Goal: Information Seeking & Learning: Learn about a topic

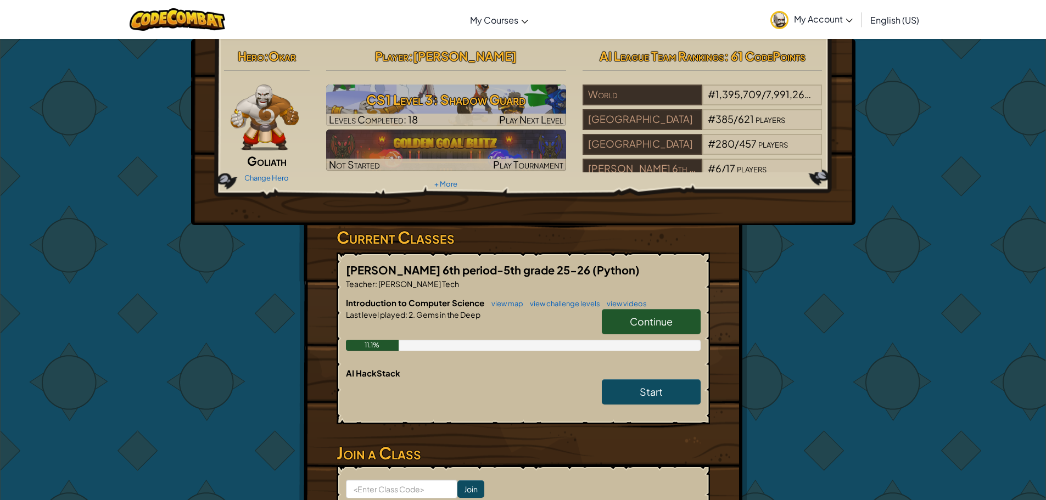
click at [683, 310] on link "Continue" at bounding box center [651, 321] width 99 height 25
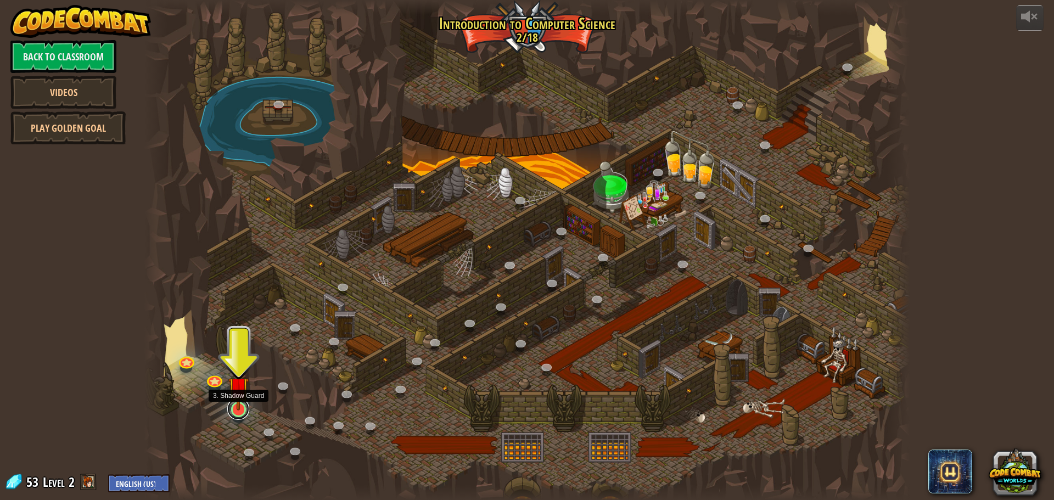
click at [238, 414] on link at bounding box center [238, 409] width 22 height 22
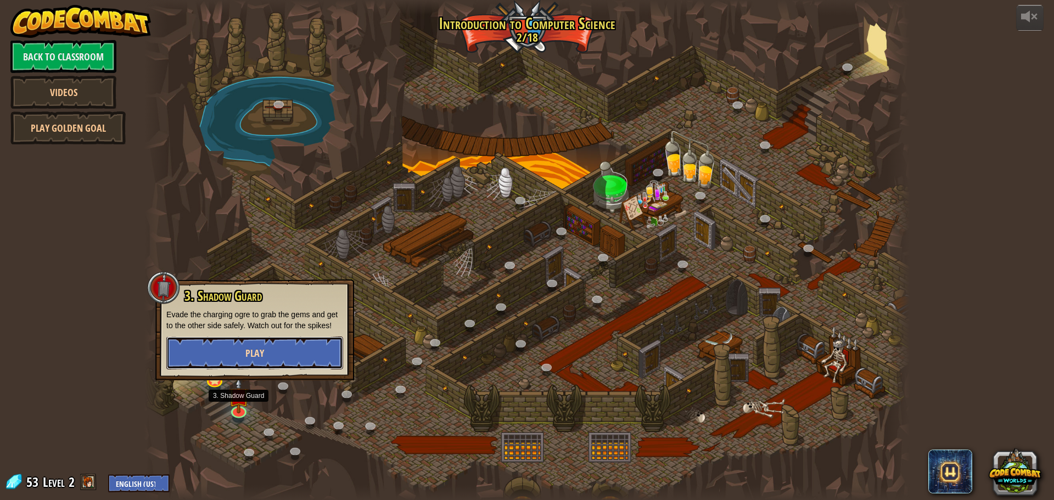
click at [265, 361] on button "Play" at bounding box center [254, 353] width 177 height 33
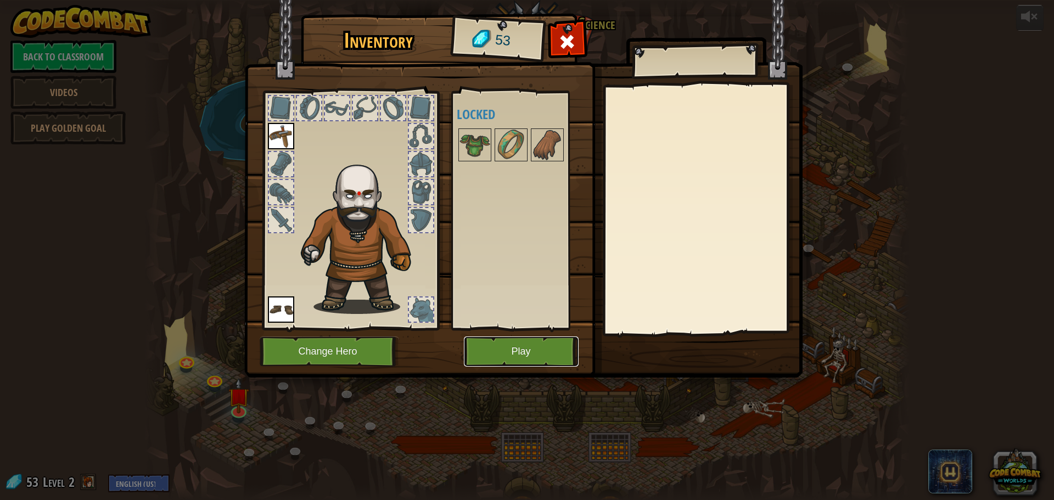
click at [489, 347] on button "Play" at bounding box center [521, 352] width 115 height 30
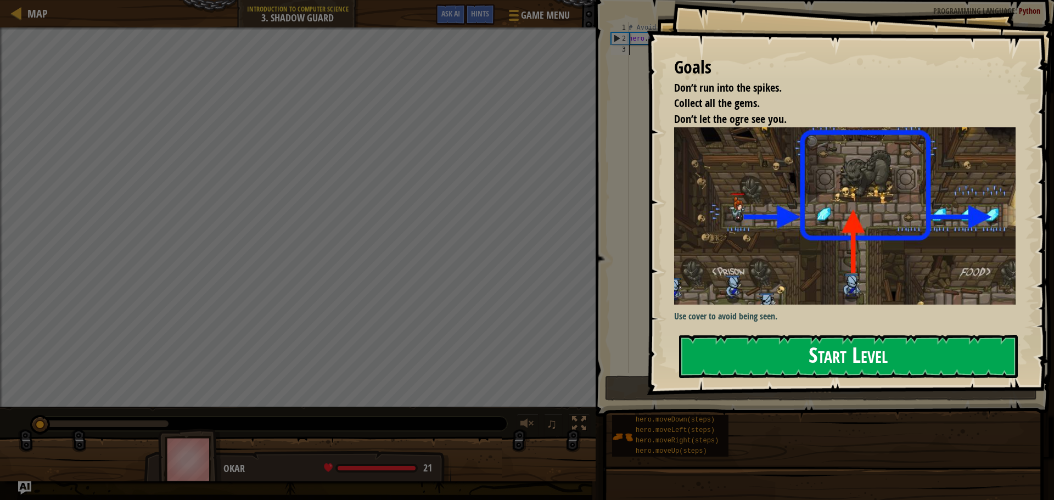
click at [843, 350] on button "Start Level" at bounding box center [848, 356] width 339 height 43
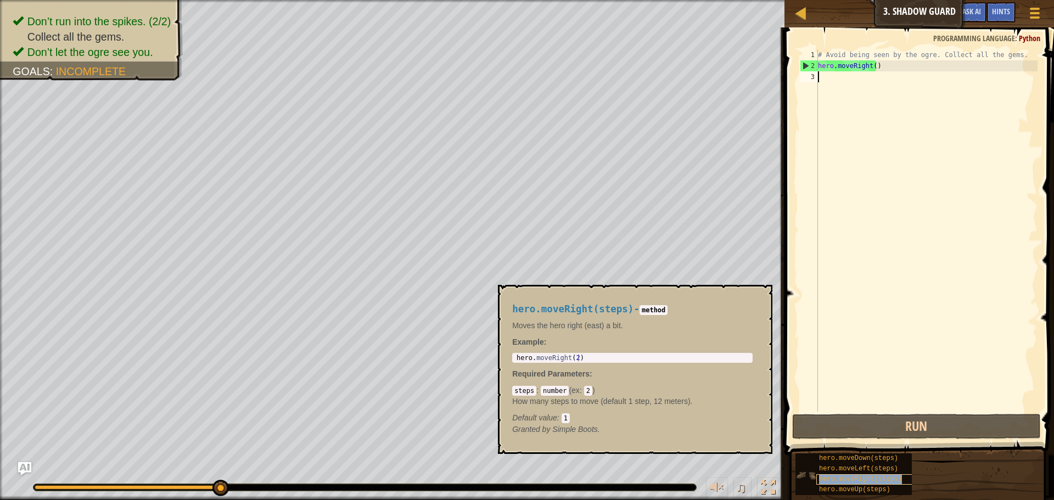
click at [852, 477] on span "hero.moveRight(steps)" at bounding box center [860, 480] width 83 height 8
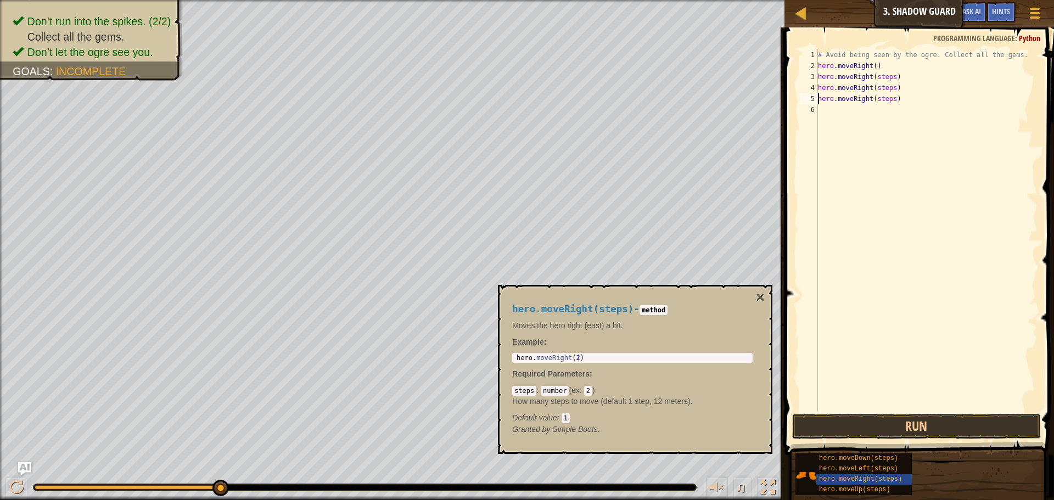
click at [890, 103] on div "# Avoid being seen by the ogre. Collect all the gems. hero . moveRight ( ) hero…" at bounding box center [927, 241] width 222 height 384
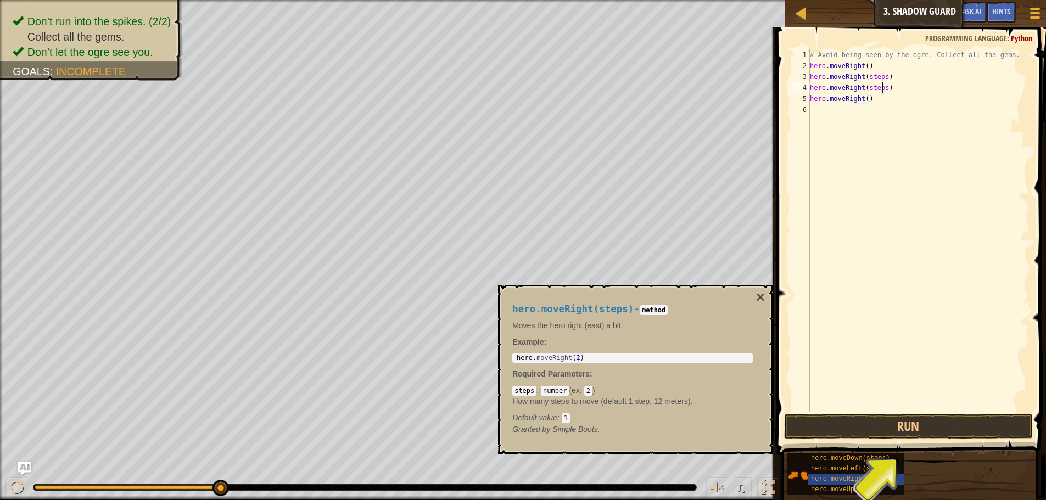
click at [882, 87] on div "# Avoid being seen by the ogre. Collect all the gems. hero . moveRight ( ) hero…" at bounding box center [919, 241] width 222 height 384
click at [882, 77] on div "# Avoid being seen by the ogre. Collect all the gems. hero . moveRight ( ) hero…" at bounding box center [919, 241] width 222 height 384
click at [914, 421] on button "Run" at bounding box center [908, 426] width 249 height 25
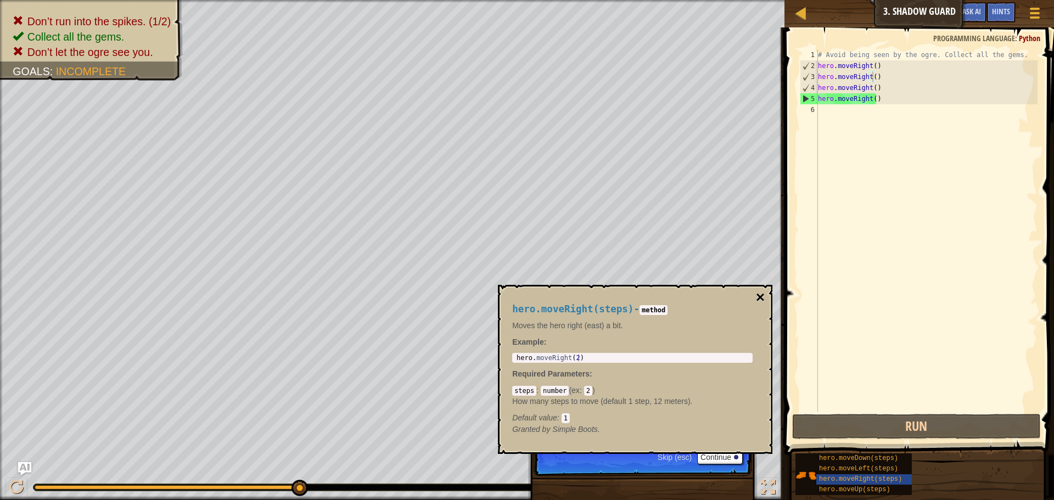
click at [763, 295] on button "×" at bounding box center [760, 297] width 9 height 15
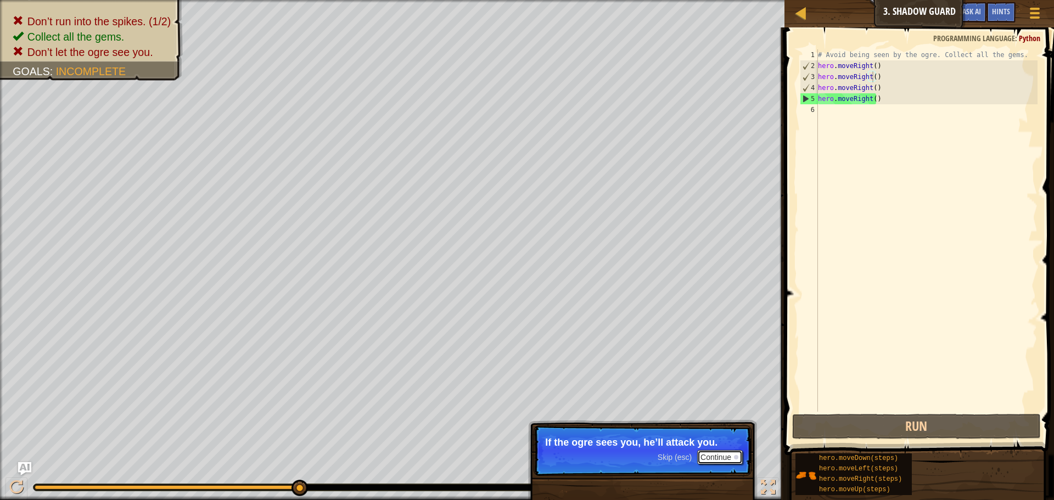
click at [706, 453] on button "Continue" at bounding box center [720, 457] width 46 height 14
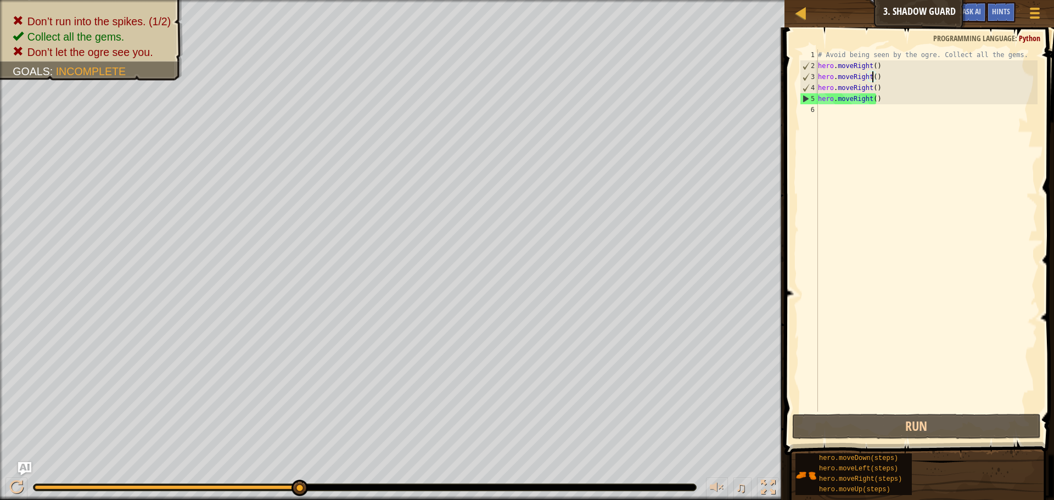
click at [876, 99] on div "# Avoid being seen by the ogre. Collect all the gems. hero . moveRight ( ) hero…" at bounding box center [927, 241] width 222 height 384
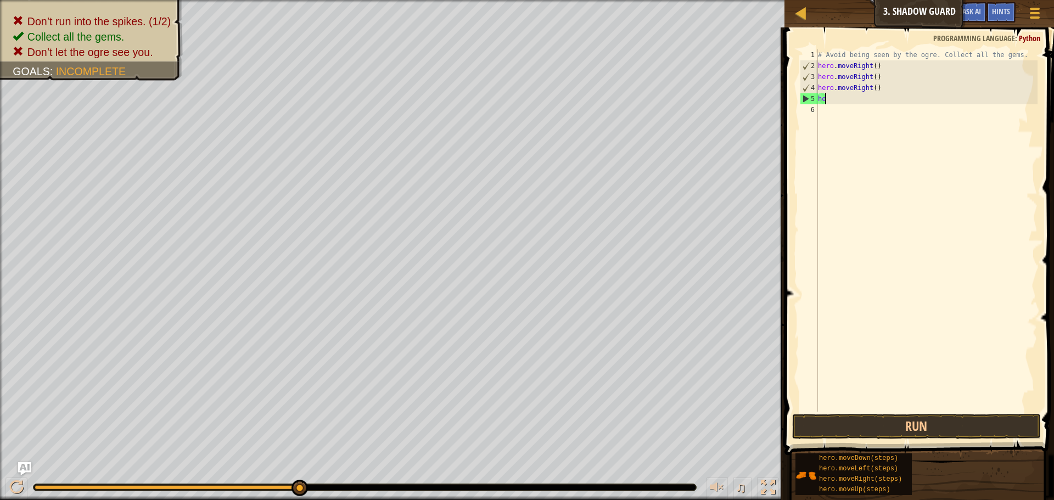
type textarea "h"
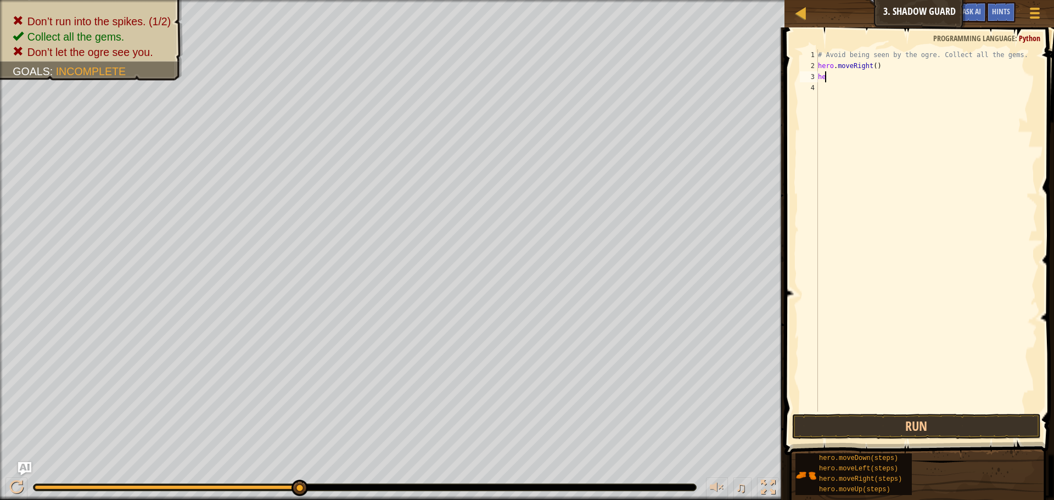
type textarea "h"
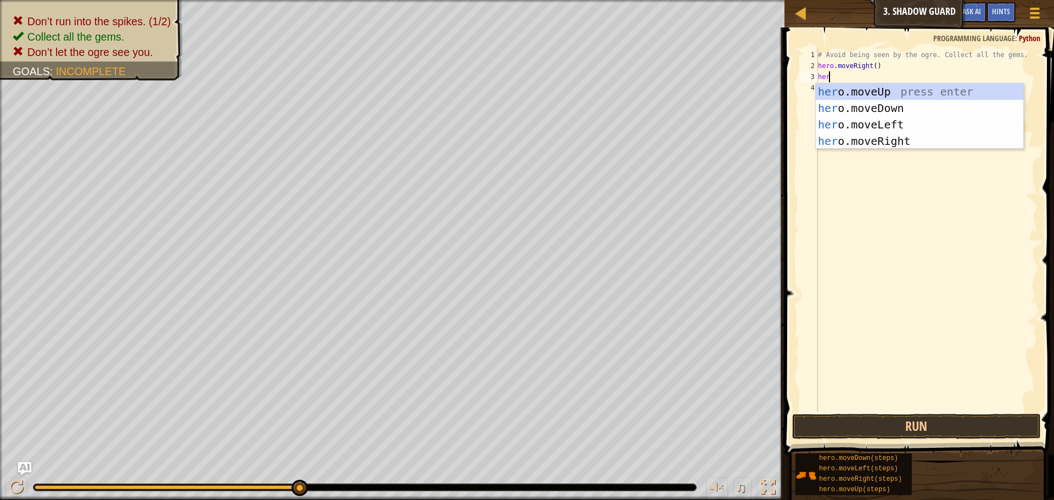
scroll to position [5, 1]
type textarea "hero"
click at [874, 94] on div "hero .moveUp press enter hero .moveDown press enter hero .moveLeft press enter …" at bounding box center [920, 132] width 208 height 99
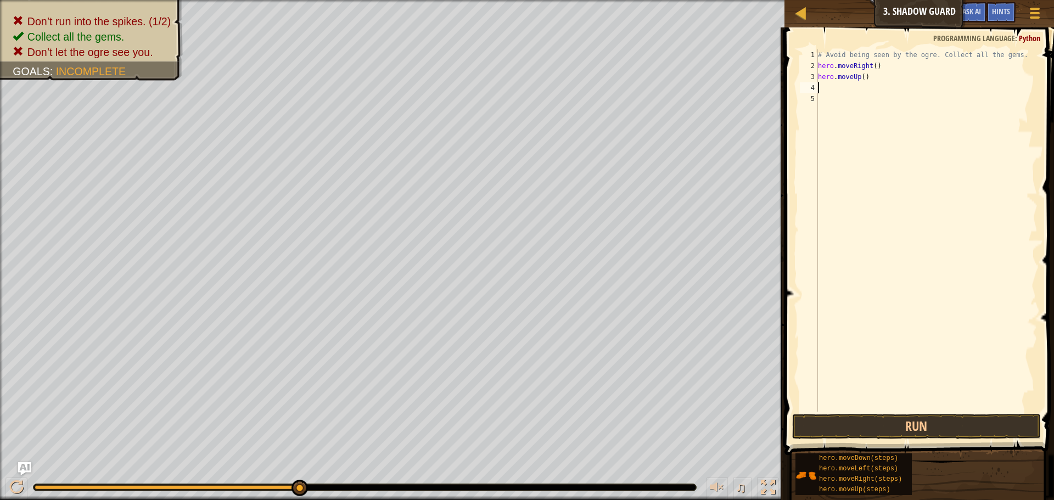
scroll to position [5, 0]
click at [826, 92] on div "# Avoid being seen by the ogre. Collect all the gems. hero . moveRight ( ) hero…" at bounding box center [927, 241] width 222 height 384
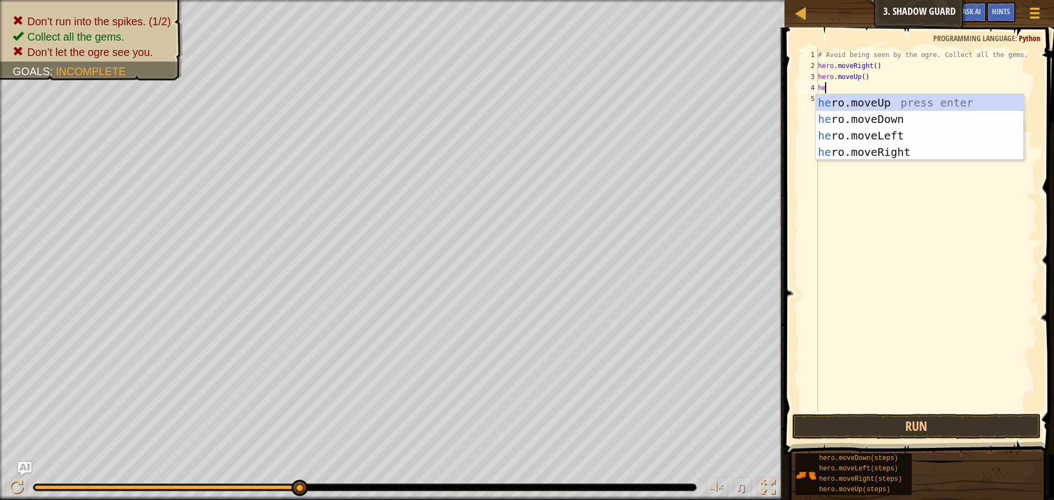
type textarea "hero"
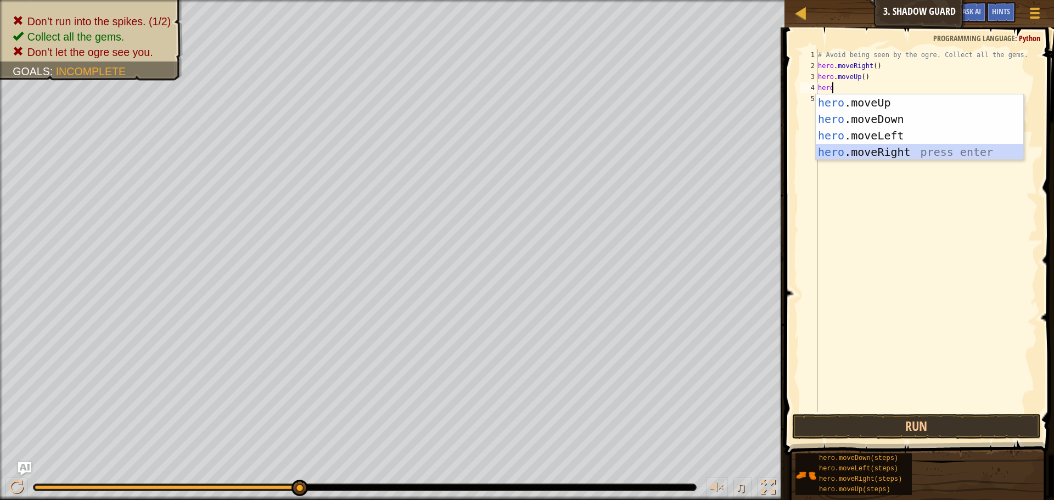
click at [876, 154] on div "hero .moveUp press enter hero .moveDown press enter hero .moveLeft press enter …" at bounding box center [920, 143] width 208 height 99
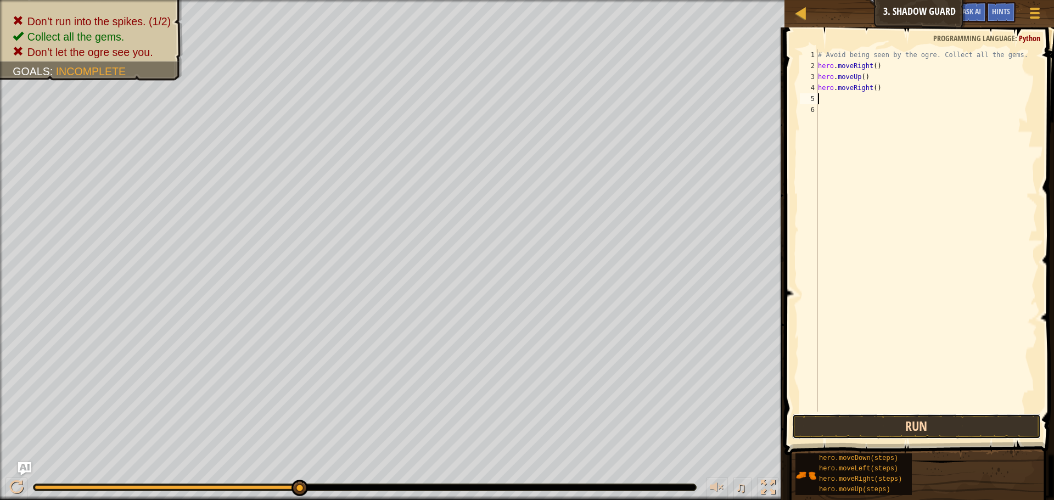
click at [861, 421] on button "Run" at bounding box center [916, 426] width 249 height 25
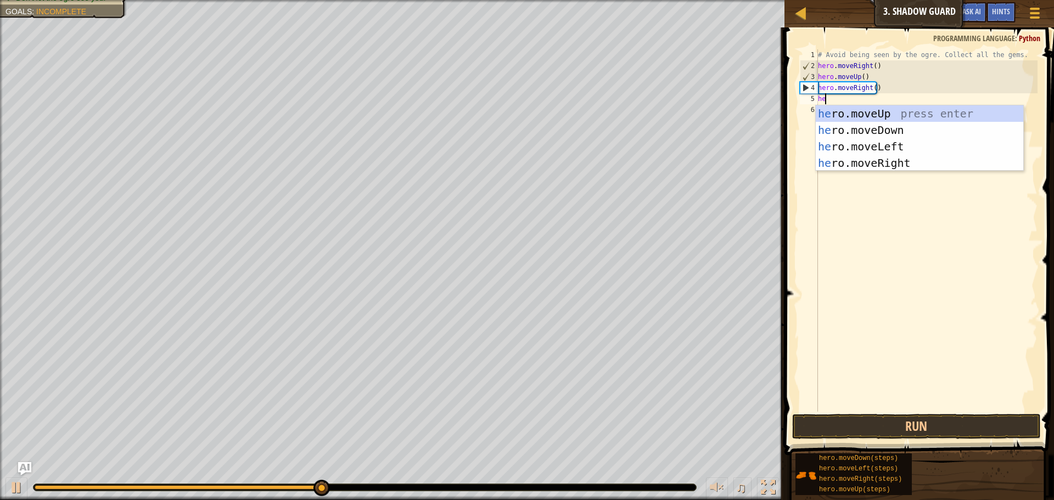
scroll to position [5, 1]
type textarea "hero"
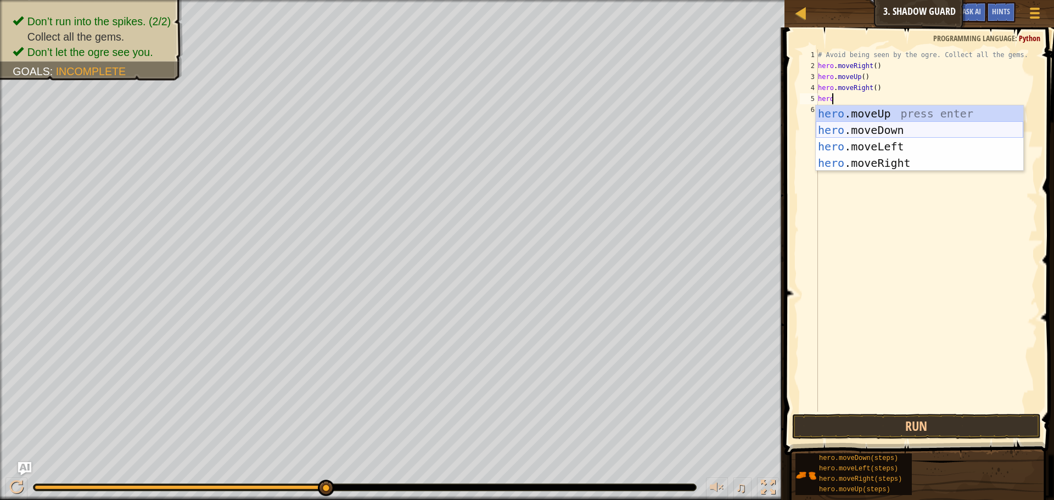
click at [885, 128] on div "hero .moveUp press enter hero .moveDown press enter hero .moveLeft press enter …" at bounding box center [920, 154] width 208 height 99
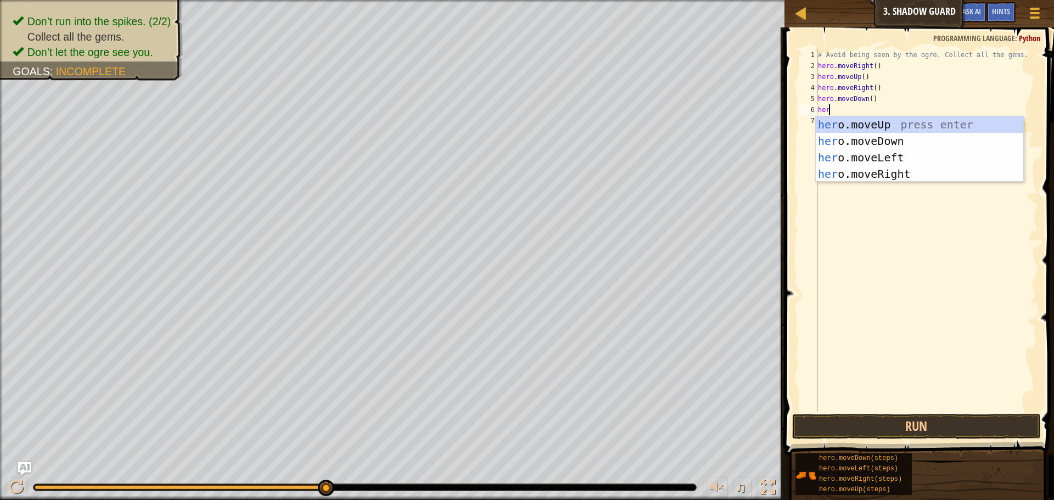
type textarea "hero"
click at [876, 170] on div "hero .moveUp press enter hero .moveDown press enter hero .moveLeft press enter …" at bounding box center [920, 165] width 208 height 99
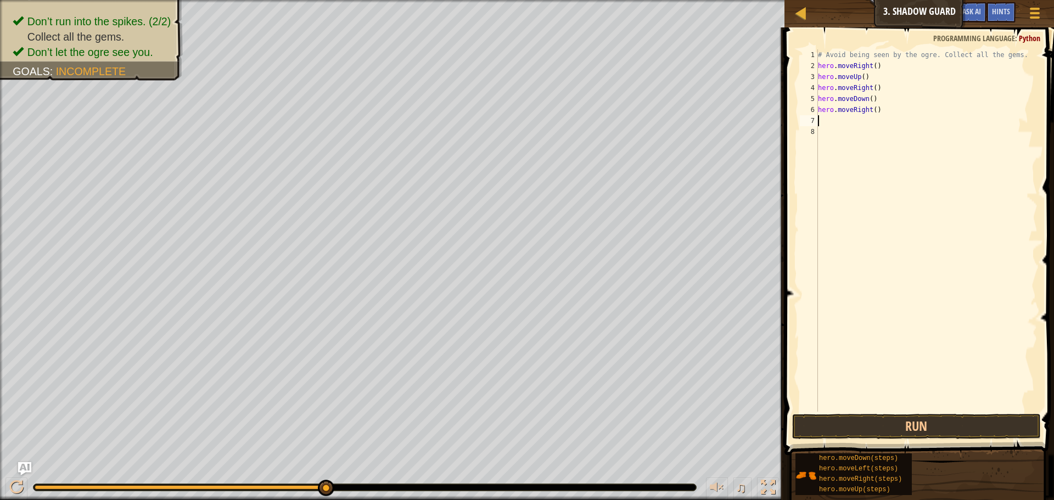
scroll to position [5, 0]
click at [843, 419] on button "Run" at bounding box center [916, 426] width 249 height 25
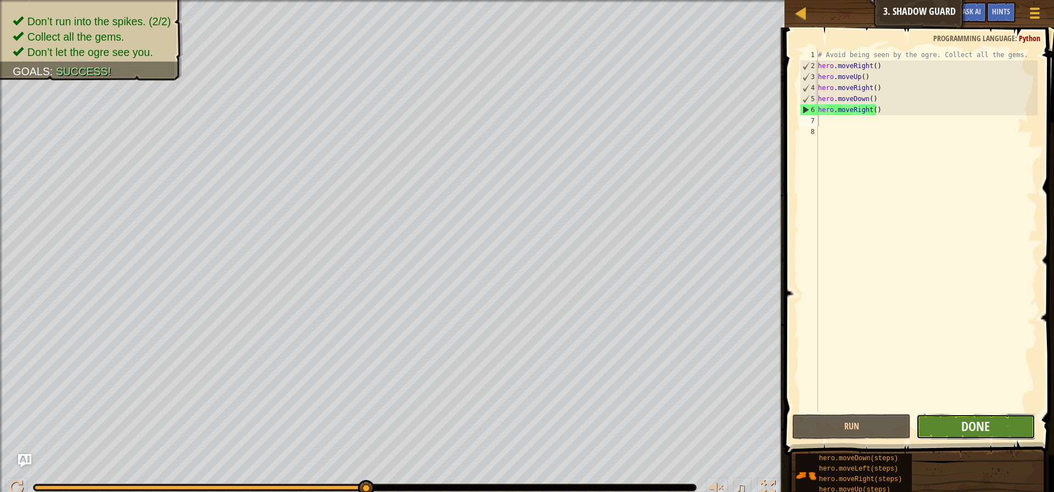
click at [1005, 415] on button "Done" at bounding box center [976, 426] width 119 height 25
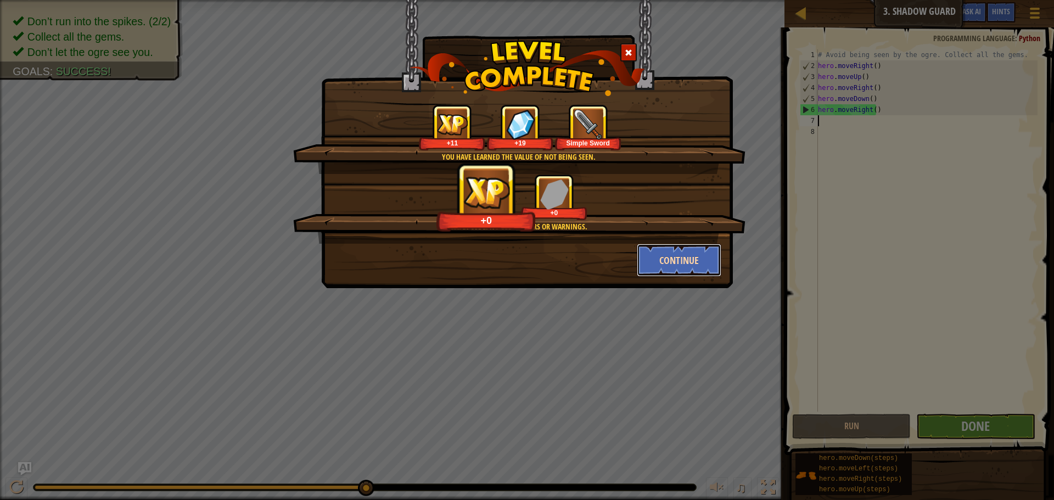
click at [684, 259] on button "Continue" at bounding box center [679, 260] width 85 height 33
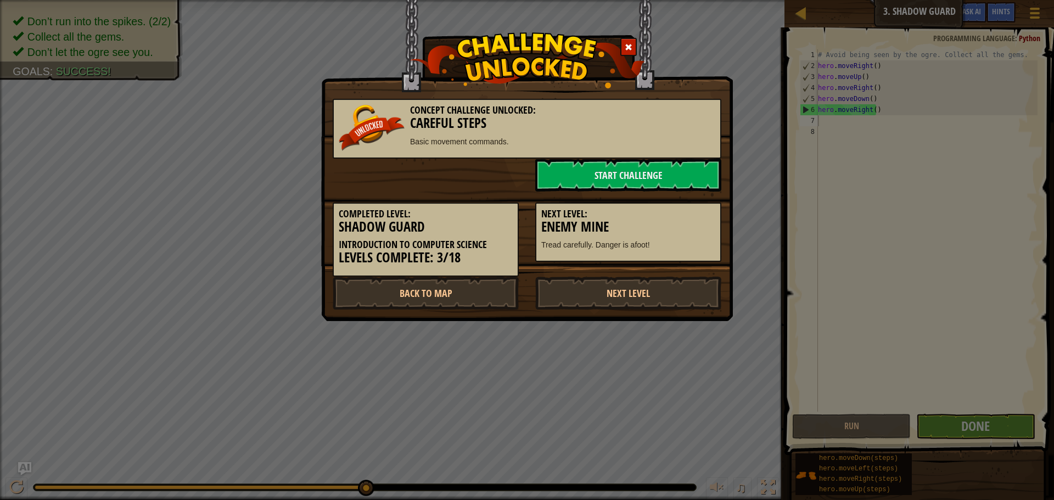
click at [684, 259] on div "Next Level: Enemy Mine Tread carefully. Danger is afoot!" at bounding box center [628, 233] width 186 height 60
click at [672, 182] on link "Start Challenge" at bounding box center [628, 175] width 186 height 33
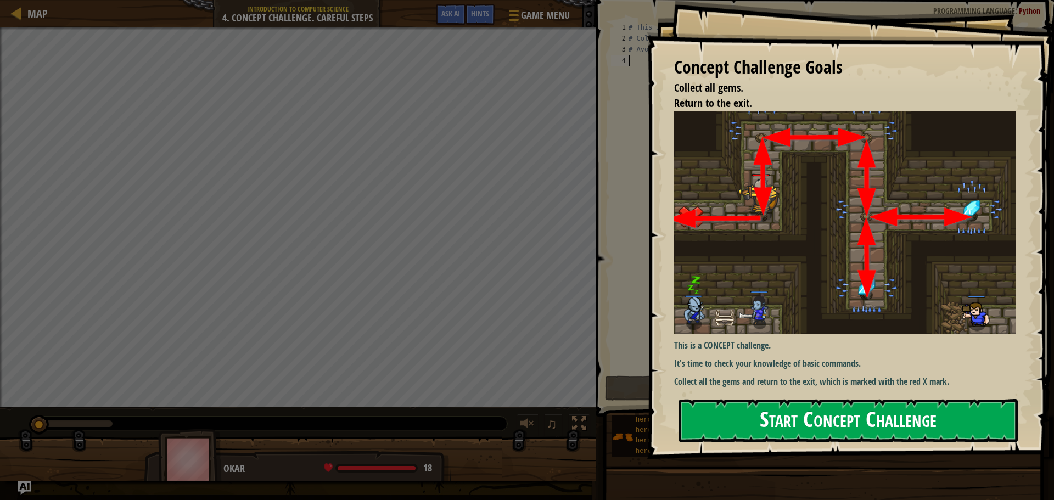
click at [756, 421] on button "Start Concept Challenge" at bounding box center [848, 420] width 339 height 43
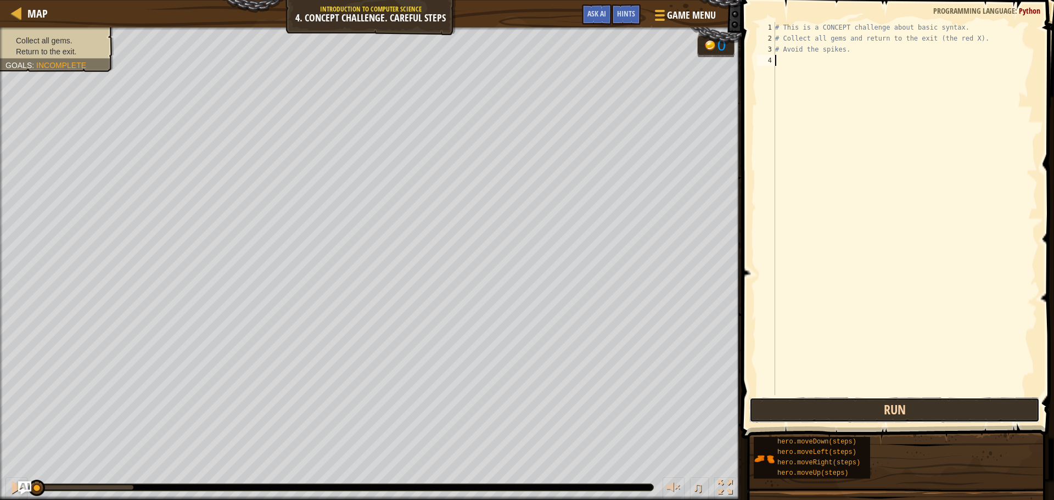
click at [854, 406] on button "Run" at bounding box center [895, 410] width 290 height 25
click at [848, 404] on button "Run" at bounding box center [895, 410] width 290 height 25
click at [844, 403] on button "Running" at bounding box center [895, 410] width 290 height 25
click at [844, 403] on button "Run" at bounding box center [895, 410] width 290 height 25
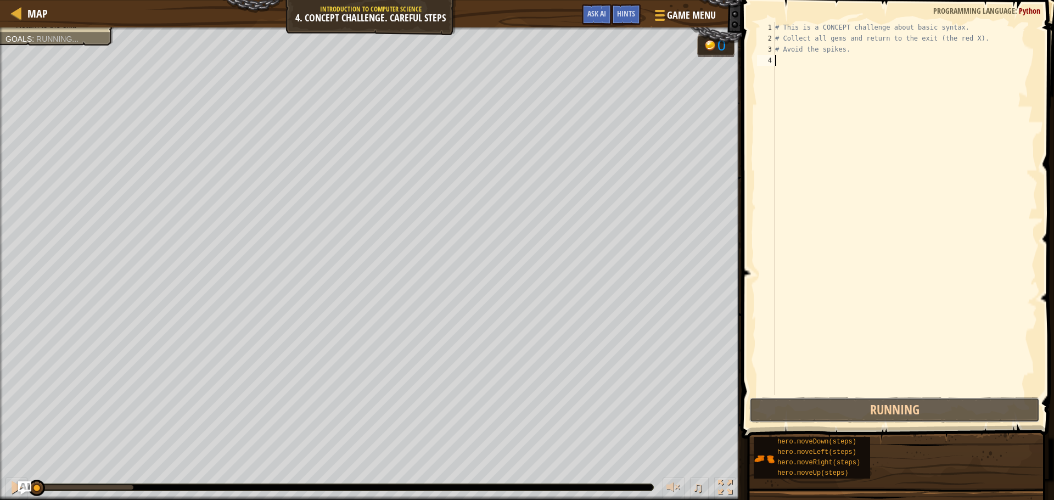
drag, startPoint x: 843, startPoint y: 403, endPoint x: 839, endPoint y: 397, distance: 7.4
click at [843, 401] on button "Running" at bounding box center [895, 410] width 290 height 25
drag, startPoint x: 837, startPoint y: 395, endPoint x: 829, endPoint y: 353, distance: 42.6
click at [836, 392] on div "1 2 3 4 # This is a CONCEPT challenge about basic syntax. # Collect all gems an…" at bounding box center [897, 240] width 316 height 471
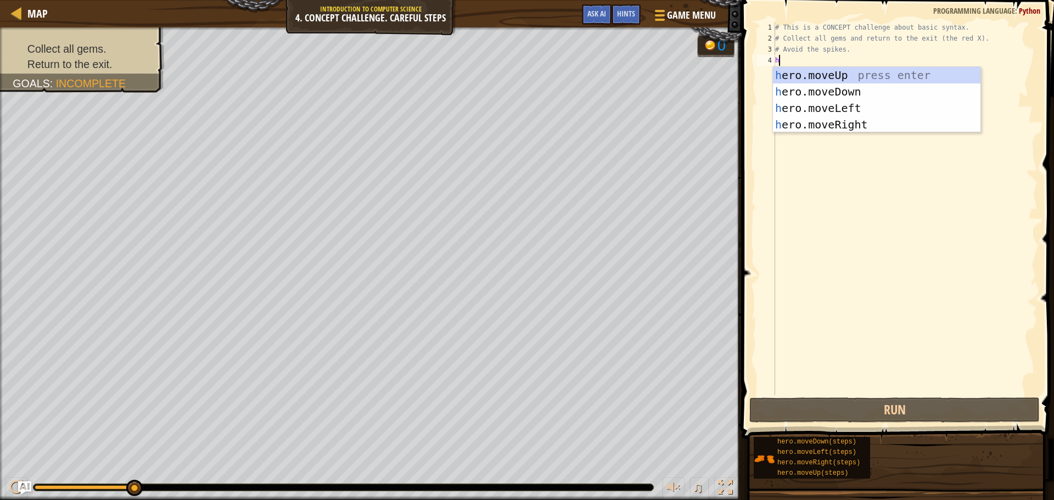
scroll to position [5, 0]
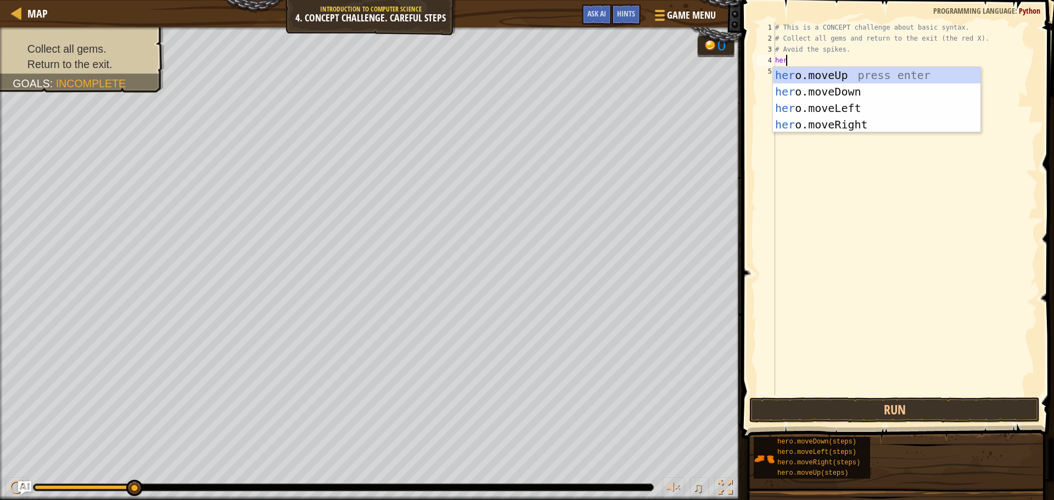
type textarea "hero"
click at [845, 69] on div "hero .moveUp press enter hero .moveDown press enter hero .moveLeft press enter …" at bounding box center [877, 116] width 208 height 99
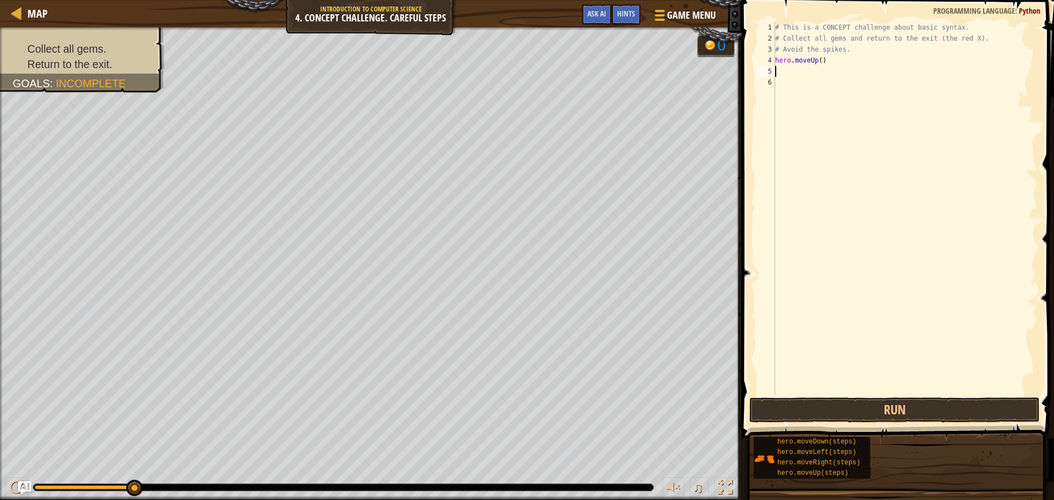
scroll to position [5, 0]
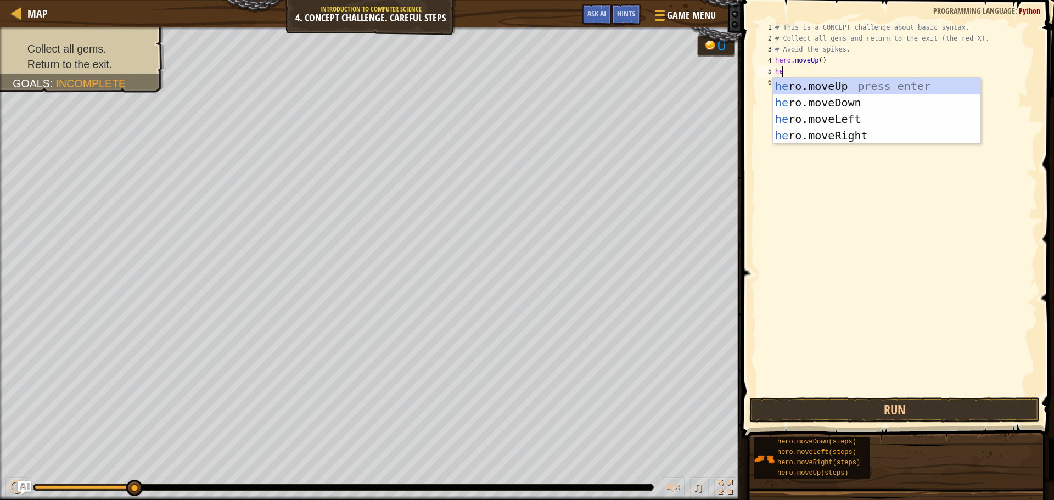
type textarea "hero"
click at [834, 96] on div "hero .moveUp press enter hero .moveDown press enter hero .moveLeft press enter …" at bounding box center [877, 127] width 208 height 99
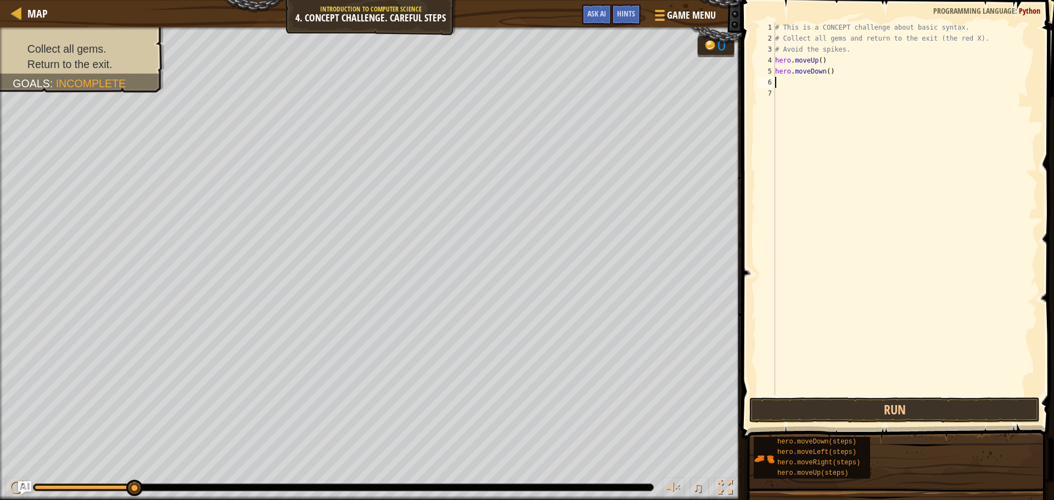
scroll to position [5, 0]
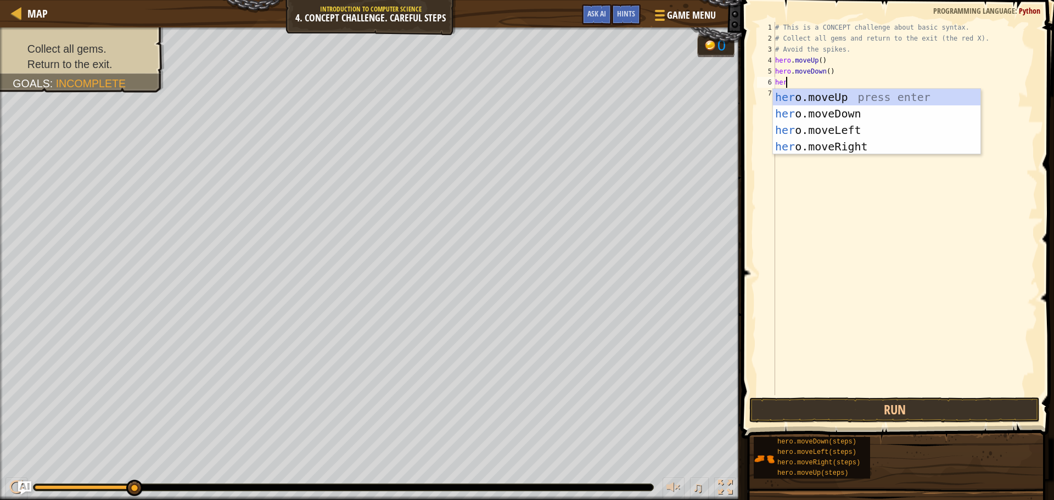
type textarea "hero"
click at [825, 103] on div "hero .moveUp press enter hero .moveDown press enter hero .moveLeft press enter …" at bounding box center [877, 138] width 208 height 99
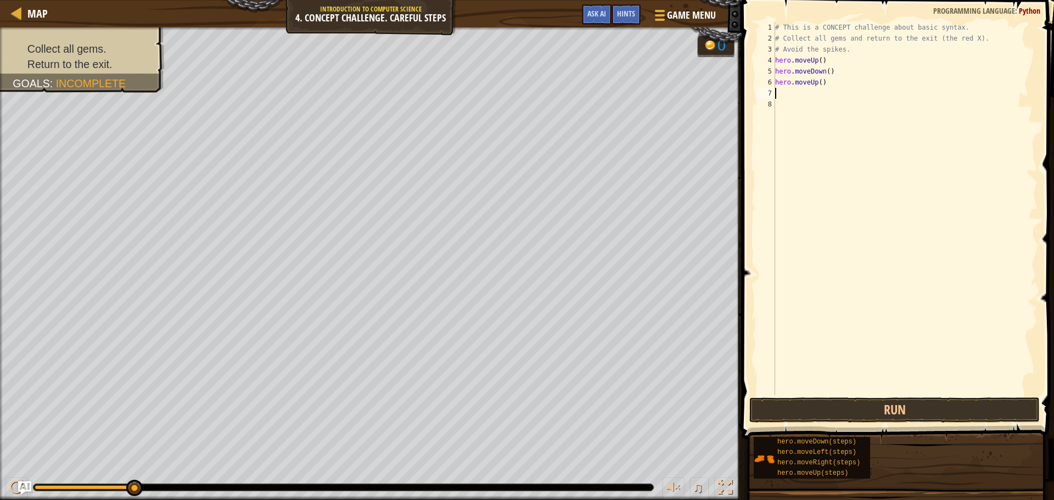
click at [789, 96] on div "# This is a CONCEPT challenge about basic syntax. # Collect all gems and return…" at bounding box center [905, 219] width 265 height 395
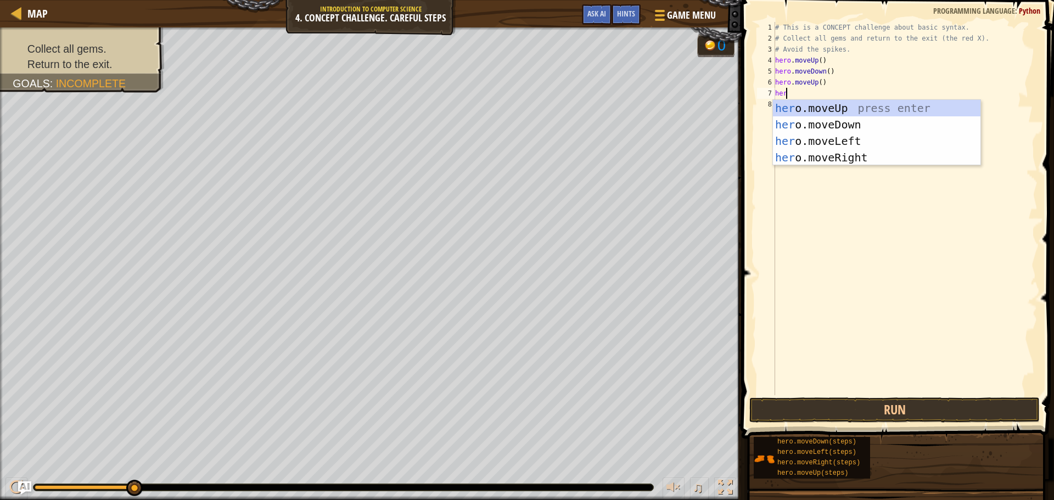
type textarea "hero"
click at [820, 151] on div "hero .moveUp press enter hero .moveDown press enter hero .moveLeft press enter …" at bounding box center [877, 149] width 208 height 99
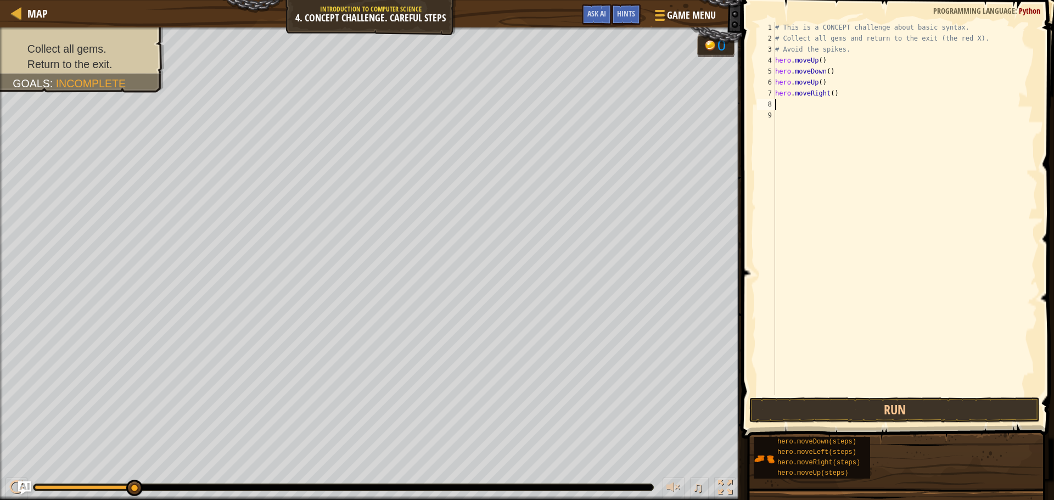
scroll to position [5, 0]
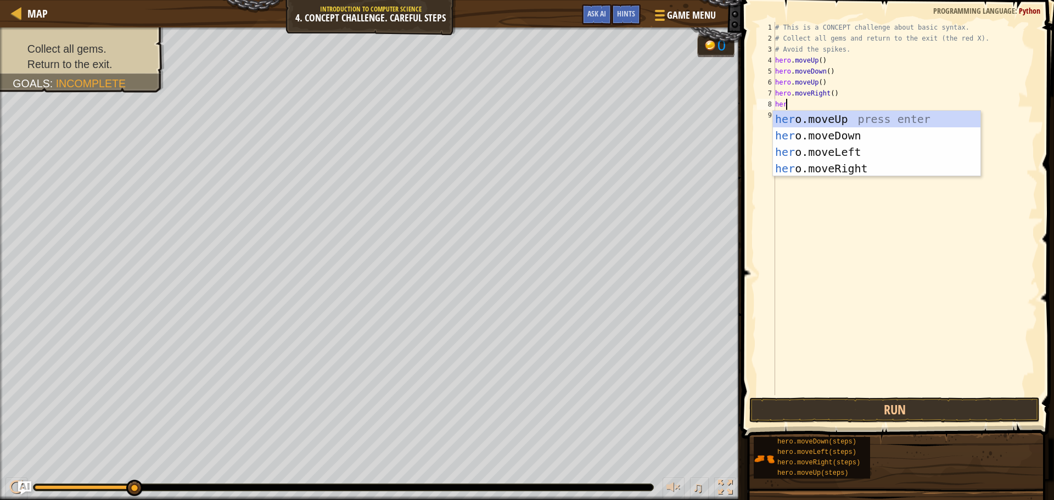
type textarea "hero"
click at [837, 136] on div "hero .moveUp press enter hero .moveDown press enter hero .moveLeft press enter …" at bounding box center [877, 160] width 208 height 99
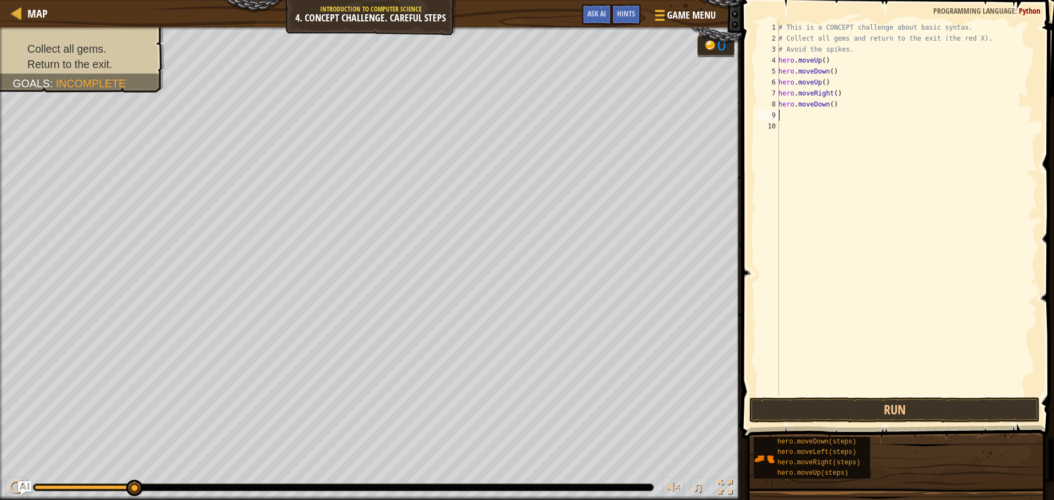
scroll to position [5, 0]
click at [828, 104] on div "# This is a CONCEPT challenge about basic syntax. # Collect all gems and return…" at bounding box center [906, 219] width 261 height 395
type textarea "hero.moveDown(2)"
click at [789, 119] on div "# This is a CONCEPT challenge about basic syntax. # Collect all gems and return…" at bounding box center [906, 219] width 261 height 395
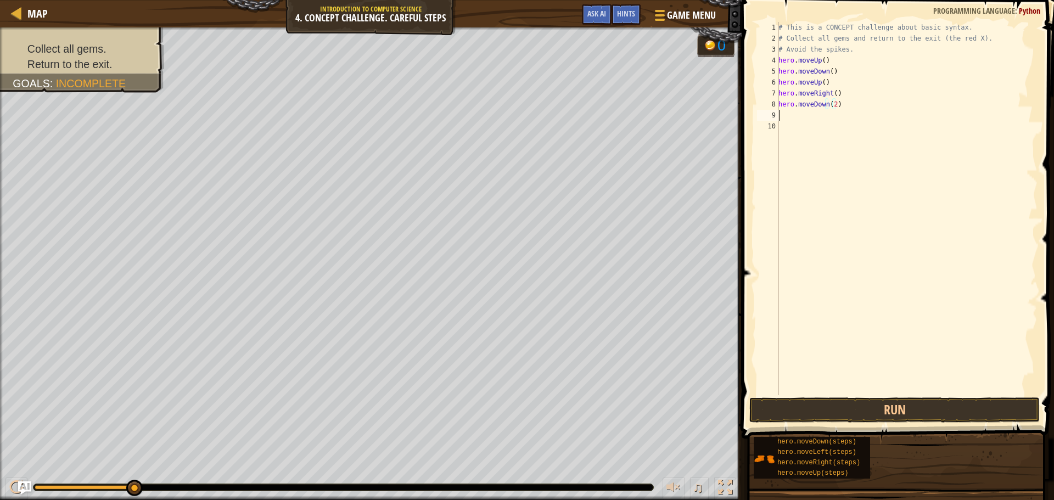
scroll to position [5, 0]
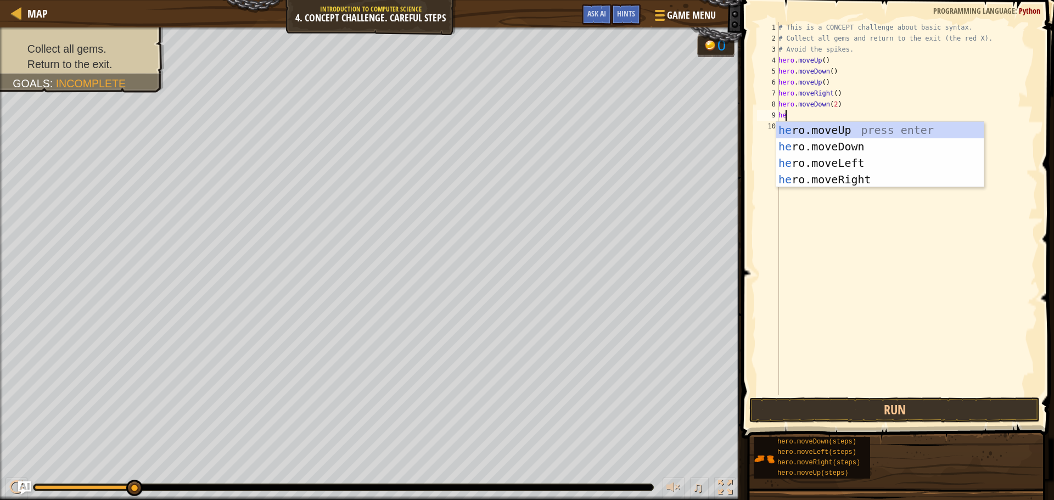
type textarea "hero"
click at [819, 126] on div "hero .moveUp press enter hero .moveDown press enter hero .moveLeft press enter …" at bounding box center [880, 171] width 208 height 99
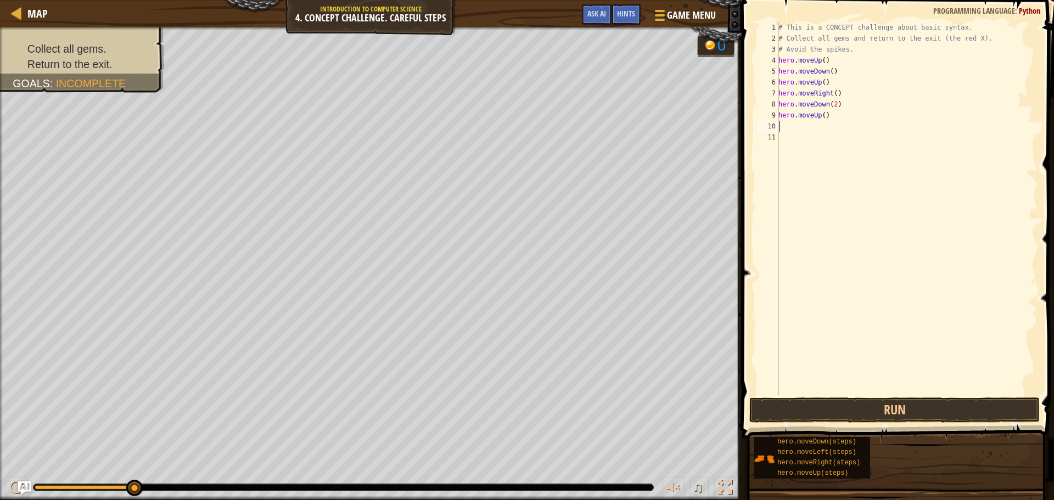
click at [800, 126] on div "# This is a CONCEPT challenge about basic syntax. # Collect all gems and return…" at bounding box center [906, 219] width 261 height 395
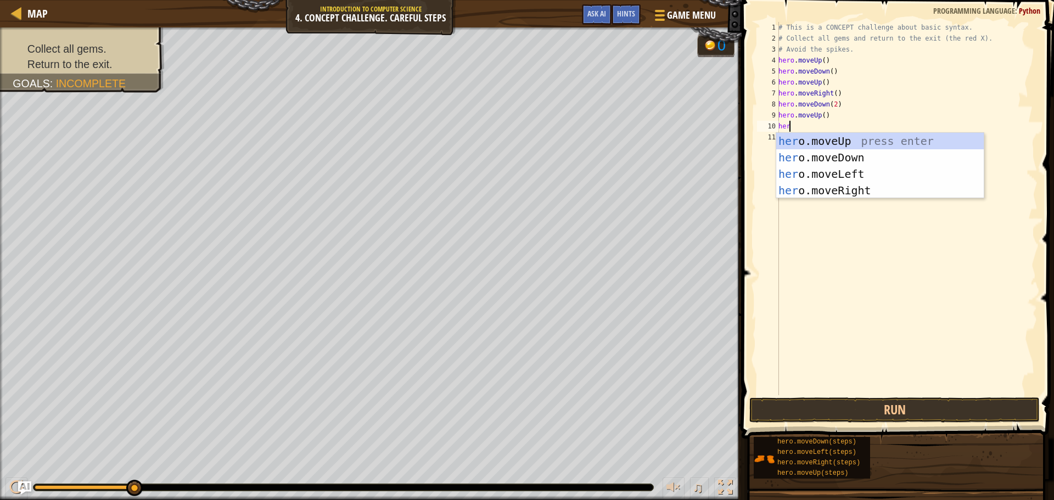
type textarea "hero"
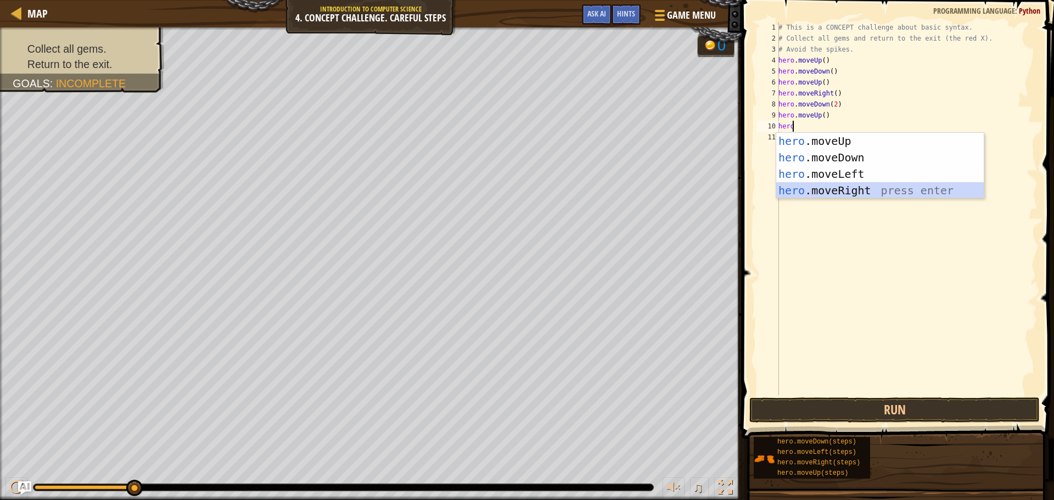
click at [855, 186] on div "hero .moveUp press enter hero .moveDown press enter hero .moveLeft press enter …" at bounding box center [880, 182] width 208 height 99
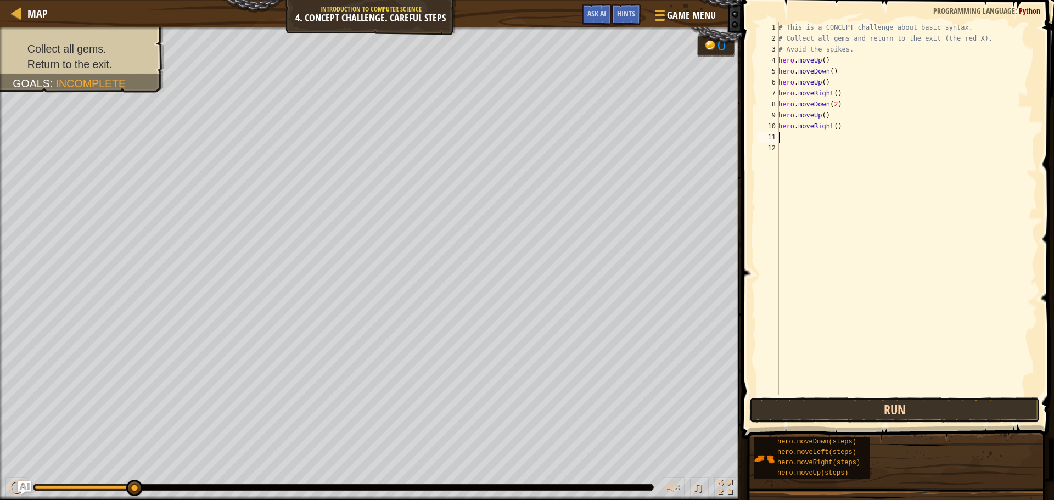
click at [883, 409] on button "Run" at bounding box center [895, 410] width 290 height 25
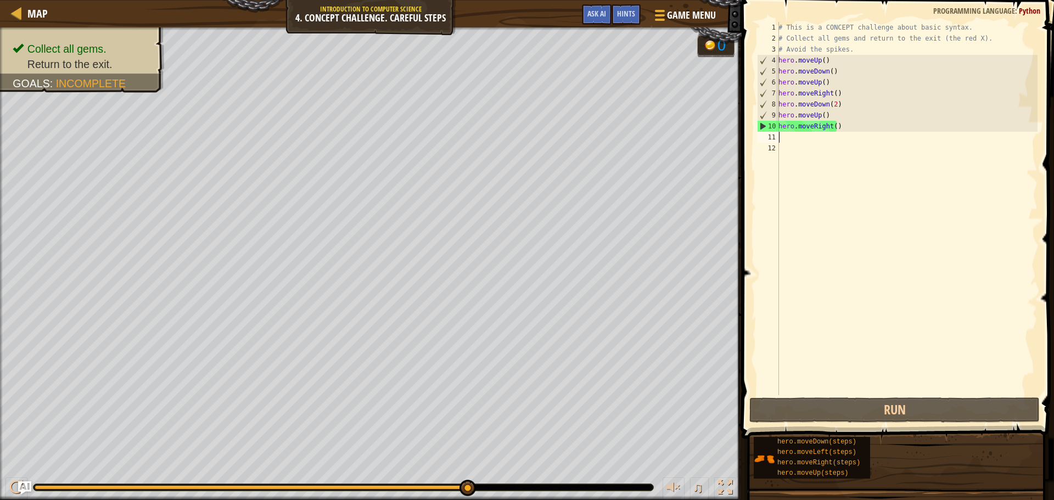
click at [796, 136] on div "# This is a CONCEPT challenge about basic syntax. # Collect all gems and return…" at bounding box center [906, 219] width 261 height 395
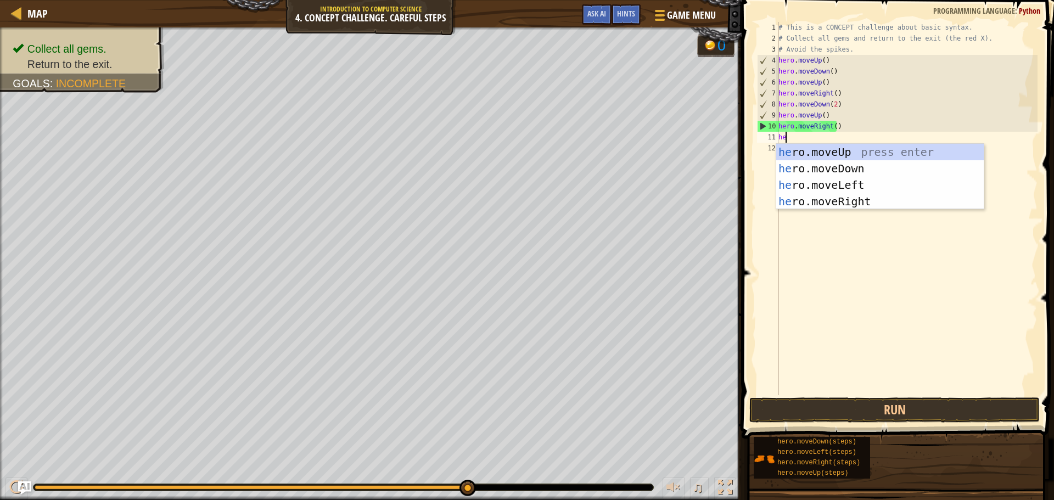
type textarea "hero"
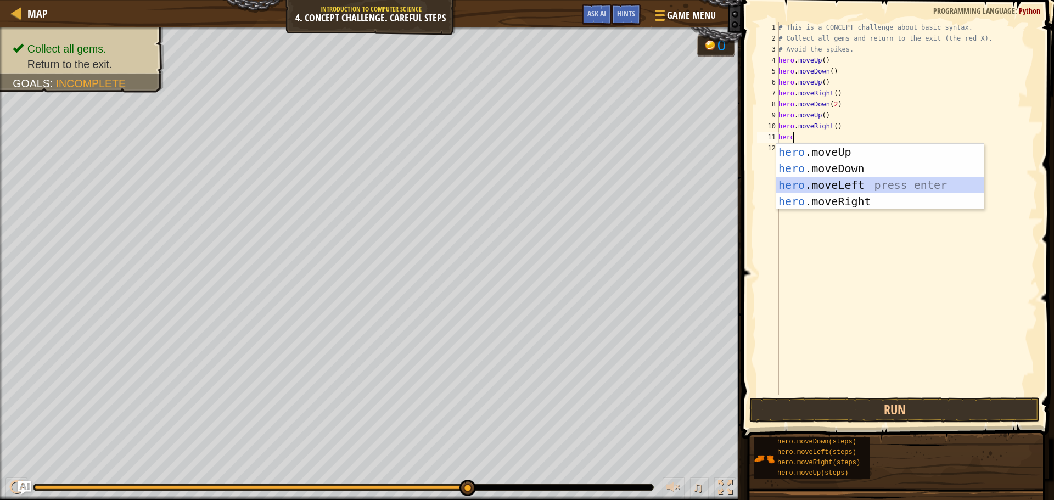
click at [836, 180] on div "hero .moveUp press enter hero .moveDown press enter hero .moveLeft press enter …" at bounding box center [880, 193] width 208 height 99
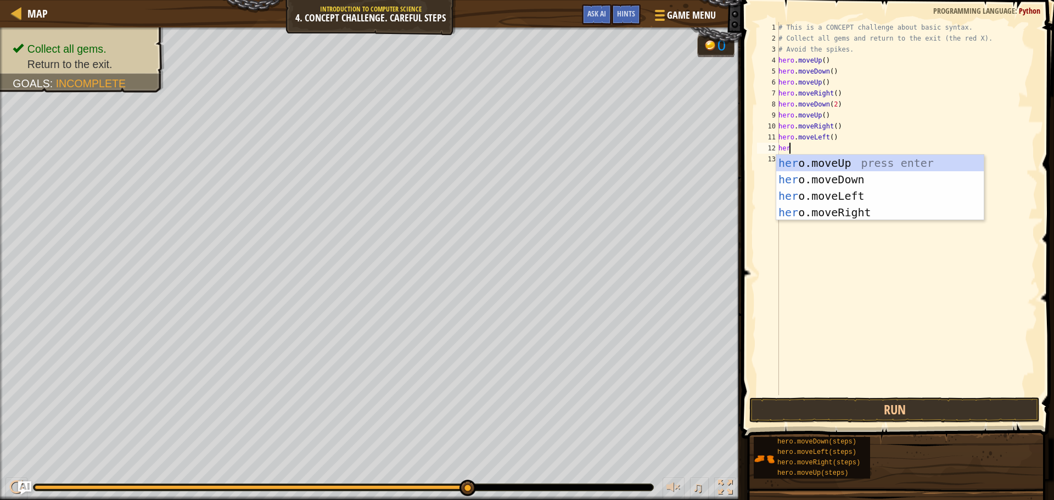
type textarea "hero"
click at [821, 170] on div "hero .moveUp press enter hero .moveDown press enter hero .moveLeft press enter …" at bounding box center [880, 204] width 208 height 99
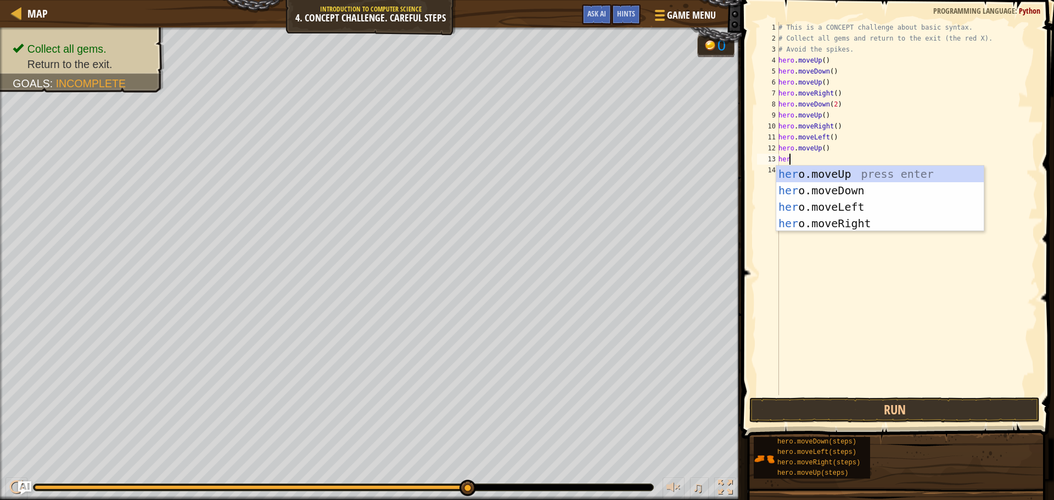
type textarea "hero"
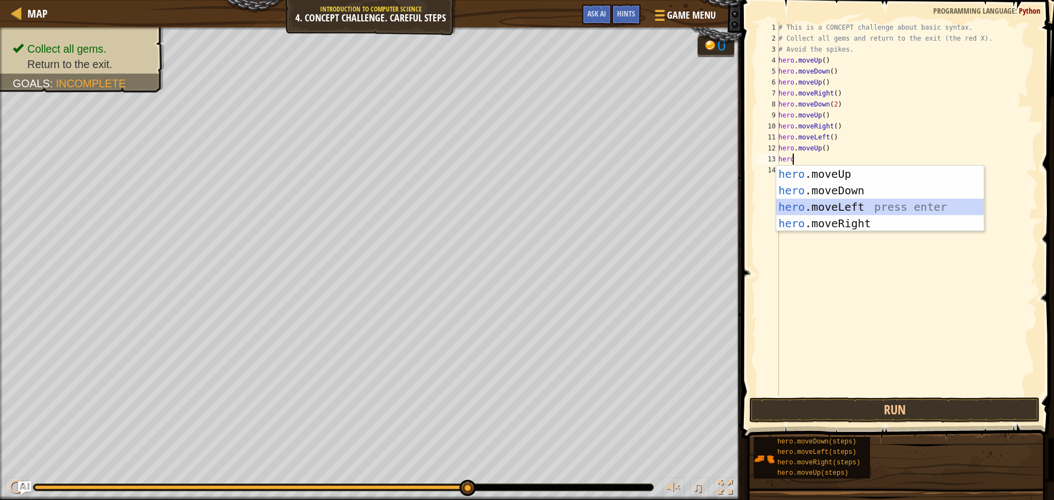
click at [830, 201] on div "hero .moveUp press enter hero .moveDown press enter hero .moveLeft press enter …" at bounding box center [880, 215] width 208 height 99
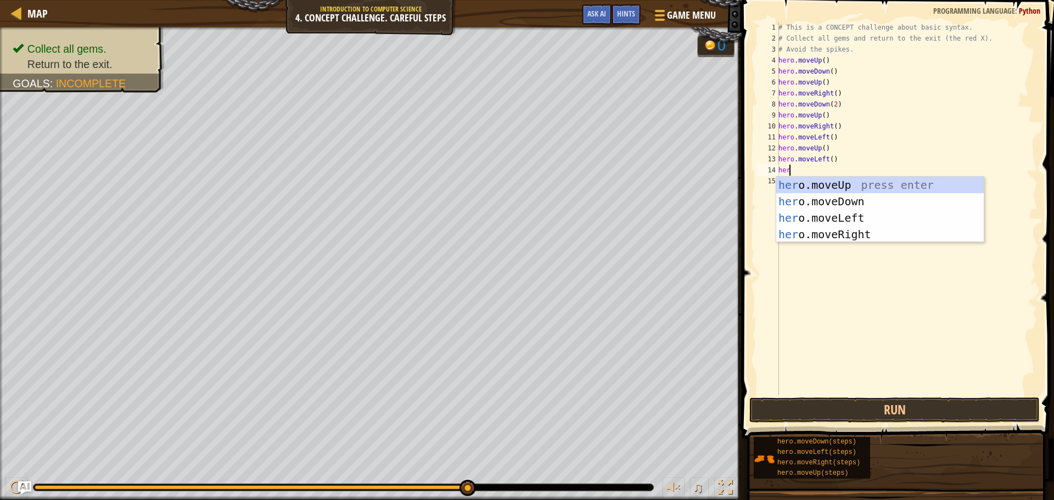
type textarea "hero"
click at [833, 202] on div "hero .moveUp press enter hero .moveDown press enter hero .moveLeft press enter …" at bounding box center [880, 226] width 208 height 99
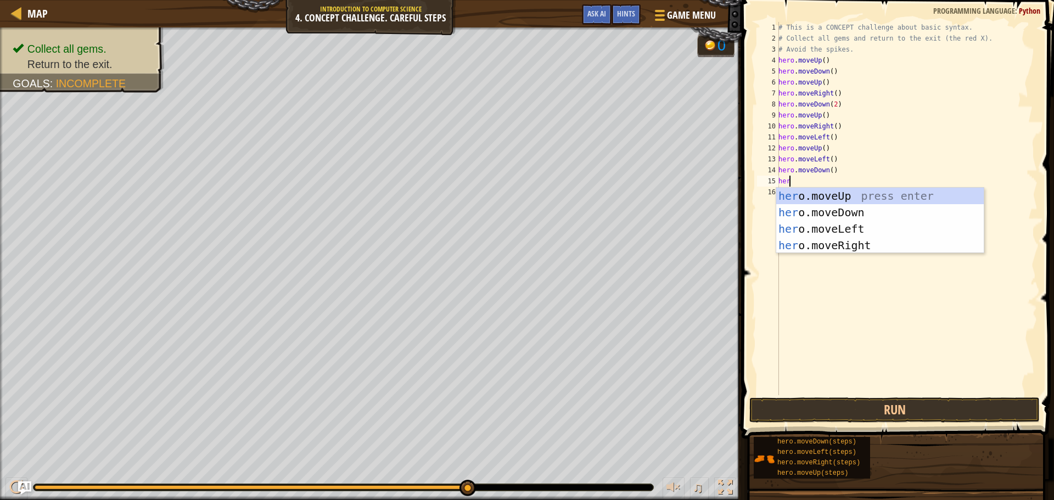
type textarea "hero"
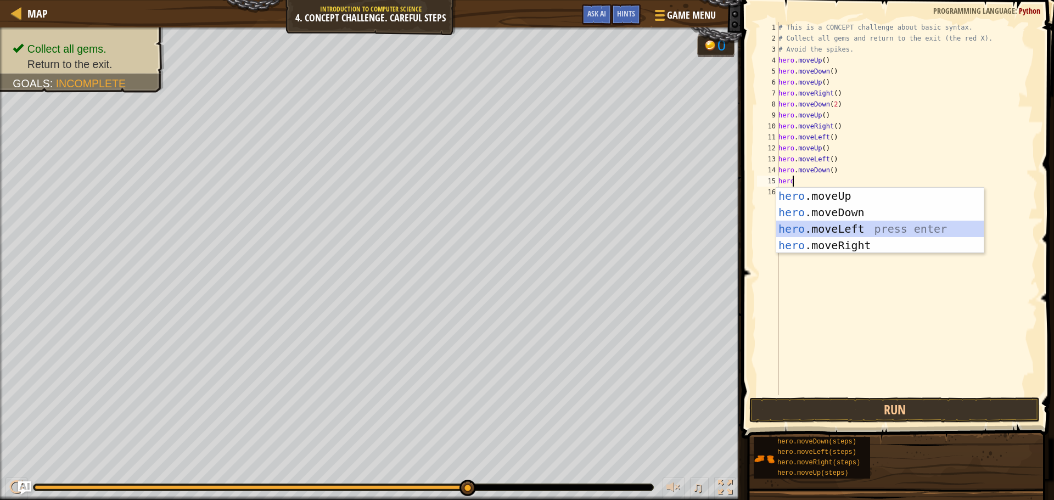
click at [806, 233] on div "hero .moveUp press enter hero .moveDown press enter hero .moveLeft press enter …" at bounding box center [880, 237] width 208 height 99
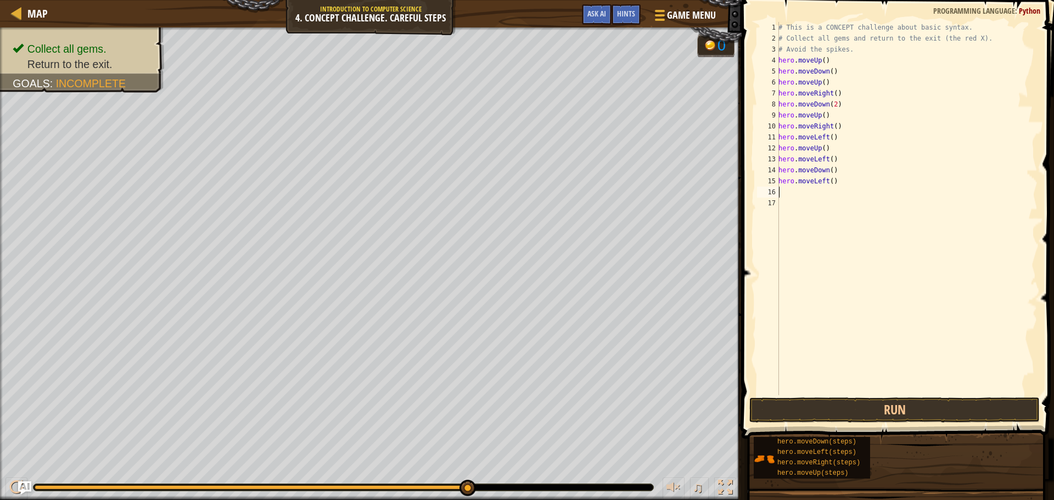
scroll to position [5, 0]
click at [886, 412] on button "Run" at bounding box center [895, 410] width 290 height 25
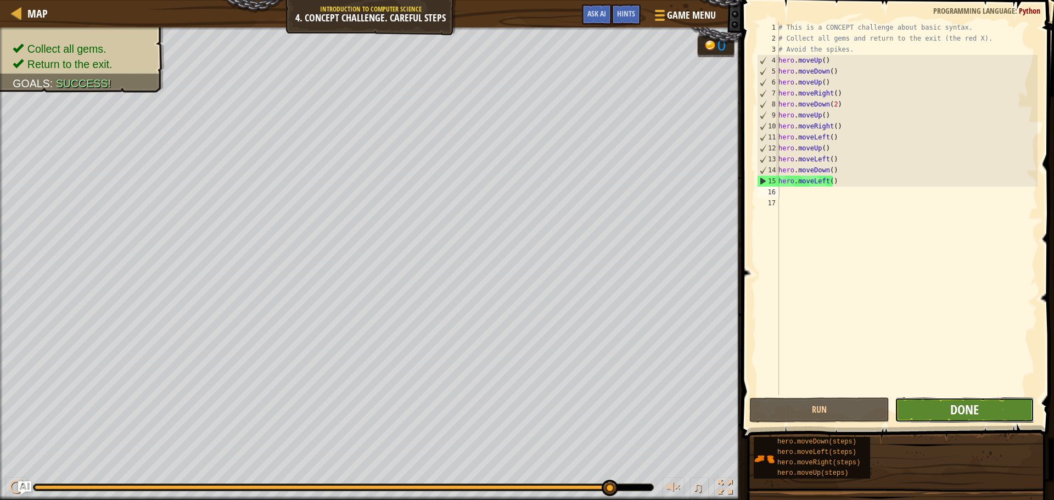
click at [966, 409] on span "Done" at bounding box center [965, 410] width 29 height 18
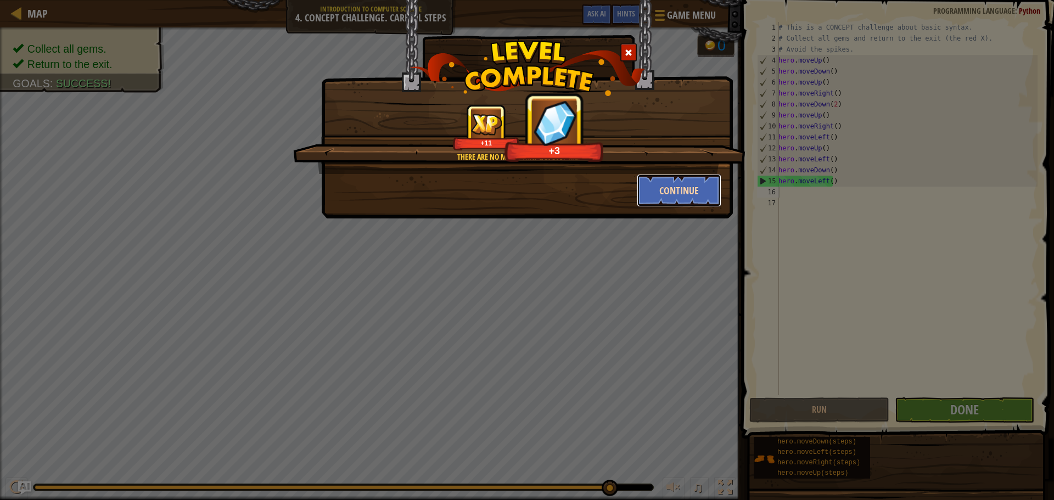
click at [670, 192] on button "Continue" at bounding box center [679, 190] width 85 height 33
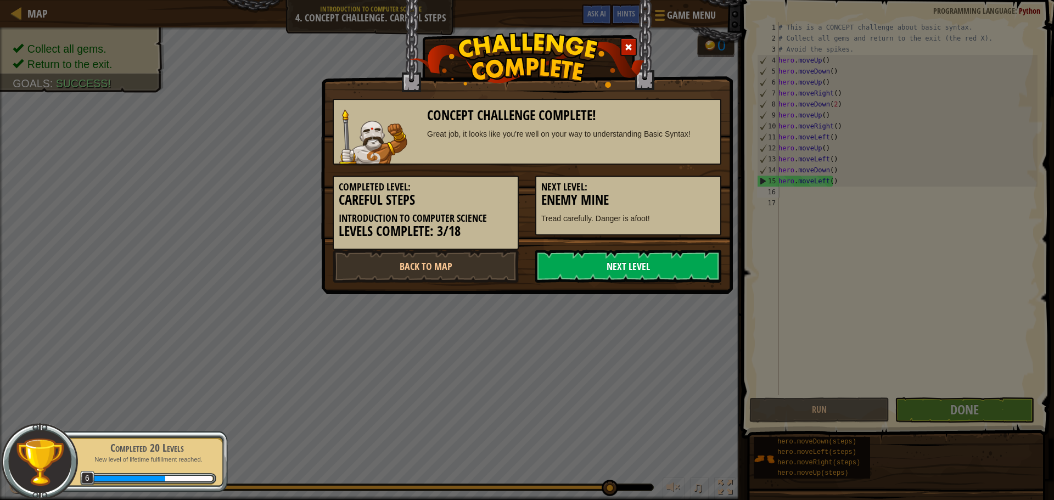
click at [612, 263] on link "Next Level" at bounding box center [628, 266] width 186 height 33
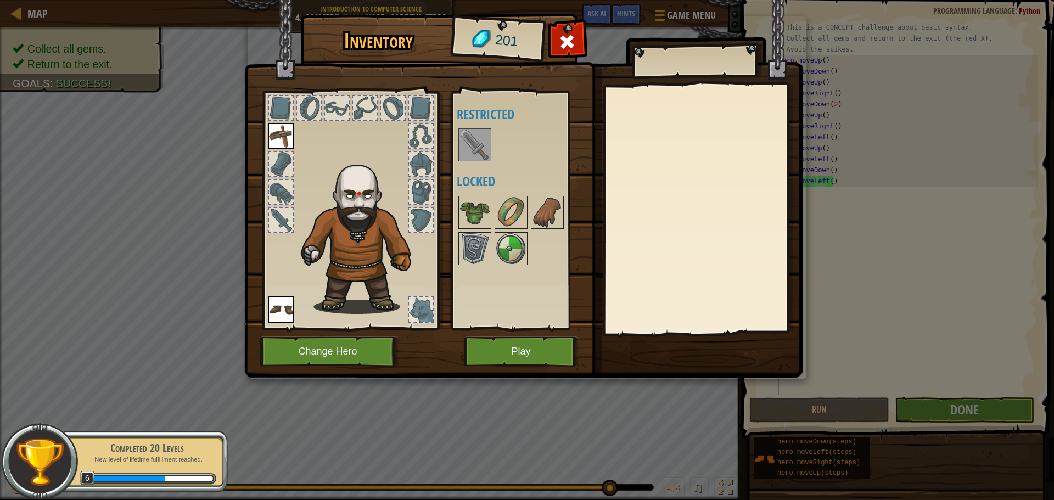
click at [485, 144] on img at bounding box center [475, 145] width 31 height 31
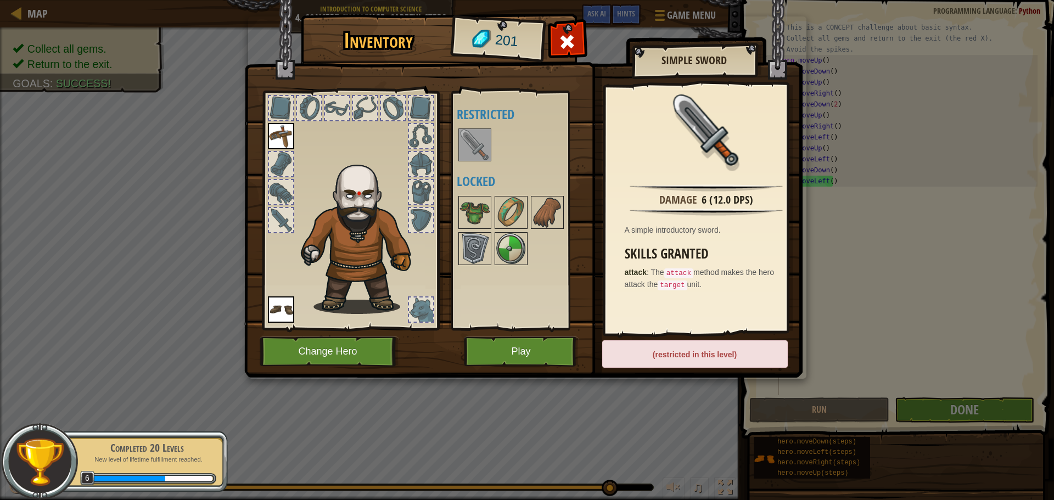
drag, startPoint x: 485, startPoint y: 144, endPoint x: 301, endPoint y: 131, distance: 184.4
click at [267, 143] on div "Inventory 201 Available Equip Equip (double-click to equip) Restricted Locked S…" at bounding box center [527, 197] width 558 height 362
click at [277, 135] on img at bounding box center [281, 136] width 26 height 26
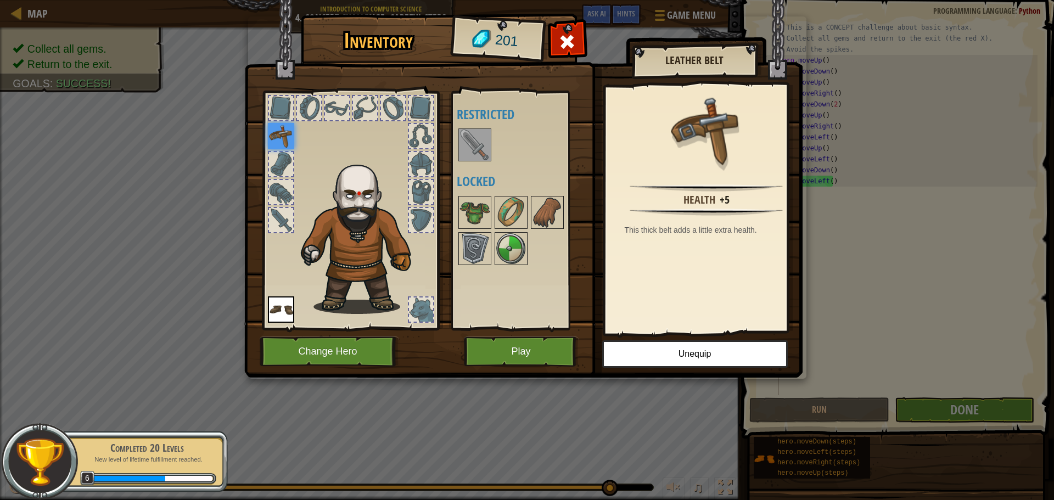
click at [480, 149] on img at bounding box center [475, 145] width 31 height 31
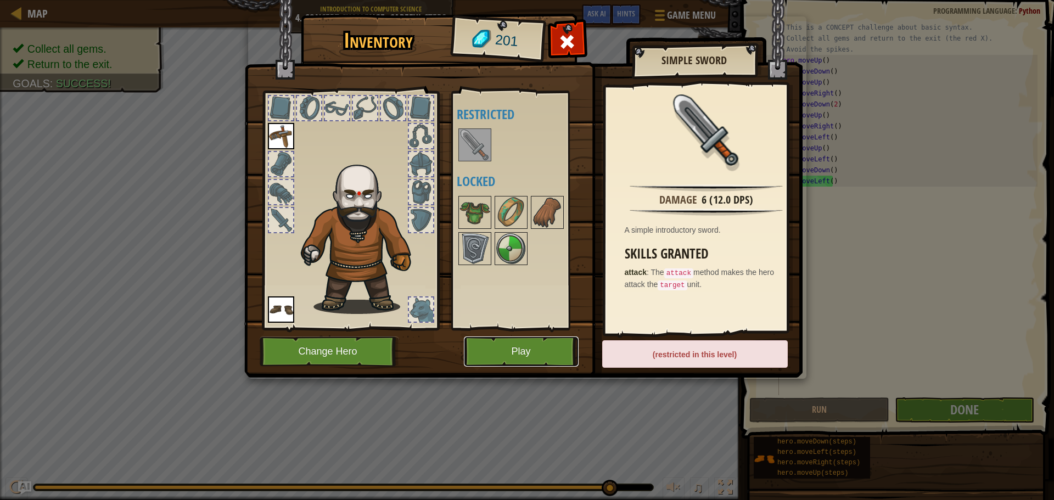
click at [492, 358] on button "Play" at bounding box center [521, 352] width 115 height 30
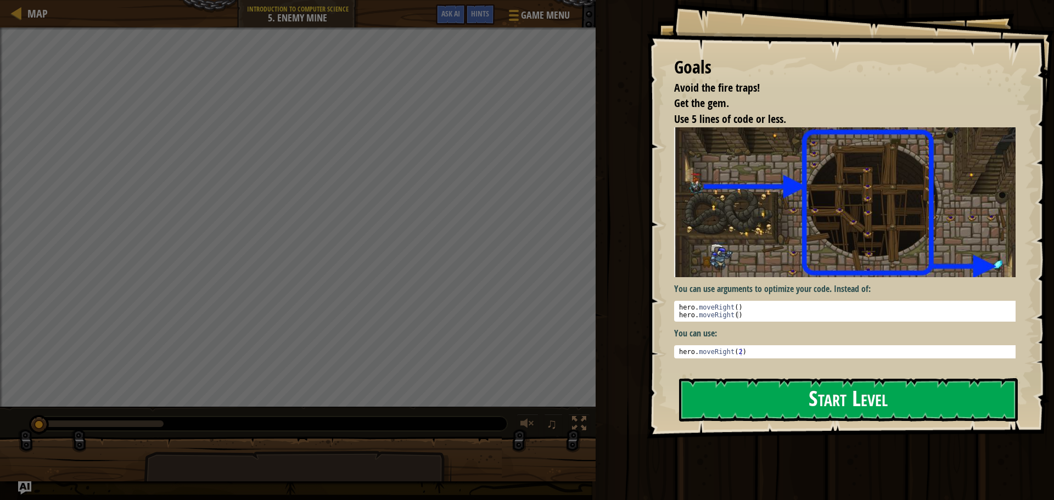
click at [754, 403] on button "Start Level" at bounding box center [848, 399] width 339 height 43
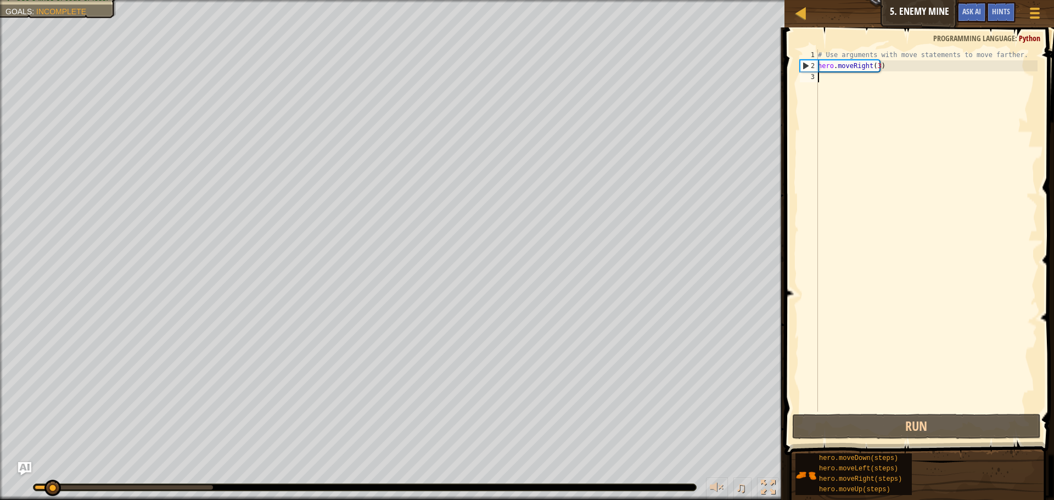
click at [875, 339] on div "Map Introduction to Computer Science 5. Enemy Mine Game Menu Done Hints Ask AI …" at bounding box center [527, 250] width 1054 height 500
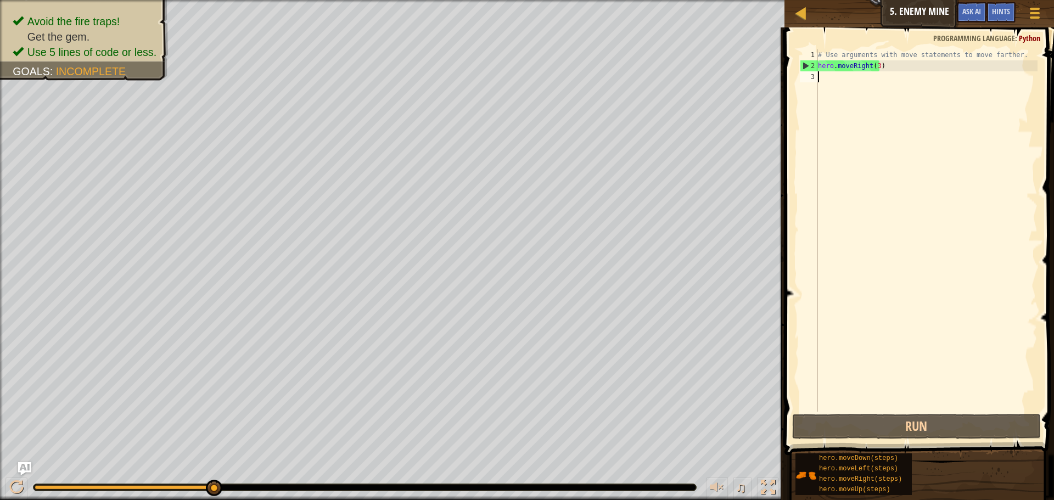
scroll to position [5, 0]
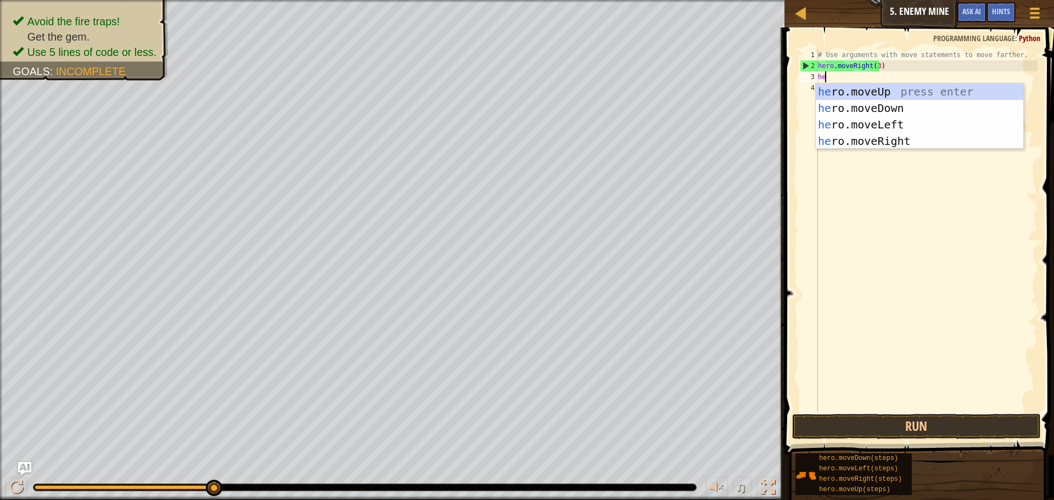
type textarea "hero"
click at [925, 87] on div "hero .moveUp press enter hero .moveDown press enter hero .moveLeft press enter …" at bounding box center [920, 132] width 208 height 99
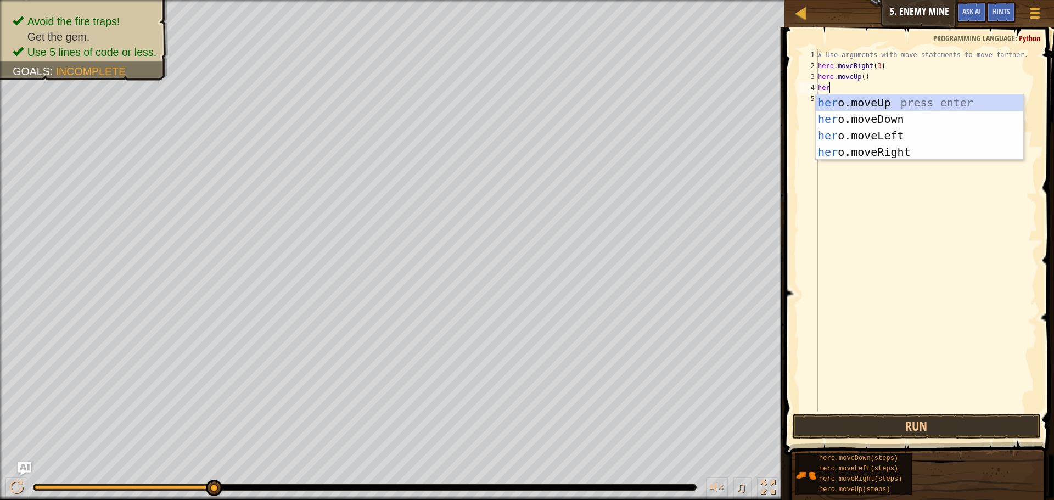
type textarea "hero"
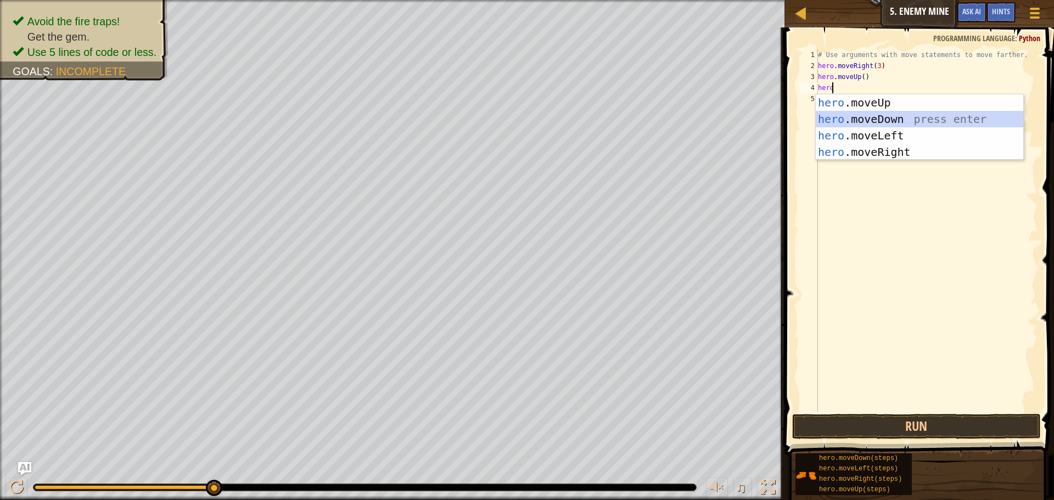
click at [884, 122] on div "hero .moveUp press enter hero .moveDown press enter hero .moveLeft press enter …" at bounding box center [920, 143] width 208 height 99
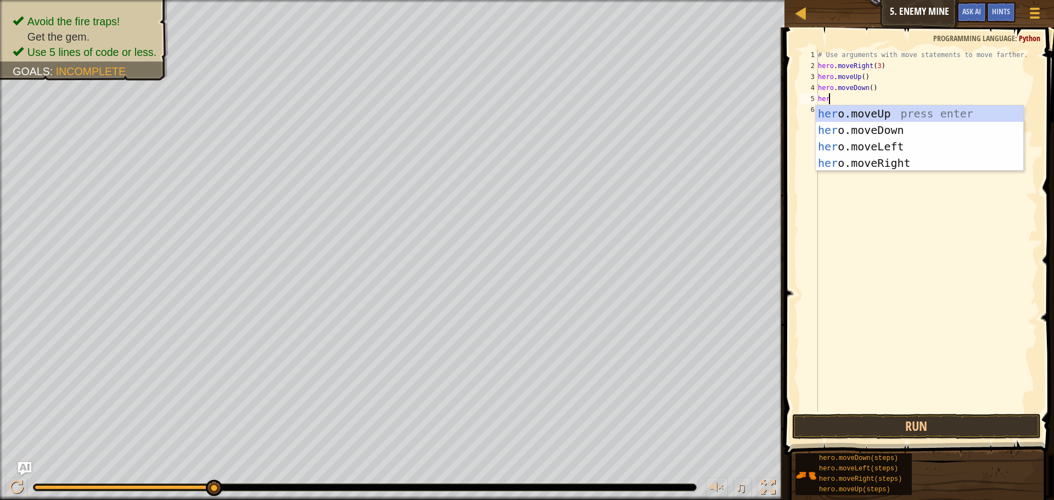
type textarea "hero"
click at [852, 124] on div "hero .moveUp press enter hero .moveDown press enter hero .moveLeft press enter …" at bounding box center [920, 154] width 208 height 99
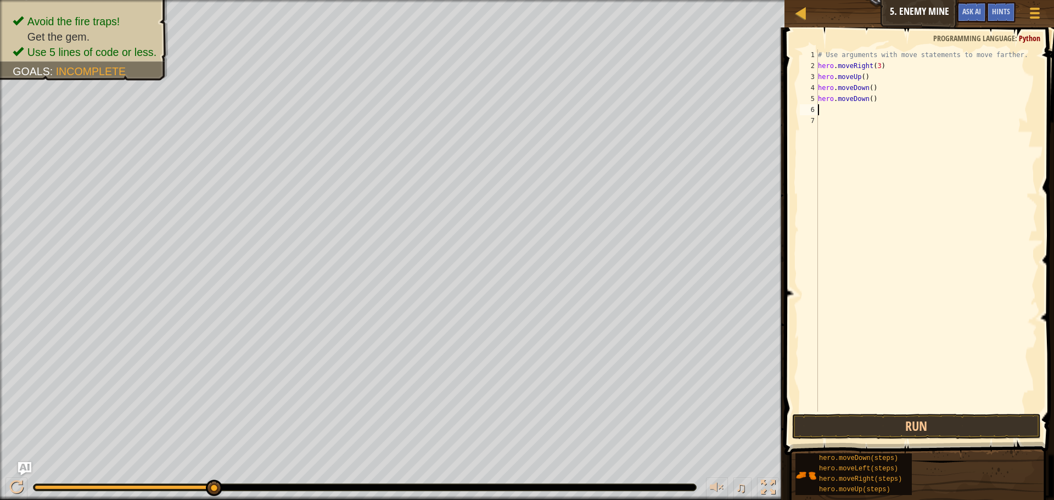
scroll to position [5, 0]
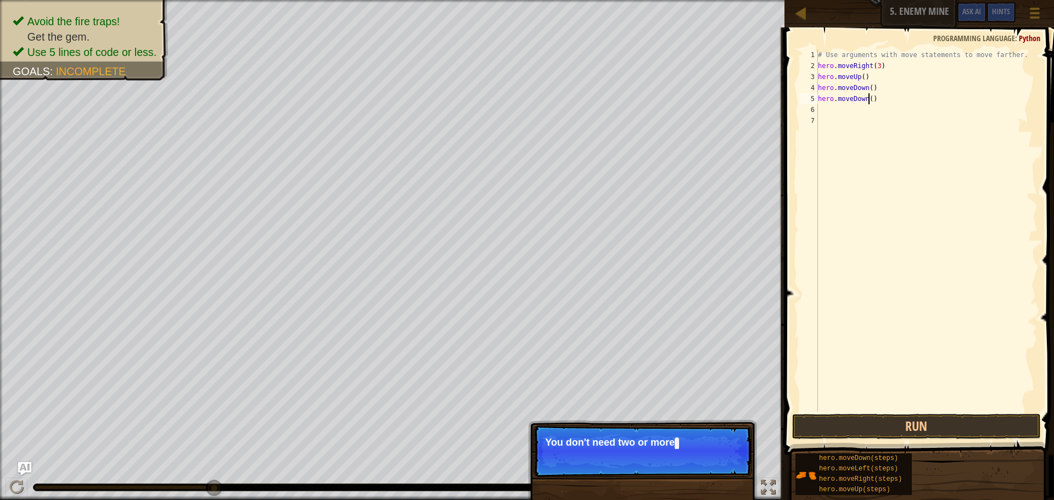
click at [869, 96] on div "# Use arguments with move statements to move farther. hero . moveRight ( 3 ) he…" at bounding box center [927, 241] width 222 height 384
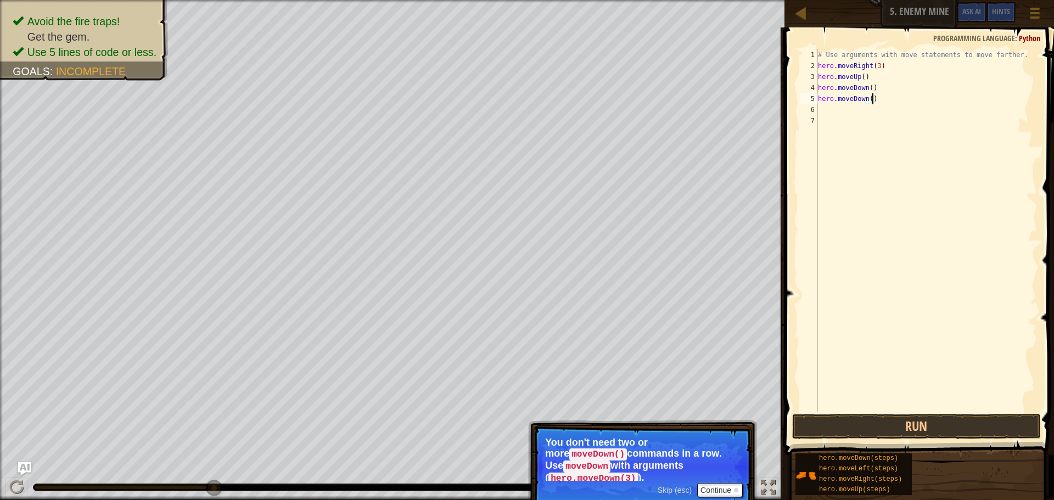
click at [879, 102] on div "# Use arguments with move statements to move farther. hero . moveRight ( 3 ) he…" at bounding box center [927, 241] width 222 height 384
type textarea "h"
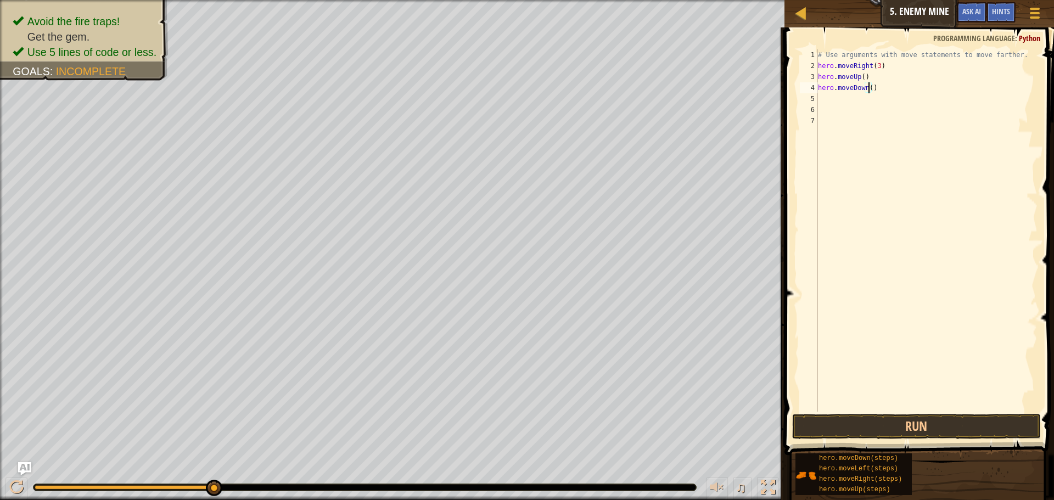
click at [869, 85] on div "# Use arguments with move statements to move farther. hero . moveRight ( 3 ) he…" at bounding box center [927, 241] width 222 height 384
type textarea "hero.moveDown(4)"
click at [842, 100] on div "# Use arguments with move statements to move farther. hero . moveRight ( 3 ) he…" at bounding box center [927, 241] width 222 height 384
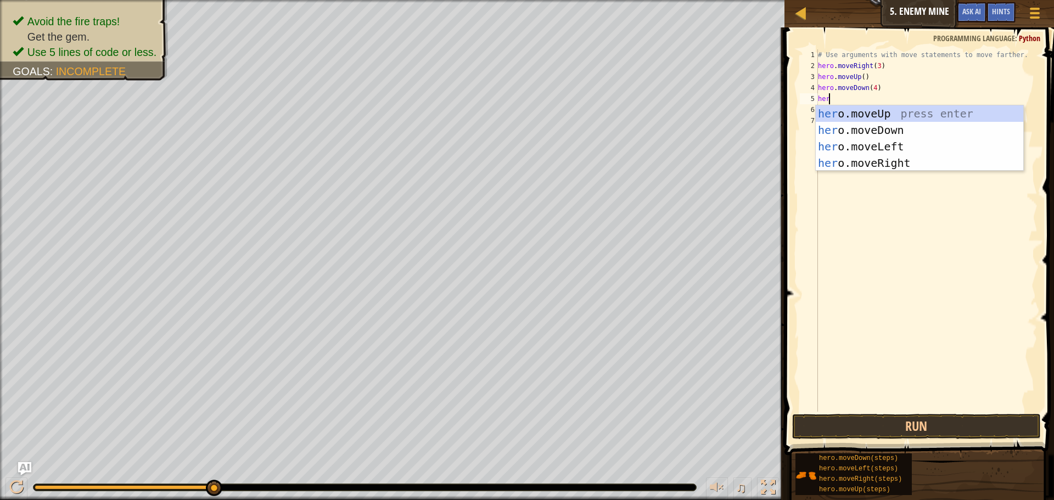
type textarea "herr"
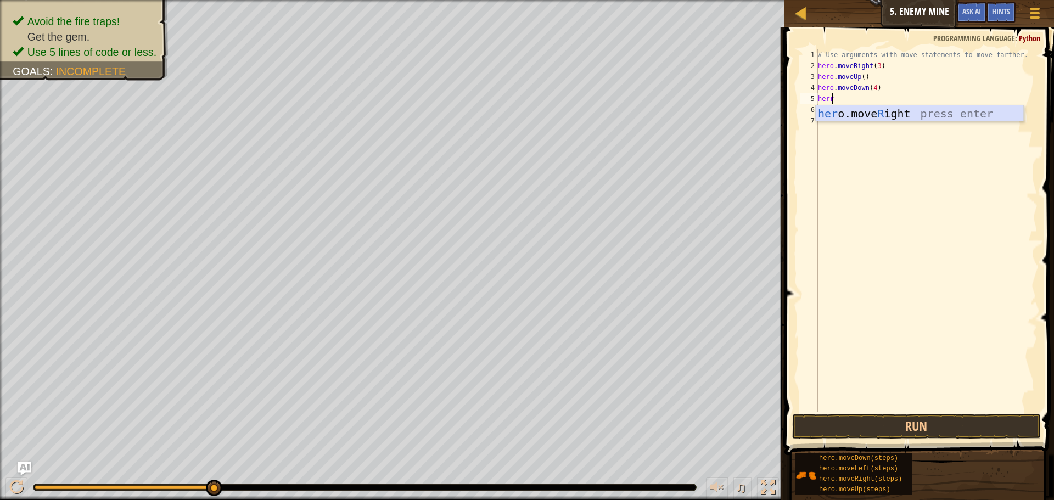
click at [865, 116] on div "her o.move R ight press enter" at bounding box center [920, 129] width 208 height 49
click at [871, 97] on div "# Use arguments with move statements to move farther. hero . moveRight ( 3 ) he…" at bounding box center [927, 241] width 222 height 384
click at [892, 420] on button "Run" at bounding box center [916, 426] width 249 height 25
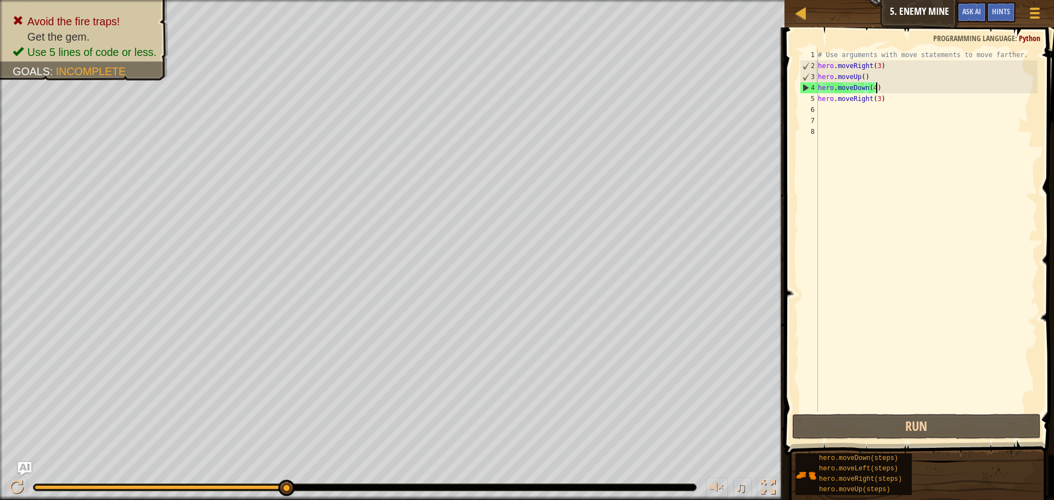
click at [885, 86] on div "# Use arguments with move statements to move farther. hero . moveRight ( 3 ) he…" at bounding box center [927, 241] width 222 height 384
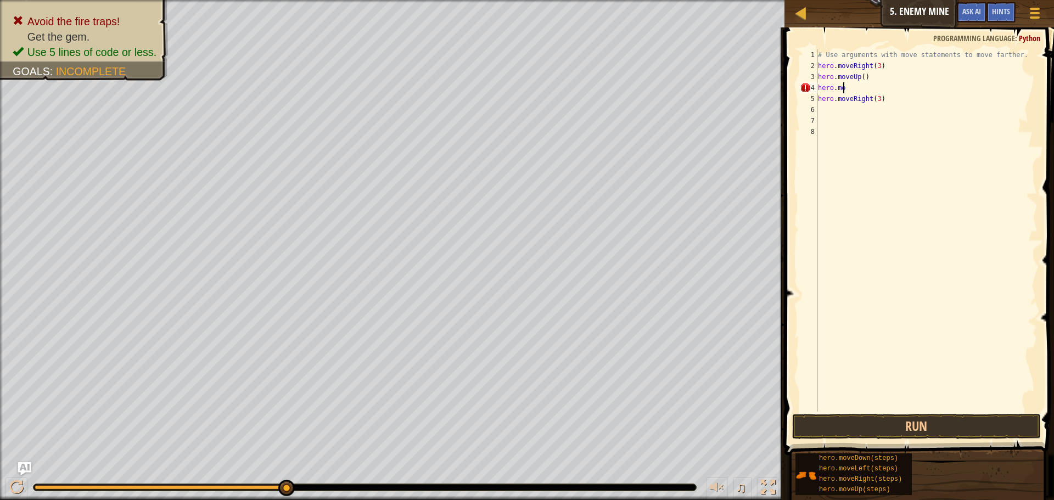
scroll to position [5, 1]
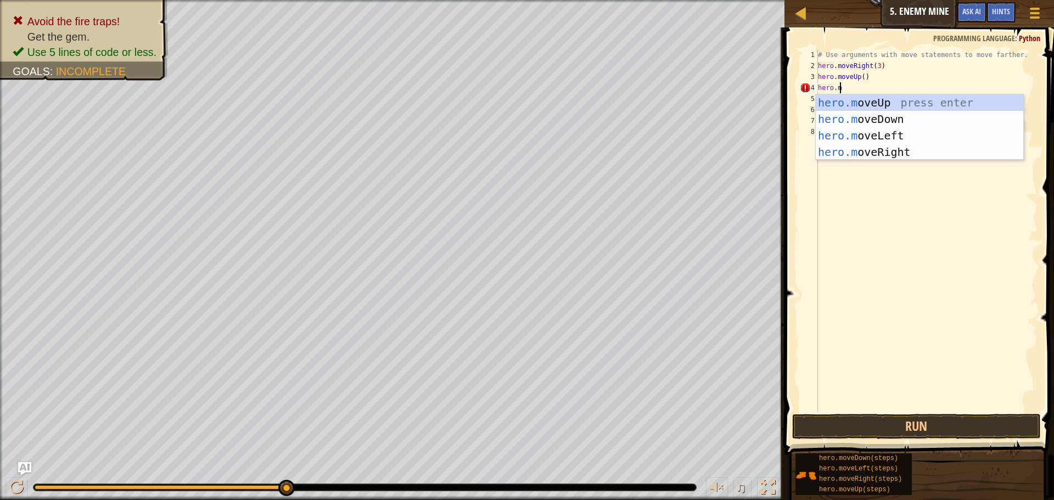
type textarea "[DOMAIN_NAME]"
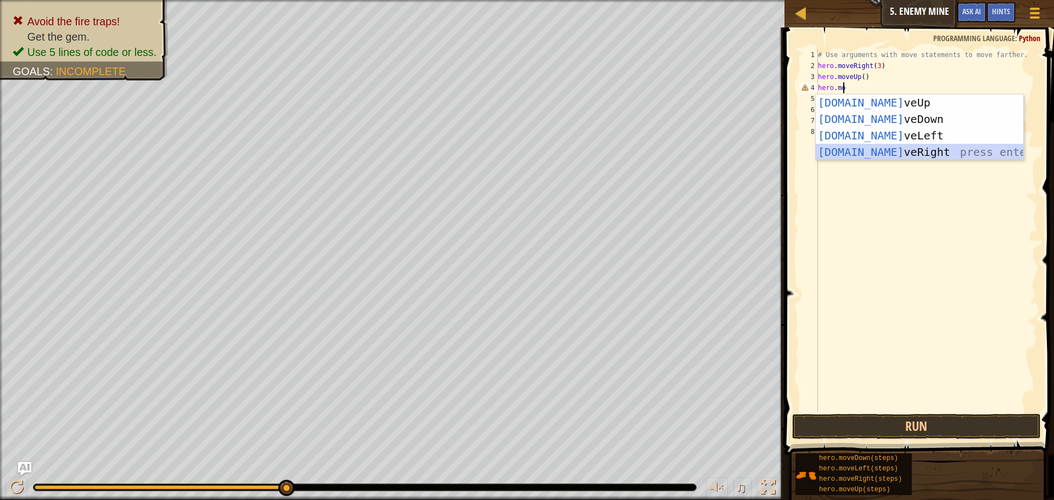
click at [885, 149] on div "[DOMAIN_NAME] veUp press enter [DOMAIN_NAME] veDown press enter [DOMAIN_NAME] v…" at bounding box center [920, 143] width 208 height 99
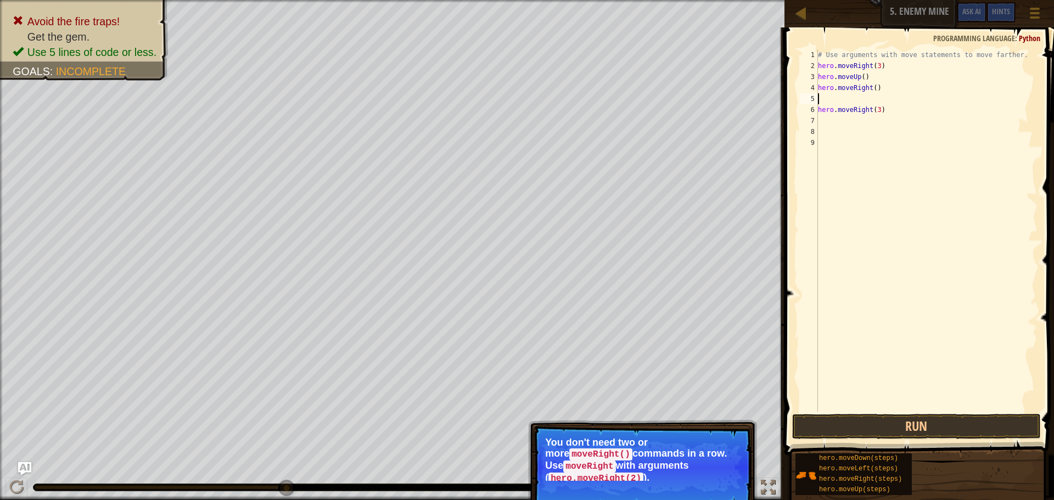
click at [880, 109] on div "# Use arguments with move statements to move farther. hero . moveRight ( 3 ) he…" at bounding box center [927, 241] width 222 height 384
type textarea "h"
type textarea "hero.moveRight()"
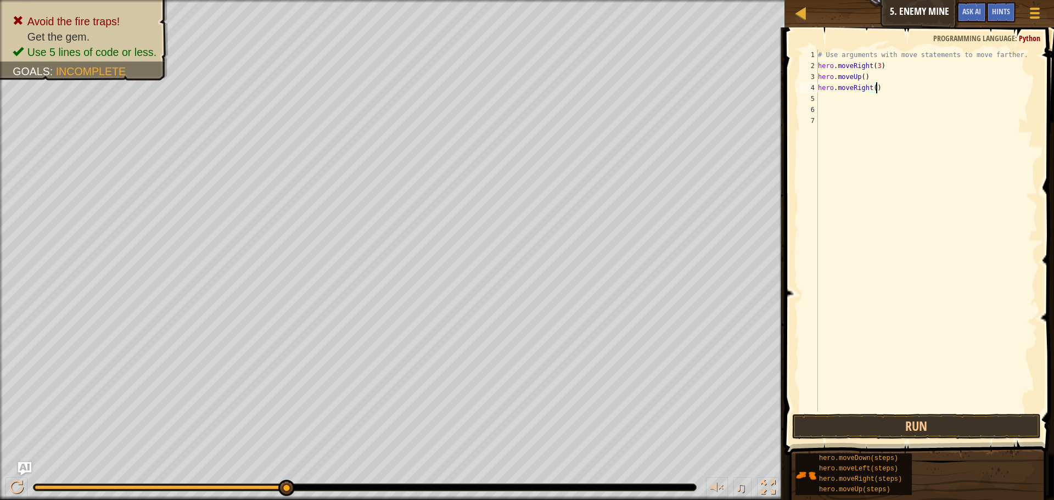
click at [861, 94] on div "# Use arguments with move statements to move farther. hero . moveRight ( 3 ) he…" at bounding box center [927, 241] width 222 height 384
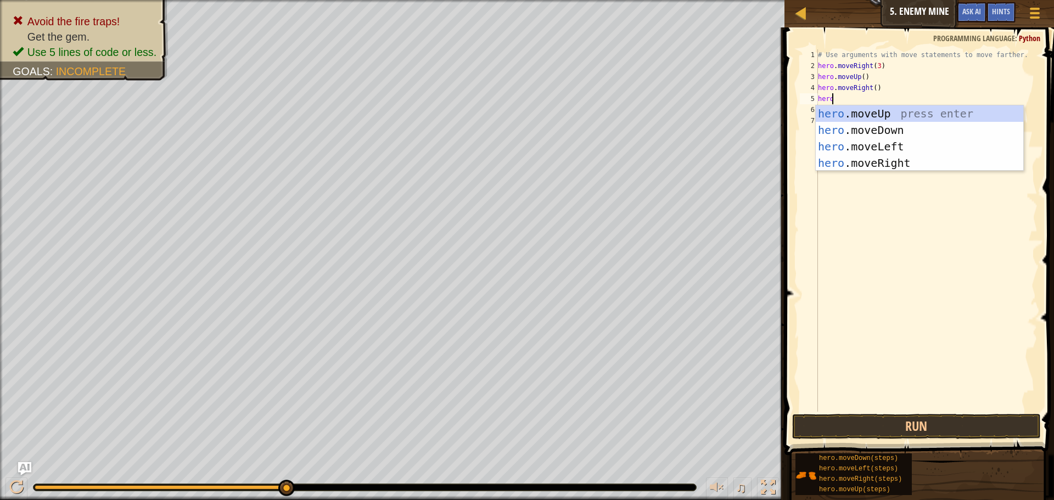
type textarea "hero"
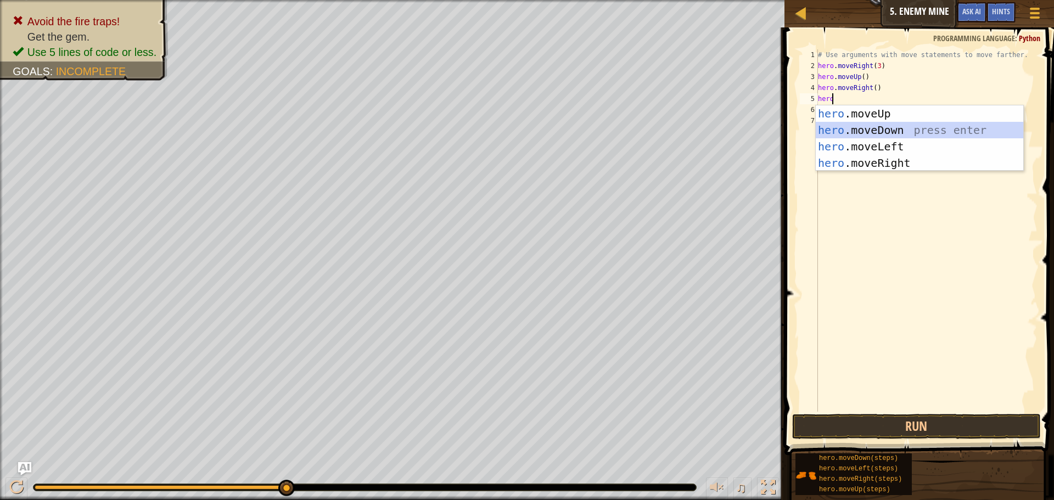
click at [875, 124] on div "hero .moveUp press enter hero .moveDown press enter hero .moveLeft press enter …" at bounding box center [920, 154] width 208 height 99
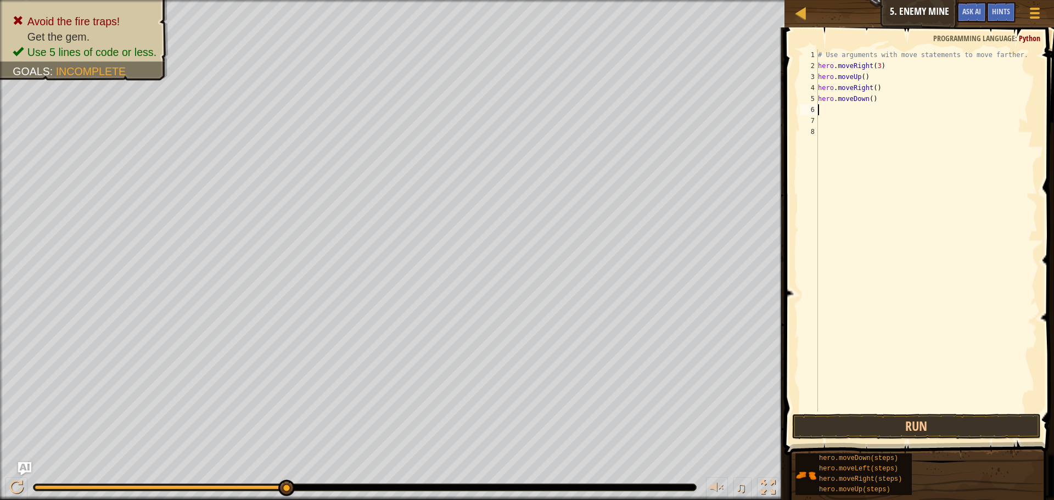
scroll to position [5, 0]
click at [869, 102] on div "# Use arguments with move statements to move farther. hero . moveRight ( 3 ) he…" at bounding box center [927, 241] width 222 height 384
type textarea "hero.moveDown(4)"
click at [835, 108] on div "# Use arguments with move statements to move farther. hero . moveRight ( 3 ) he…" at bounding box center [927, 241] width 222 height 384
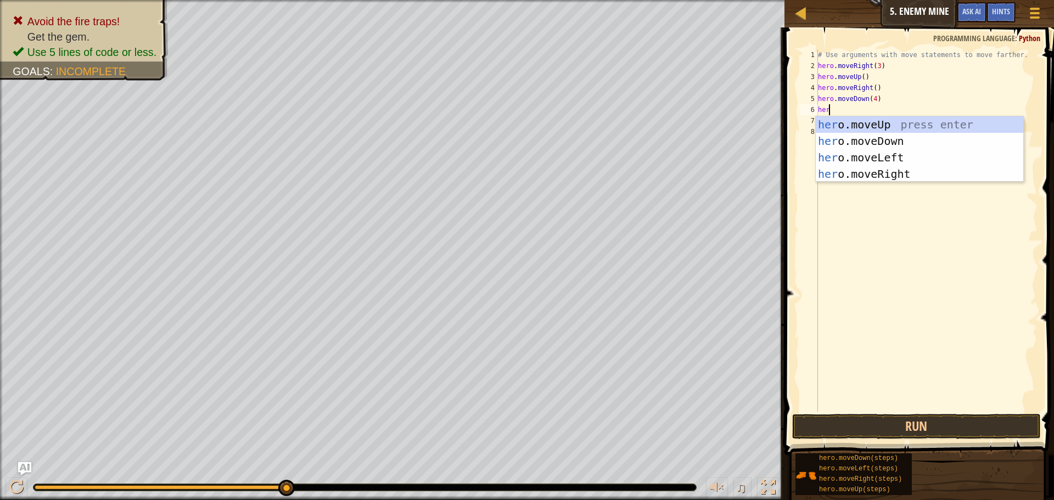
scroll to position [5, 1]
type textarea "hero"
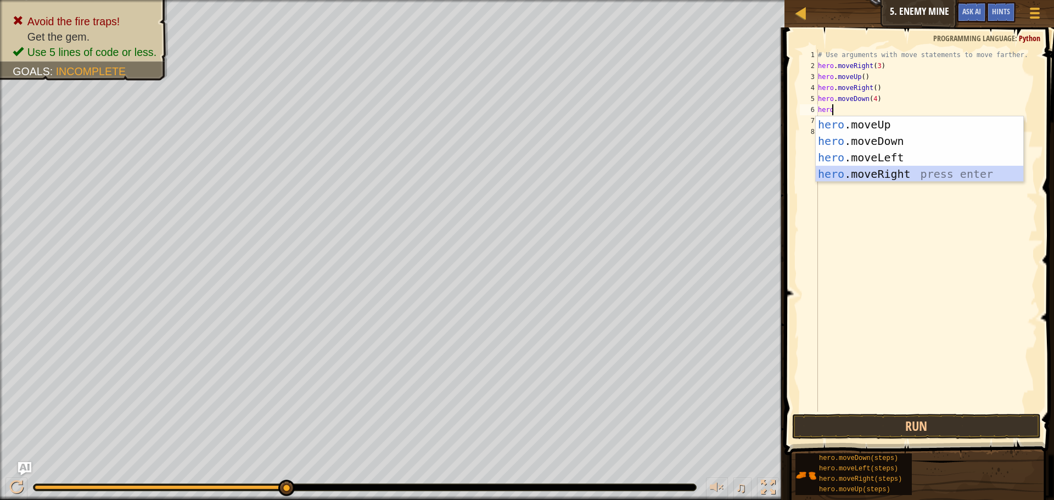
click at [884, 174] on div "hero .moveUp press enter hero .moveDown press enter hero .moveLeft press enter …" at bounding box center [920, 165] width 208 height 99
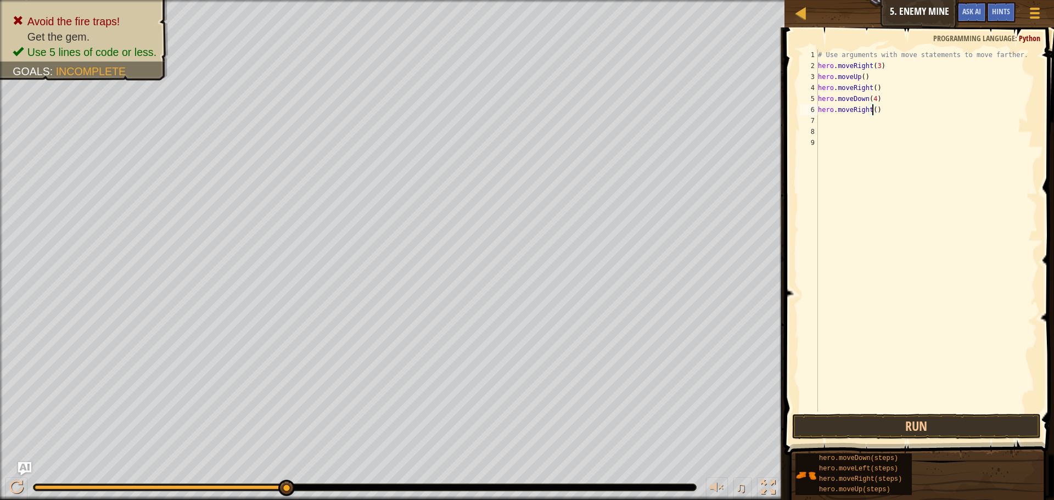
click at [871, 108] on div "# Use arguments with move statements to move farther. hero . moveRight ( 3 ) he…" at bounding box center [927, 241] width 222 height 384
click at [914, 426] on button "Run" at bounding box center [916, 426] width 249 height 25
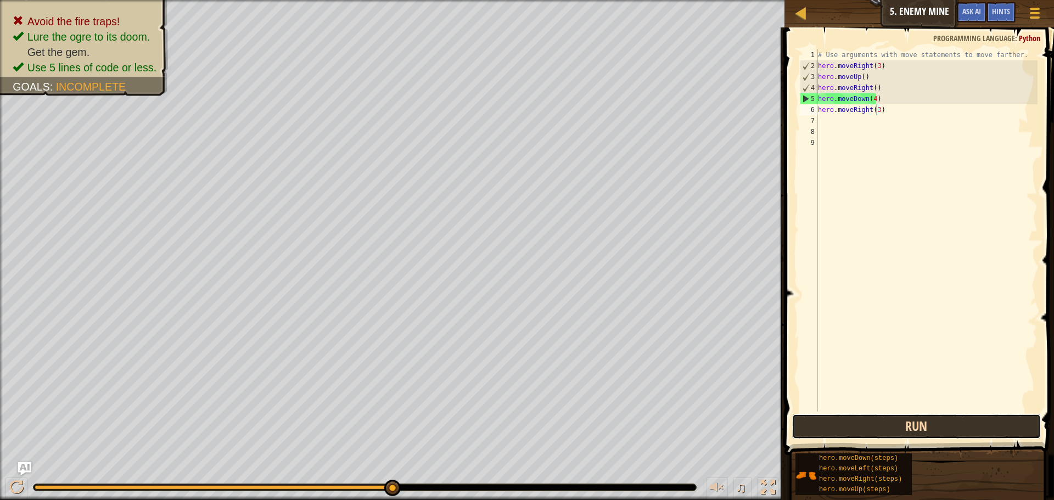
click at [877, 429] on button "Run" at bounding box center [916, 426] width 249 height 25
click at [838, 423] on button "Run" at bounding box center [916, 426] width 249 height 25
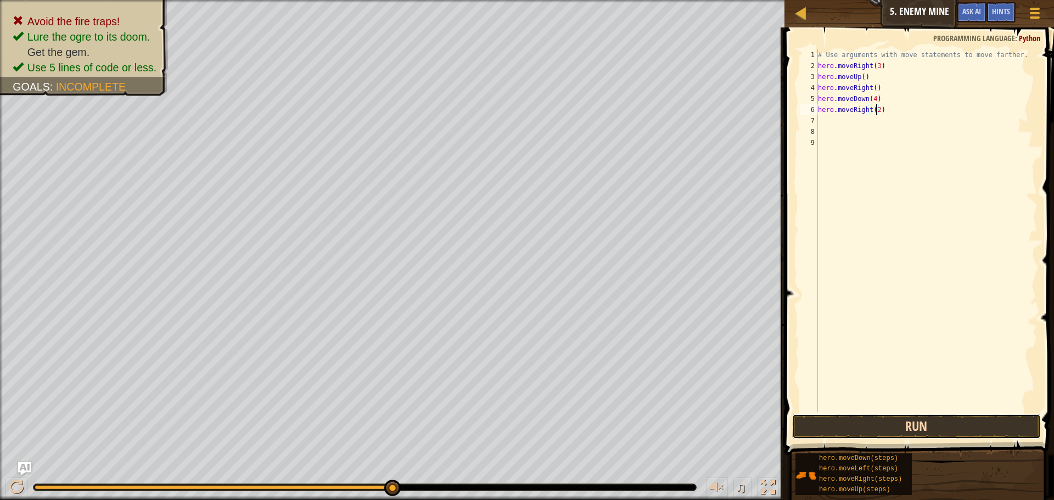
click at [862, 417] on button "Run" at bounding box center [916, 426] width 249 height 25
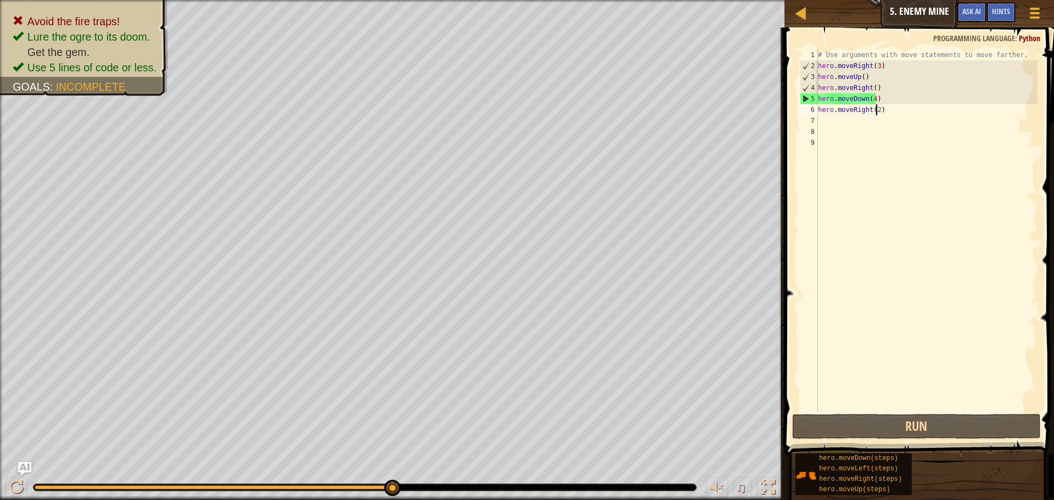
click at [873, 99] on div "# Use arguments with move statements to move farther. hero . moveRight ( 3 ) he…" at bounding box center [927, 241] width 222 height 384
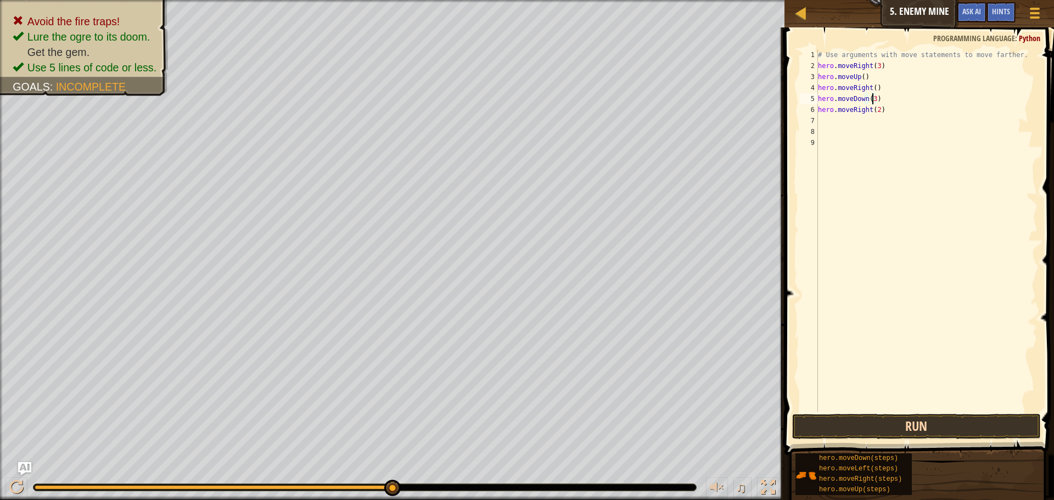
type textarea "hero.moveDown(3)"
click at [865, 420] on button "Run" at bounding box center [916, 426] width 249 height 25
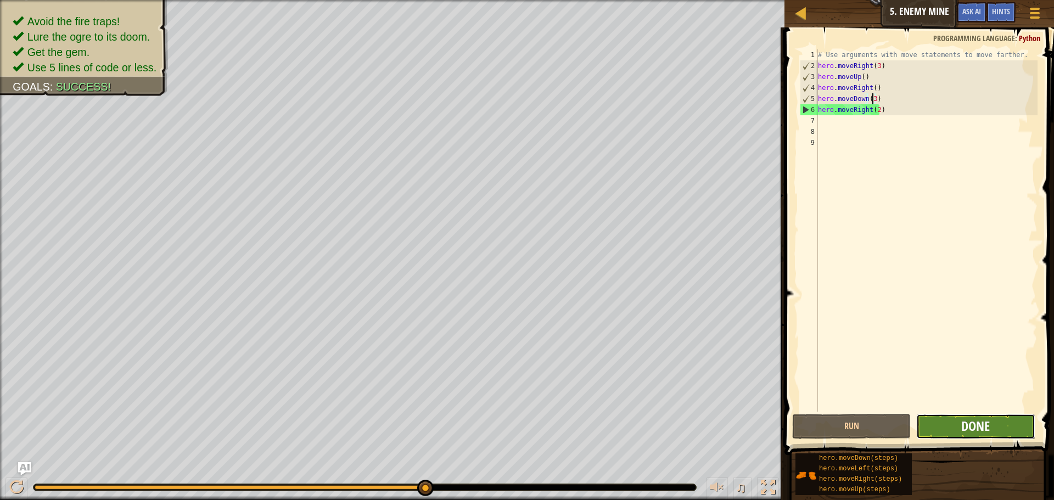
click at [973, 429] on span "Done" at bounding box center [976, 426] width 29 height 18
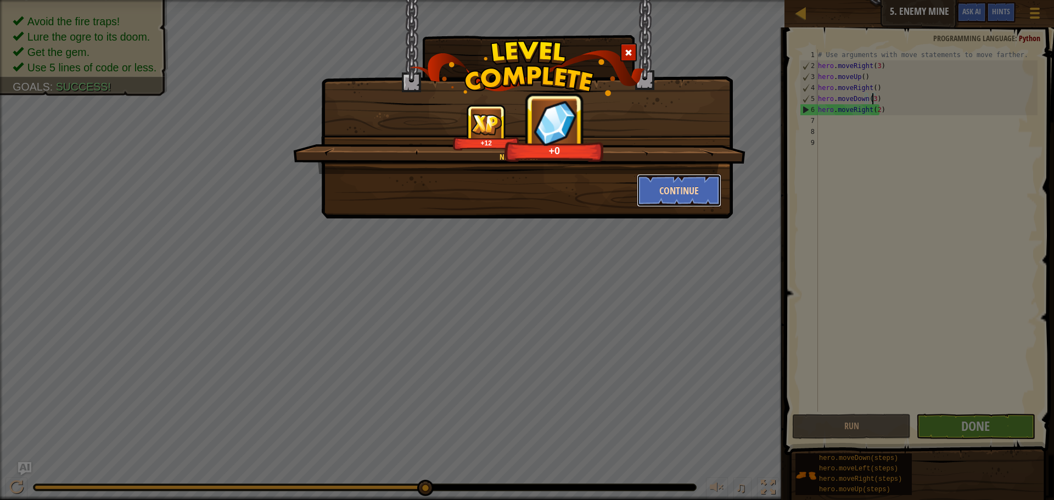
click at [685, 192] on button "Continue" at bounding box center [679, 190] width 85 height 33
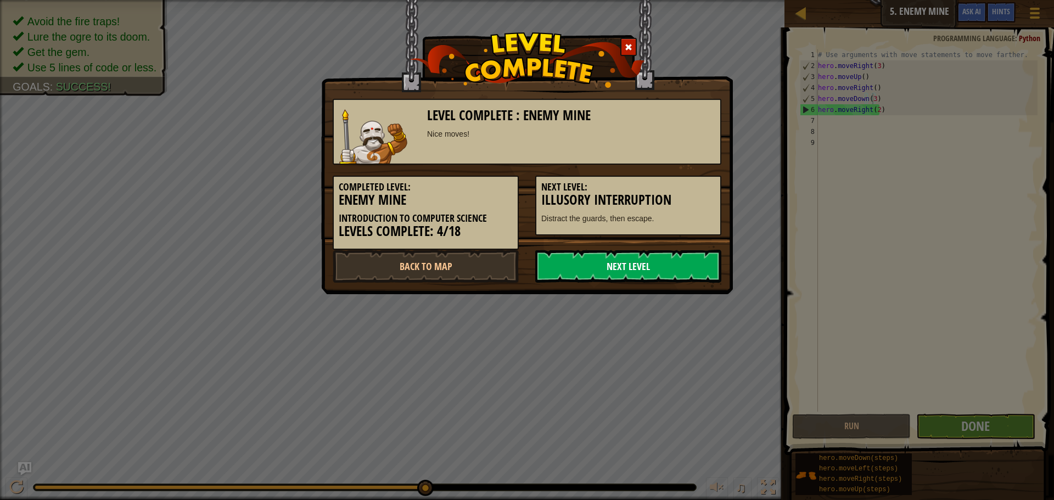
click at [669, 266] on link "Next Level" at bounding box center [628, 266] width 186 height 33
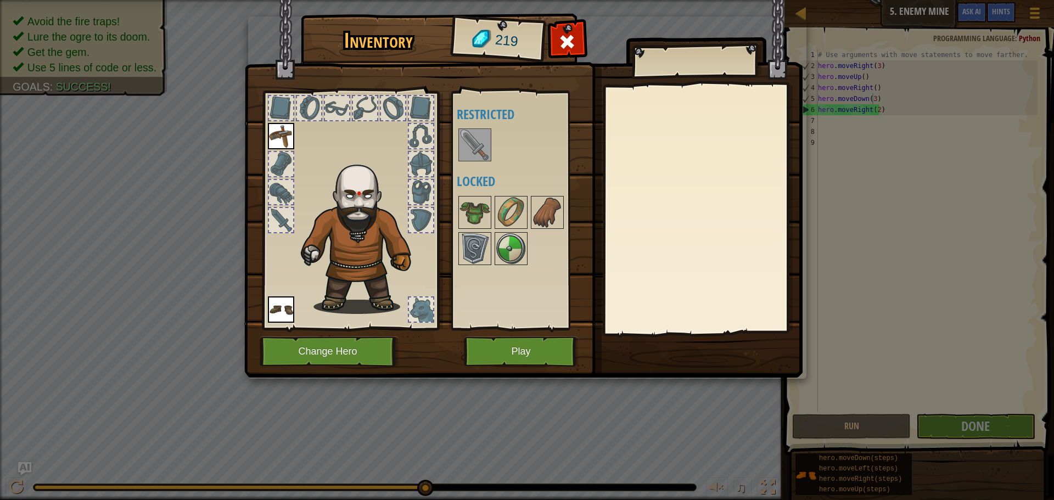
click at [477, 148] on img at bounding box center [475, 145] width 31 height 31
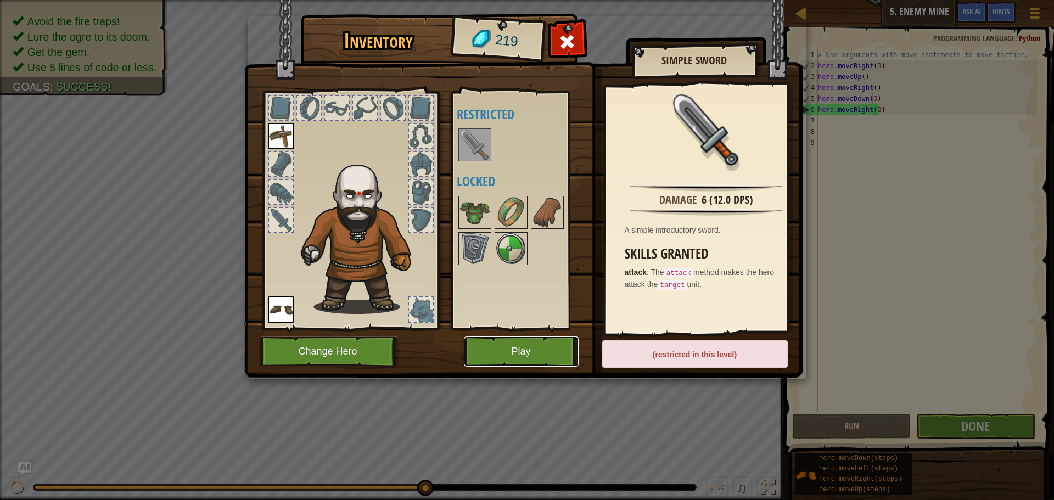
click at [509, 356] on button "Play" at bounding box center [521, 352] width 115 height 30
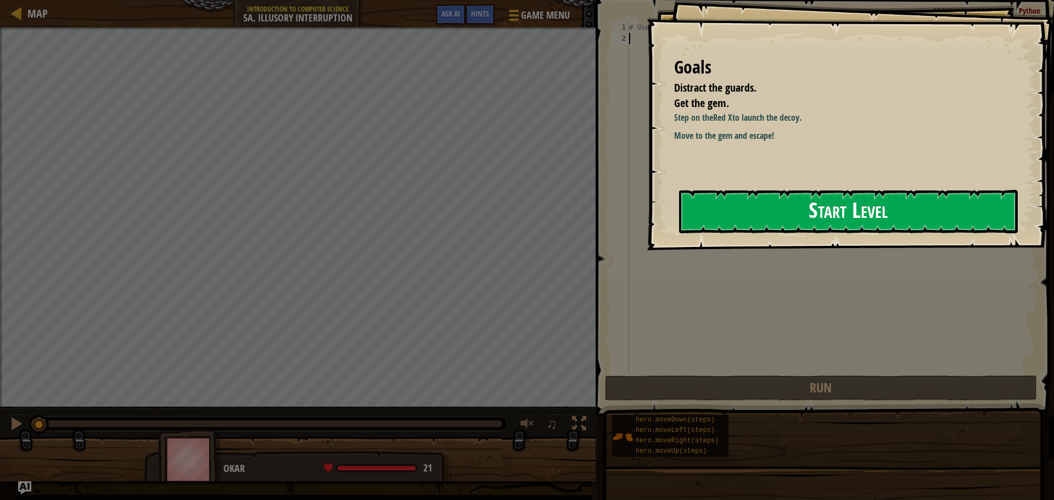
click at [779, 196] on button "Start Level" at bounding box center [848, 211] width 339 height 43
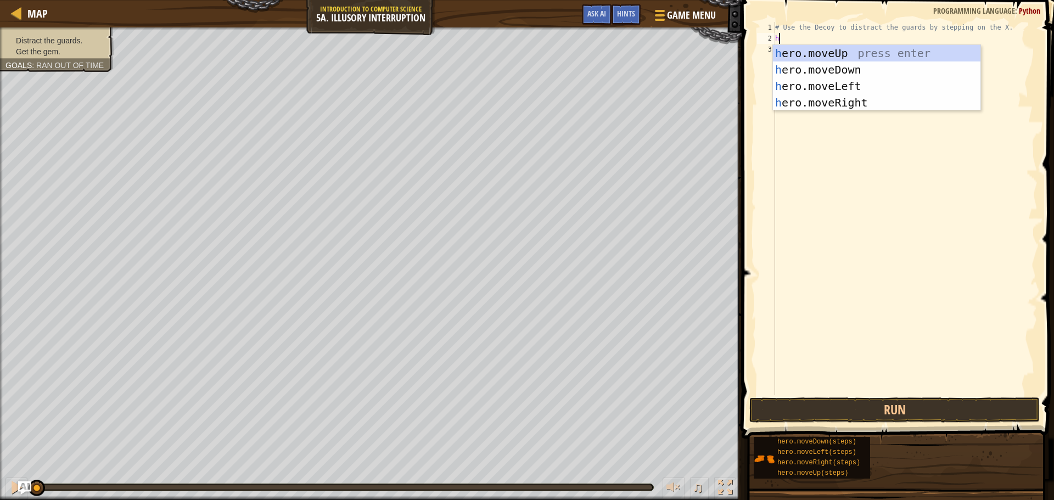
scroll to position [5, 0]
type textarea "hero"
click at [835, 104] on div "hero .moveUp press enter hero .moveDown press enter hero .moveLeft press enter …" at bounding box center [877, 94] width 208 height 99
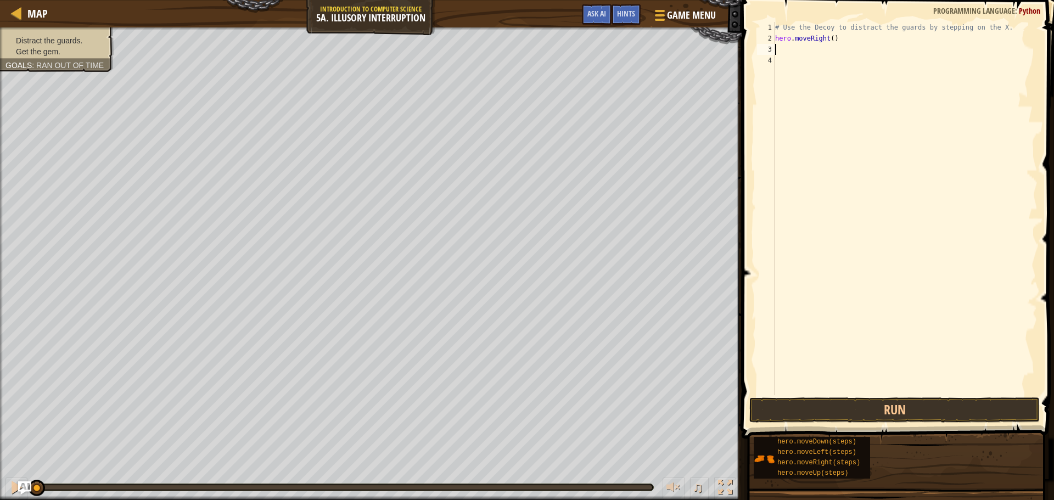
scroll to position [5, 0]
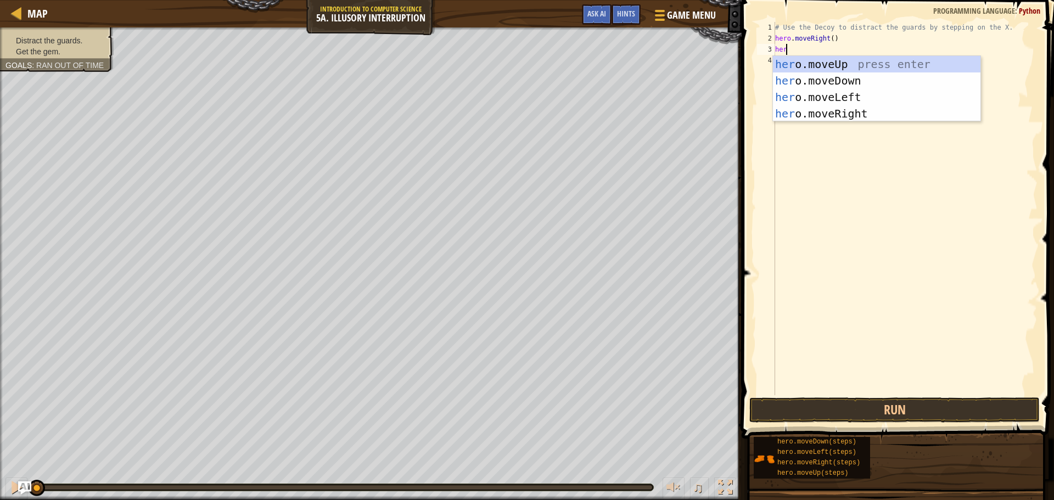
type textarea "hero"
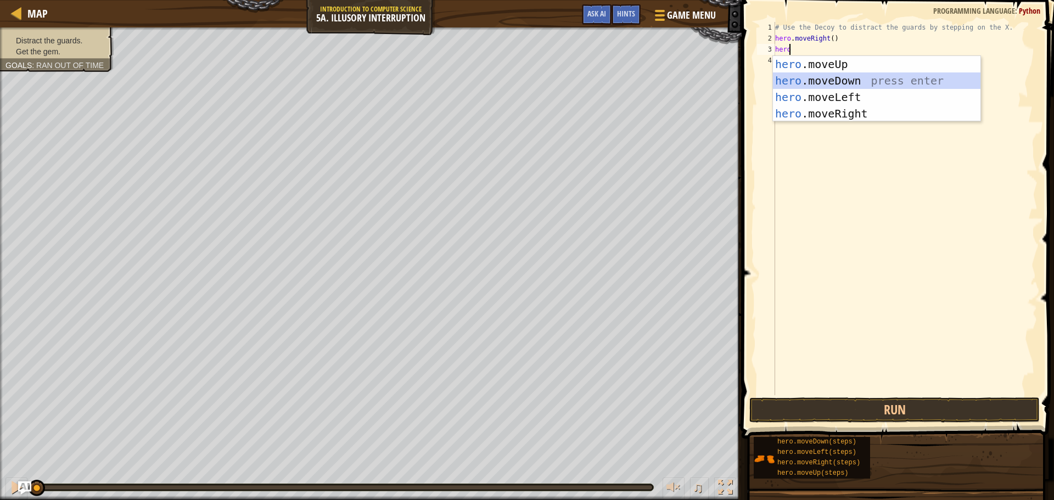
click at [822, 79] on div "hero .moveUp press enter hero .moveDown press enter hero .moveLeft press enter …" at bounding box center [877, 105] width 208 height 99
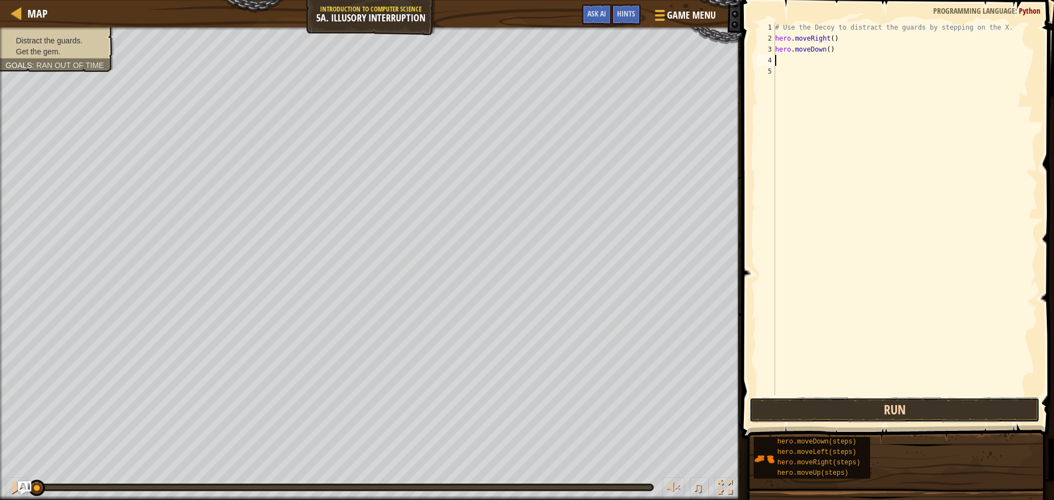
click at [841, 411] on button "Run" at bounding box center [895, 410] width 290 height 25
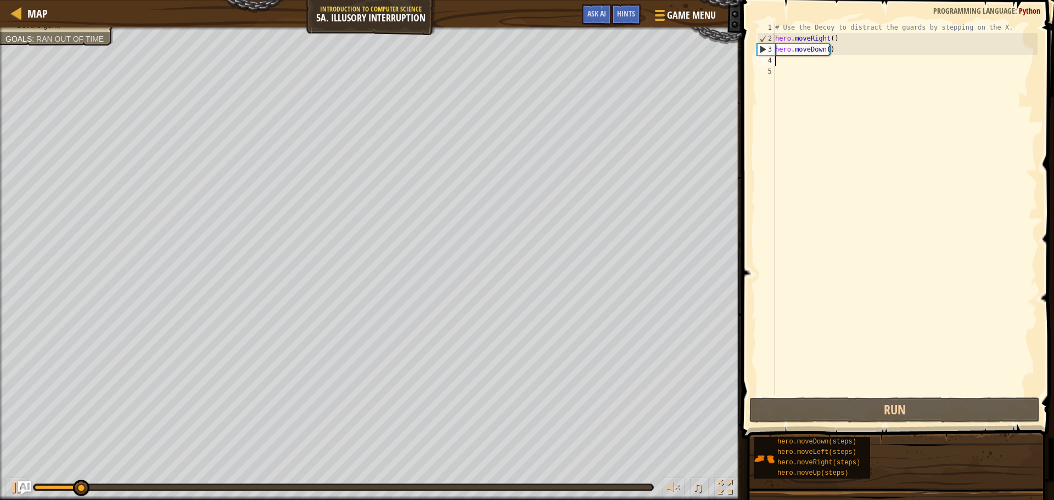
click at [827, 49] on div "# Use the Decoy to distract the guards by stepping on the X. hero . moveRight (…" at bounding box center [905, 219] width 265 height 395
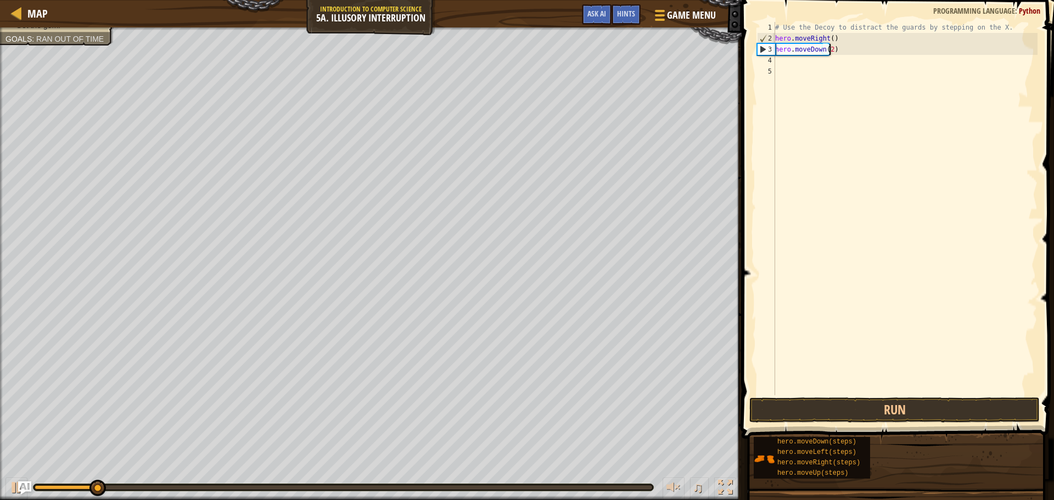
scroll to position [5, 4]
click at [882, 414] on button "Run" at bounding box center [895, 410] width 290 height 25
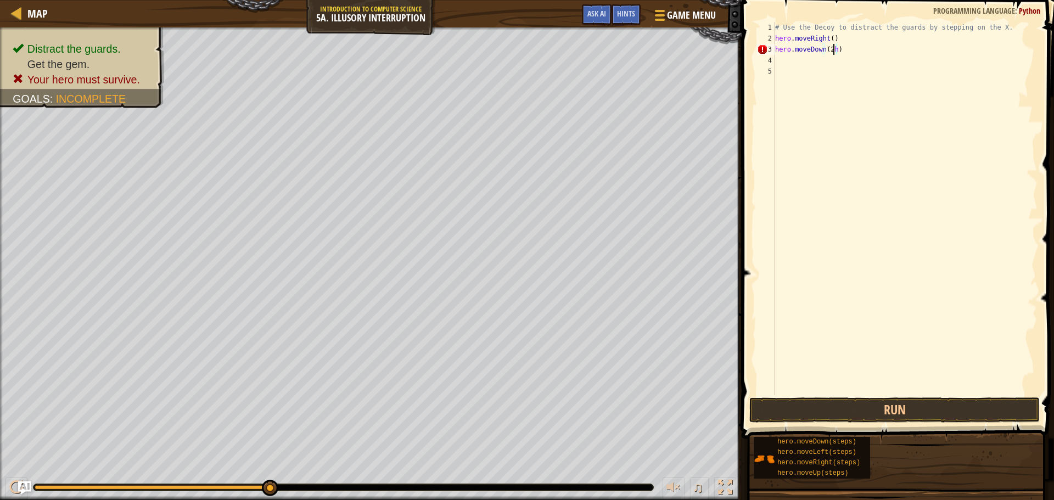
scroll to position [5, 4]
type textarea "hero.moveDown(2)"
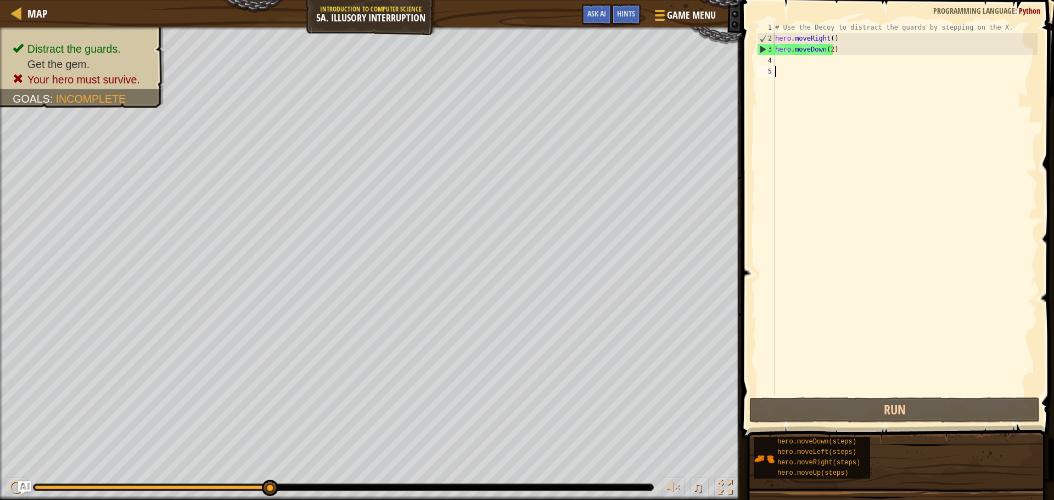
click at [787, 66] on div "# Use the Decoy to distract the guards by stepping on the X. hero . moveRight (…" at bounding box center [905, 219] width 265 height 395
click at [784, 57] on div "# Use the Decoy to distract the guards by stepping on the X. hero . moveRight (…" at bounding box center [905, 219] width 265 height 395
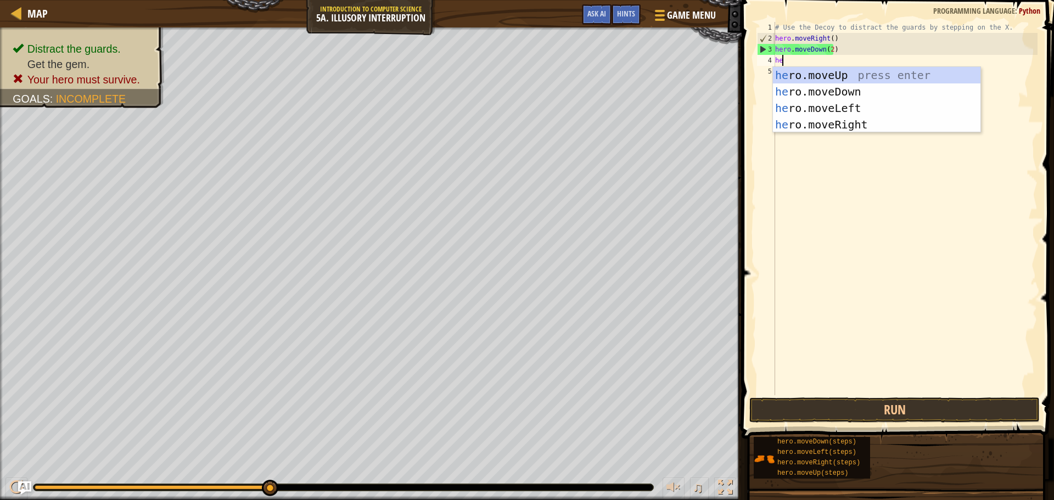
type textarea "hero"
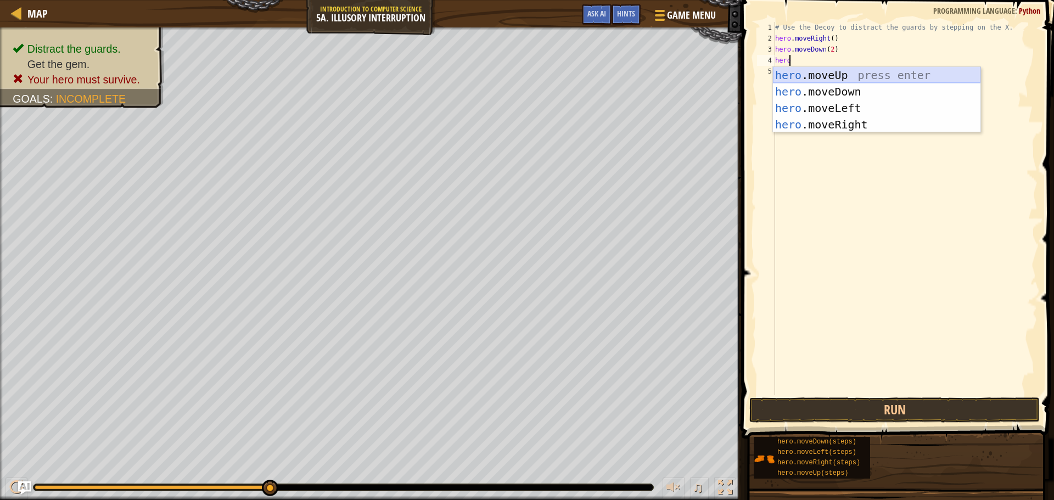
click at [842, 75] on div "hero .moveUp press enter hero .moveDown press enter hero .moveLeft press enter …" at bounding box center [877, 116] width 208 height 99
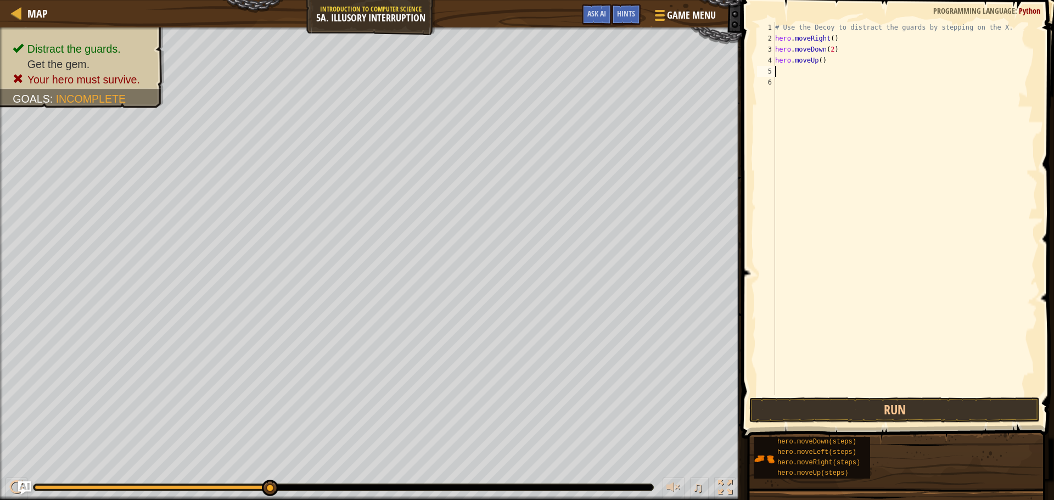
scroll to position [5, 0]
click at [818, 59] on div "# Use the Decoy to distract the guards by stepping on the X. hero . moveRight (…" at bounding box center [905, 219] width 265 height 395
type textarea "hero.moveUp(2)"
click at [802, 70] on div "# Use the Decoy to distract the guards by stepping on the X. hero . moveRight (…" at bounding box center [905, 219] width 265 height 395
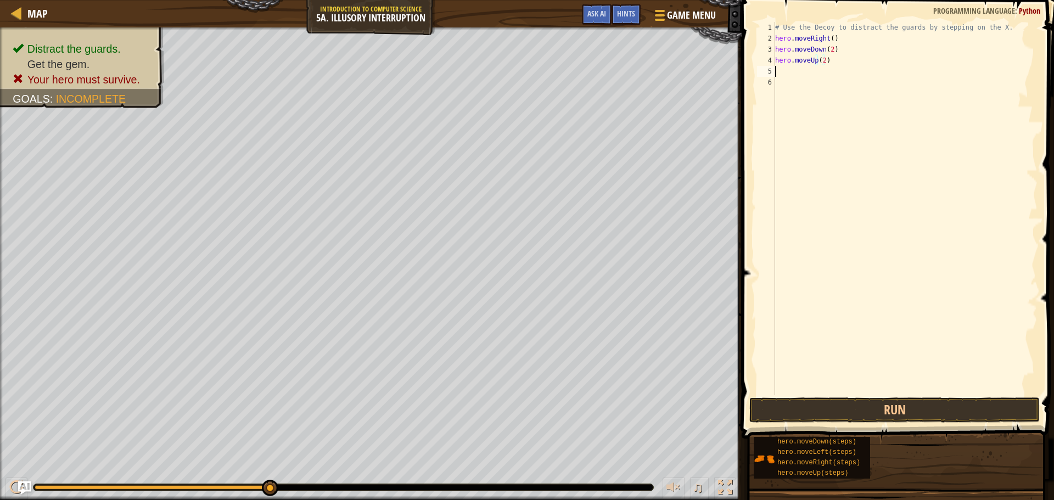
scroll to position [5, 0]
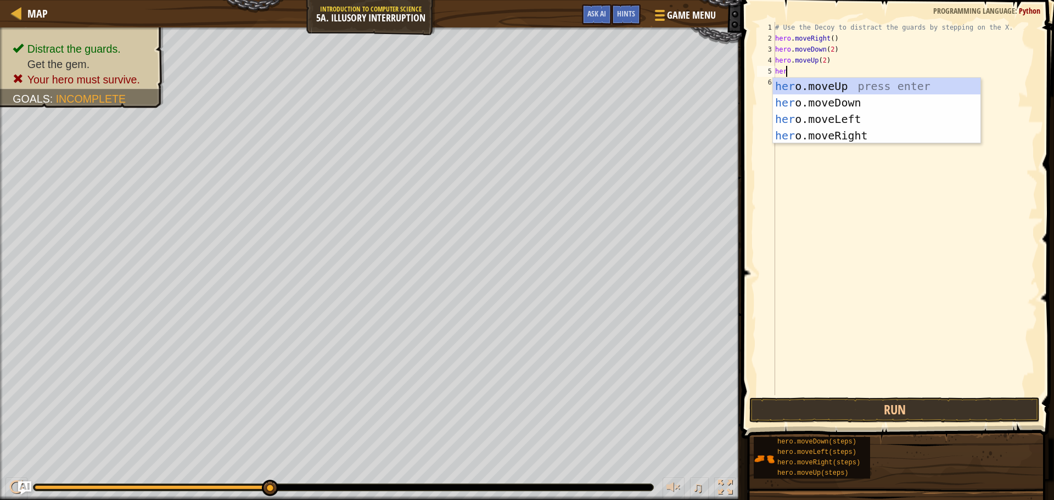
type textarea "hero"
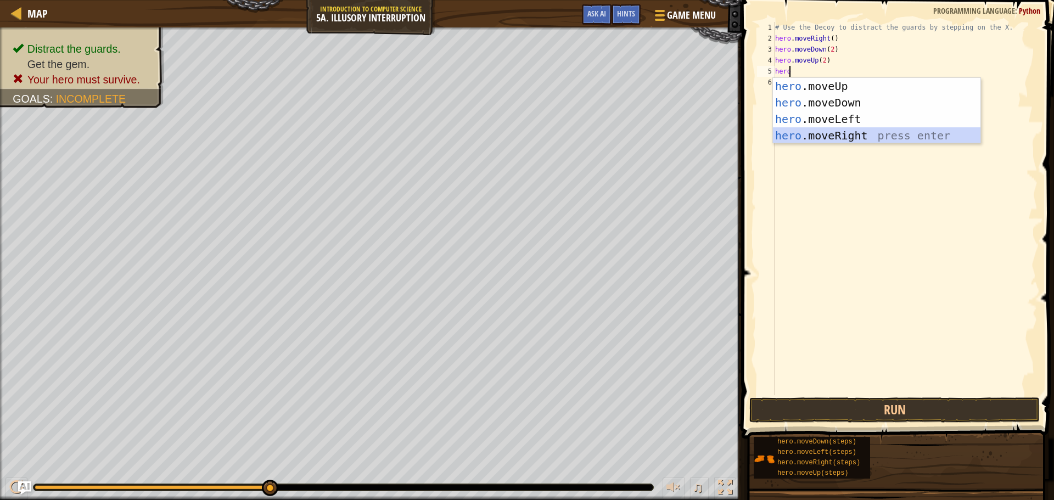
drag, startPoint x: 818, startPoint y: 130, endPoint x: 805, endPoint y: 182, distance: 53.7
click at [817, 130] on div "hero .moveUp press enter hero .moveDown press enter hero .moveLeft press enter …" at bounding box center [877, 127] width 208 height 99
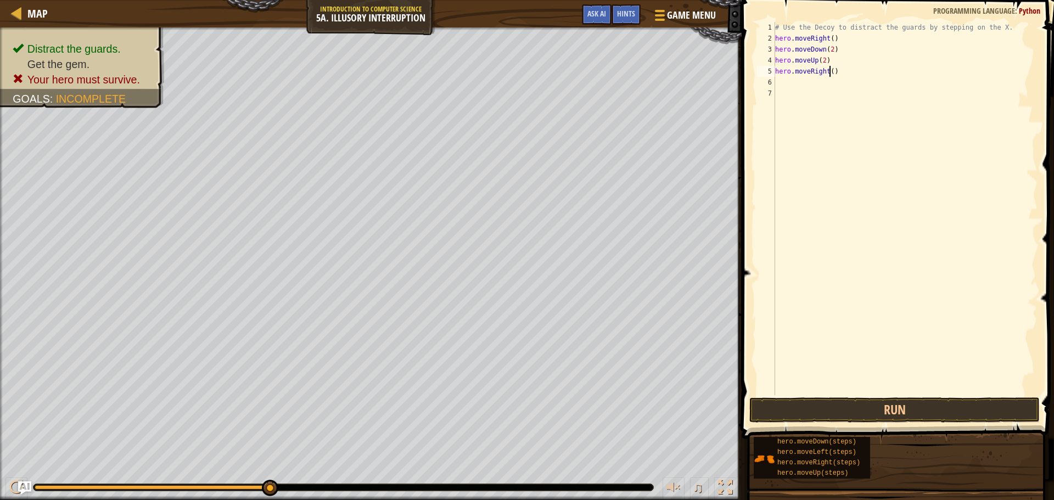
click at [829, 70] on div "# Use the Decoy to distract the guards by stepping on the X. hero . moveRight (…" at bounding box center [905, 219] width 265 height 395
type textarea "hero.moveRight()"
click at [828, 69] on div "# Use the Decoy to distract the guards by stepping on the X. hero . moveRight (…" at bounding box center [905, 219] width 265 height 395
type textarea "hero.moveRight(3)"
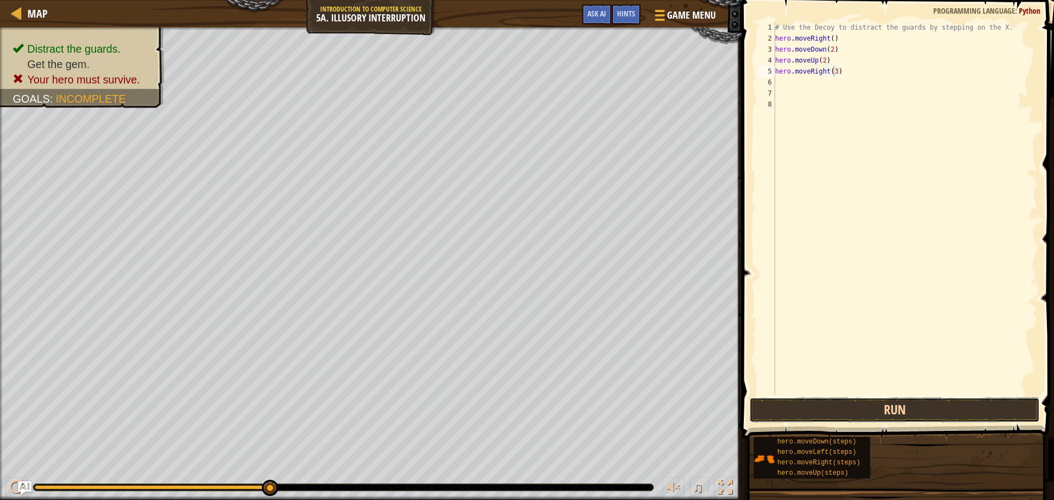
click at [873, 409] on button "Run" at bounding box center [895, 410] width 290 height 25
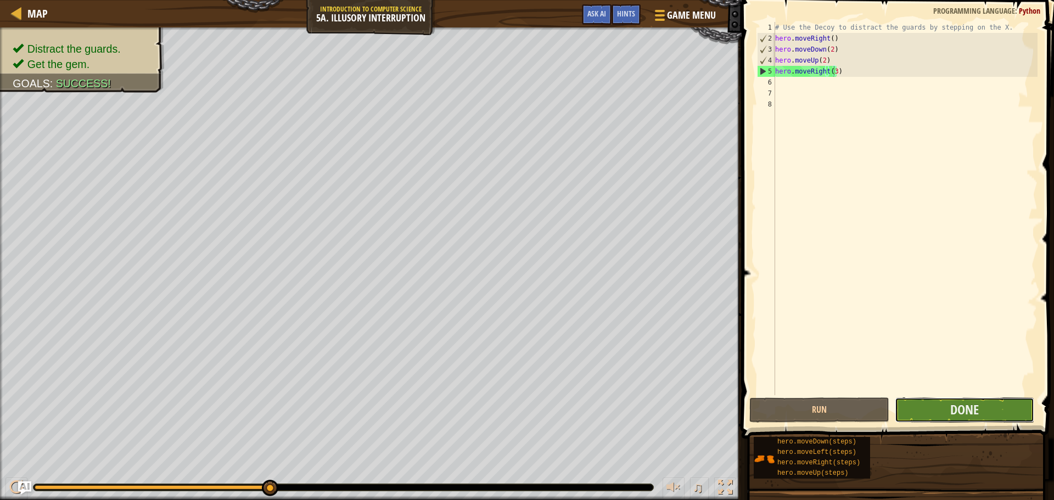
click at [945, 410] on button "Done" at bounding box center [964, 410] width 139 height 25
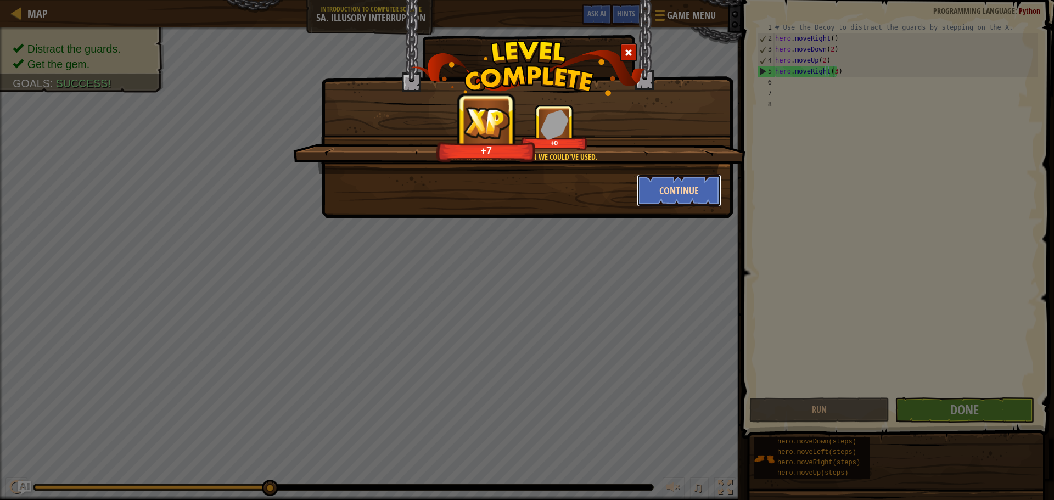
click at [695, 188] on button "Continue" at bounding box center [679, 190] width 85 height 33
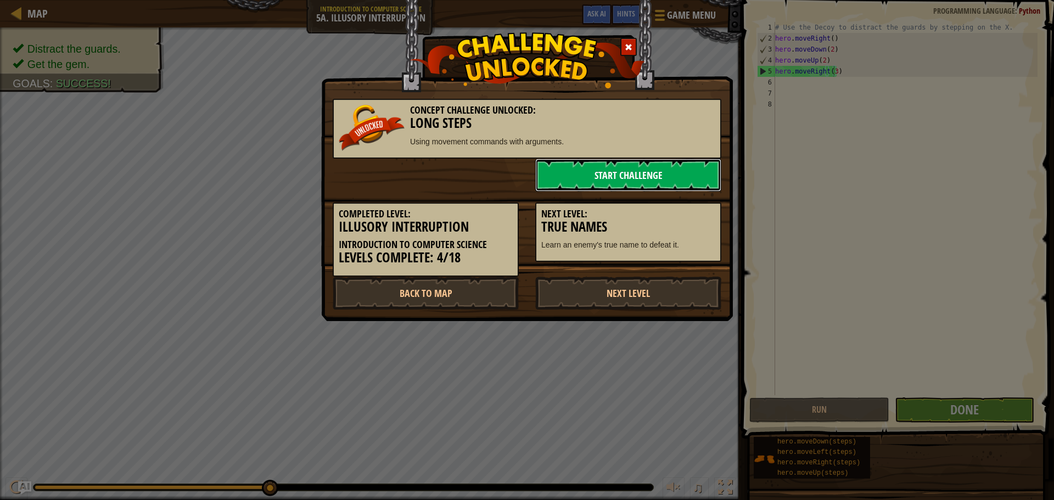
click at [635, 177] on link "Start Challenge" at bounding box center [628, 175] width 186 height 33
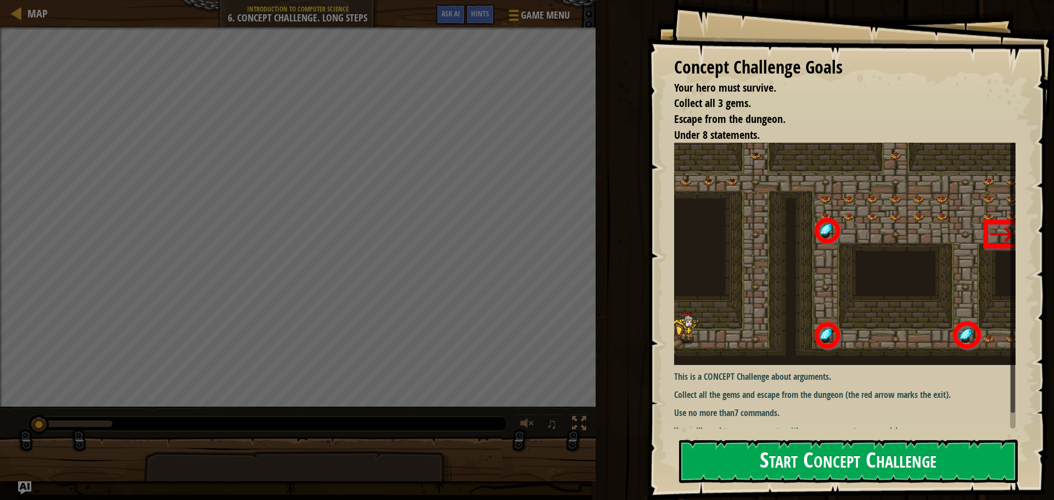
click at [958, 468] on button "Start Concept Challenge" at bounding box center [848, 461] width 339 height 43
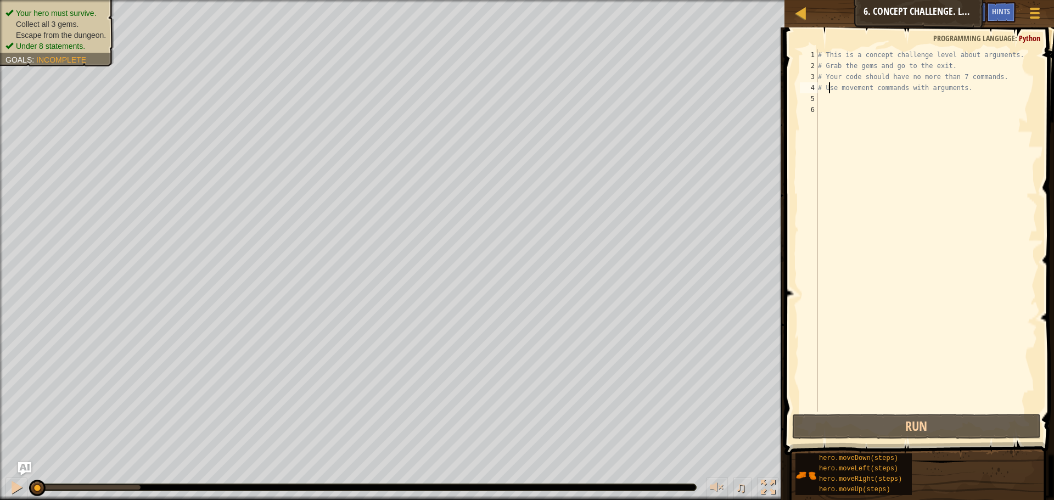
click at [829, 91] on div "# This is a concept challenge level about arguments. # Grab the gems and go to …" at bounding box center [927, 241] width 222 height 384
type textarea "# Use movement commands with arguments."
click at [819, 94] on div "# This is a concept challenge level about arguments. # Grab the gems and go to …" at bounding box center [927, 241] width 222 height 384
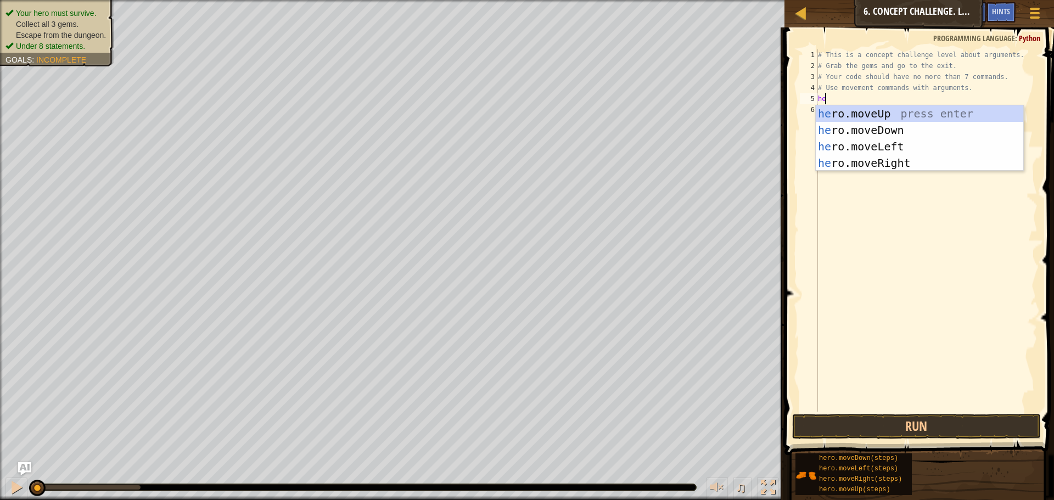
scroll to position [5, 1]
type textarea "hero"
drag, startPoint x: 874, startPoint y: 295, endPoint x: 870, endPoint y: 229, distance: 66.0
click at [874, 292] on div "# This is a concept challenge level about arguments. # Grab the gems and go to …" at bounding box center [927, 241] width 222 height 384
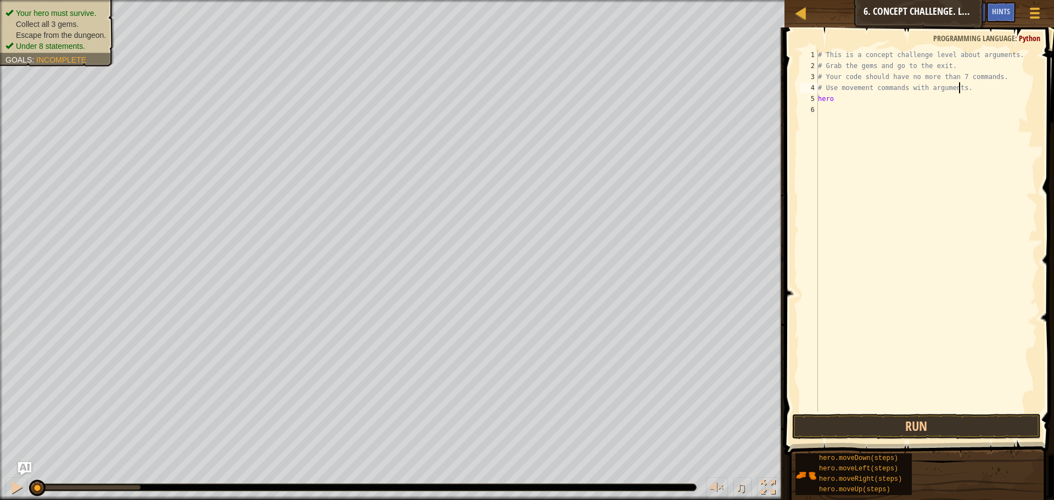
click at [960, 89] on div "# This is a concept challenge level about arguments. # Grab the gems and go to …" at bounding box center [927, 241] width 222 height 384
type textarea "#"
type textarea "="
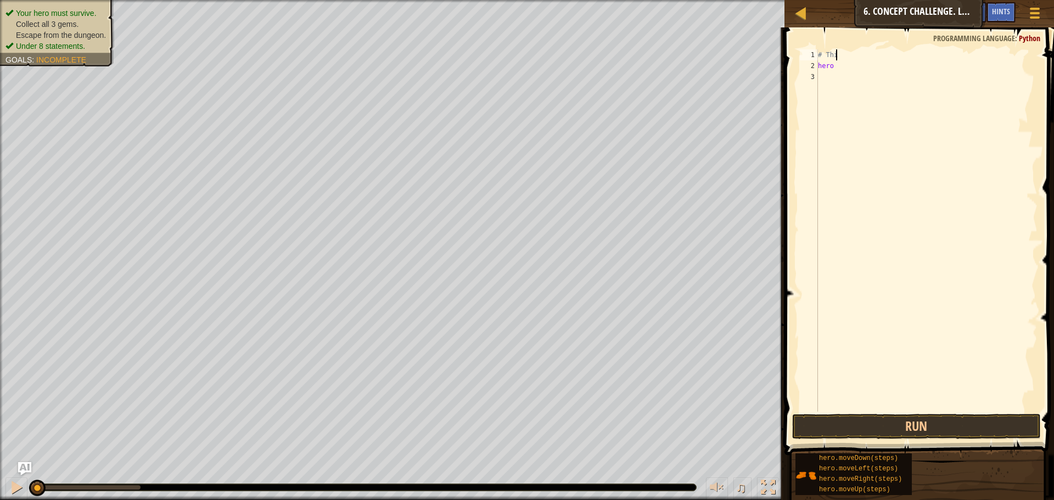
type textarea "#"
click at [896, 59] on div "hero" at bounding box center [927, 241] width 222 height 384
click at [848, 57] on div "hero" at bounding box center [927, 241] width 222 height 384
click at [840, 68] on div "hero" at bounding box center [927, 241] width 222 height 384
type textarea "h"
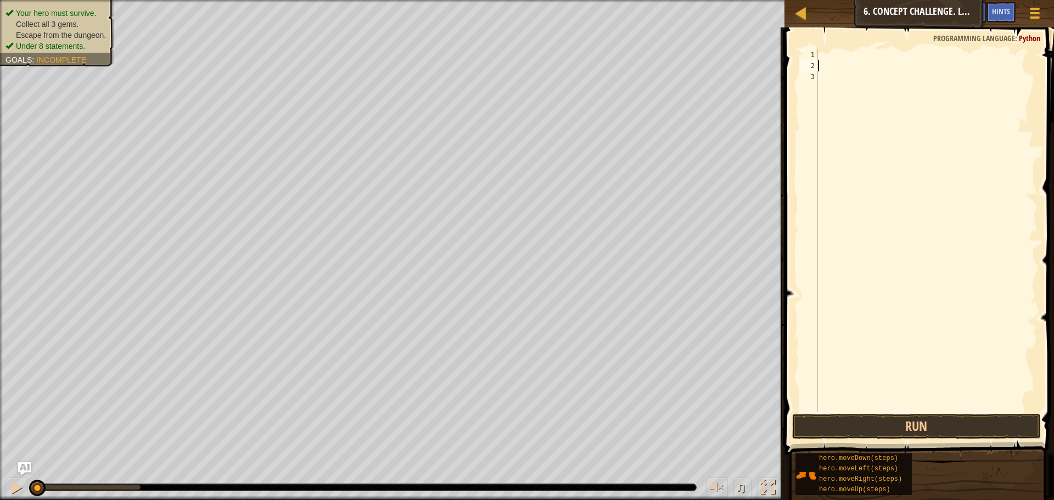
click at [823, 60] on div at bounding box center [927, 241] width 222 height 384
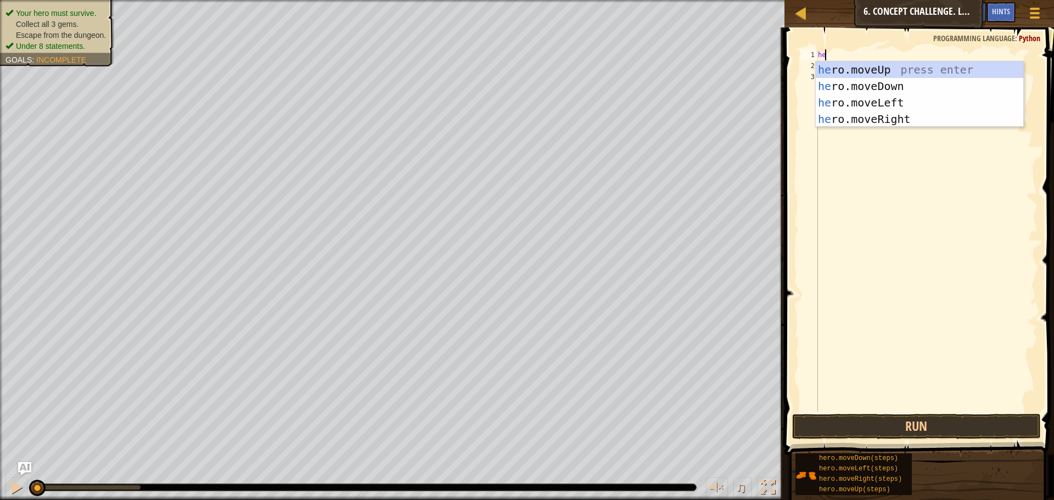
type textarea "hero"
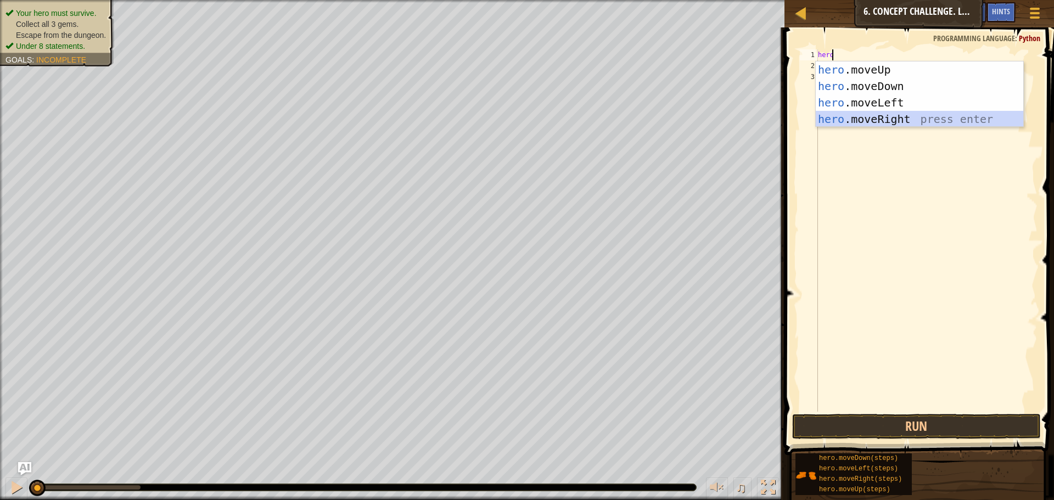
click at [909, 120] on div "hero .moveUp press enter hero .moveDown press enter hero .moveLeft press enter …" at bounding box center [920, 111] width 208 height 99
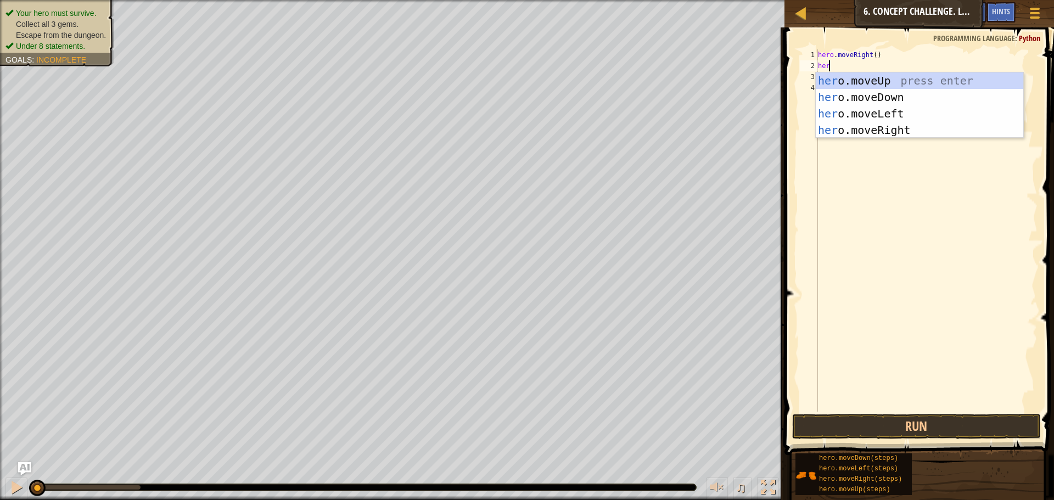
type textarea "hero"
click at [871, 80] on div "hero .moveUp press enter hero .moveDown press enter hero .moveLeft press enter …" at bounding box center [920, 121] width 208 height 99
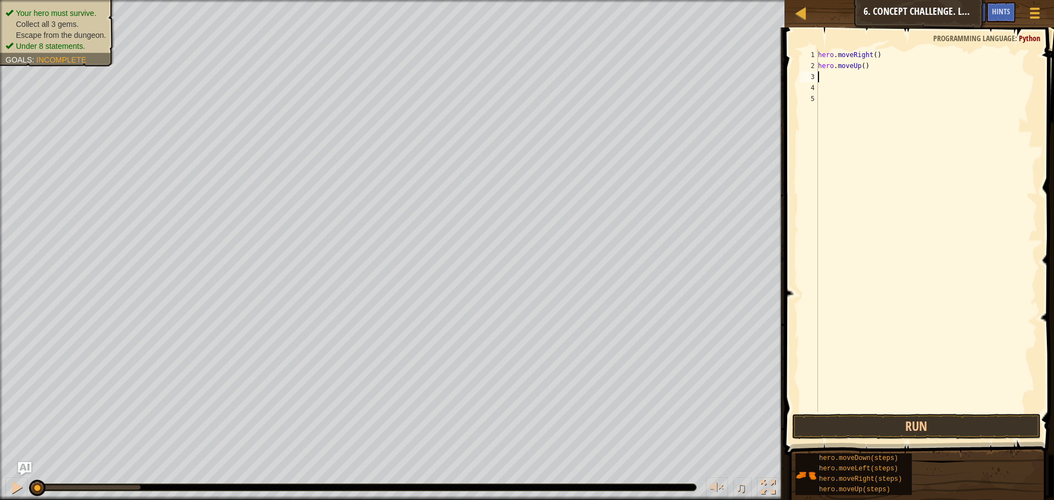
scroll to position [5, 0]
click at [862, 67] on div "hero . moveRight ( ) hero . moveUp ( )" at bounding box center [927, 241] width 222 height 384
type textarea "hero.moveUp(3)"
click at [903, 418] on button "Run" at bounding box center [916, 426] width 249 height 25
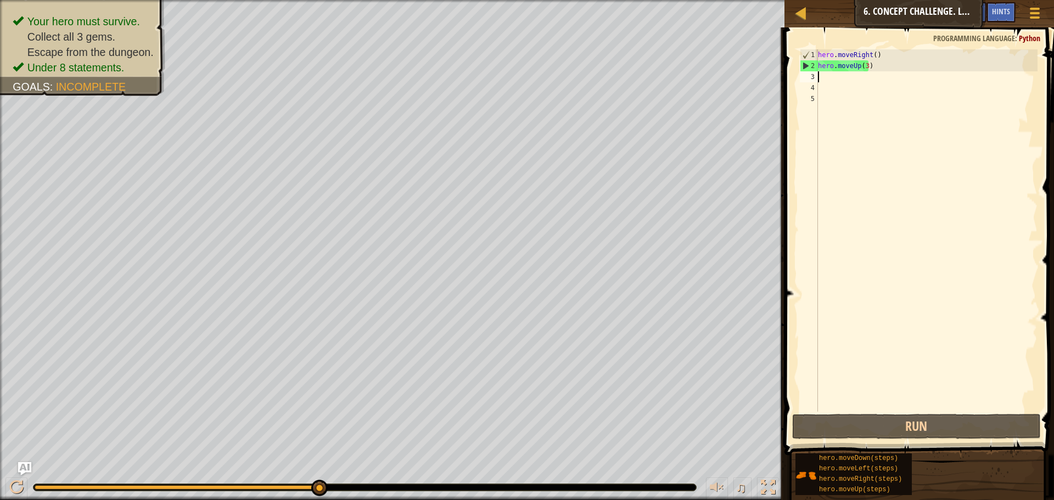
click at [850, 74] on div "hero . moveRight ( ) hero . moveUp ( 3 )" at bounding box center [927, 241] width 222 height 384
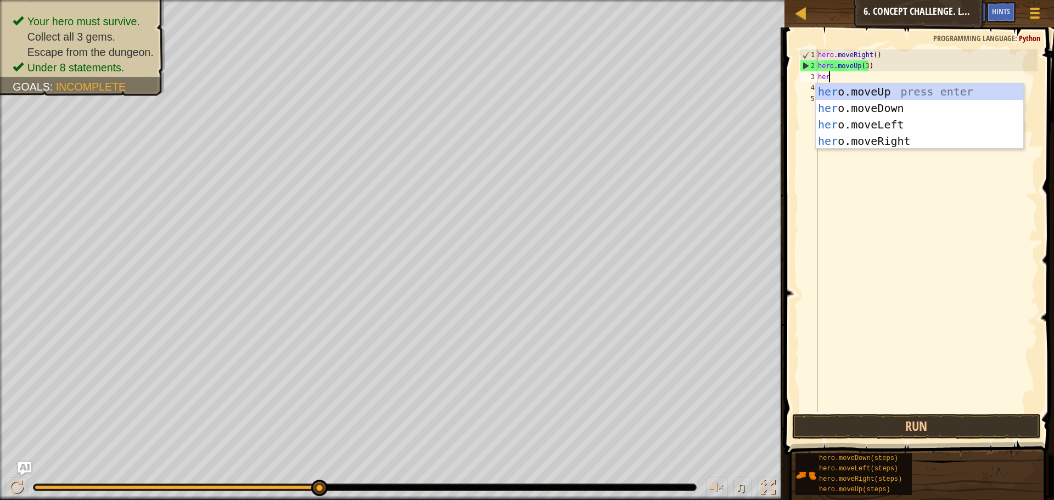
scroll to position [5, 1]
type textarea "hero"
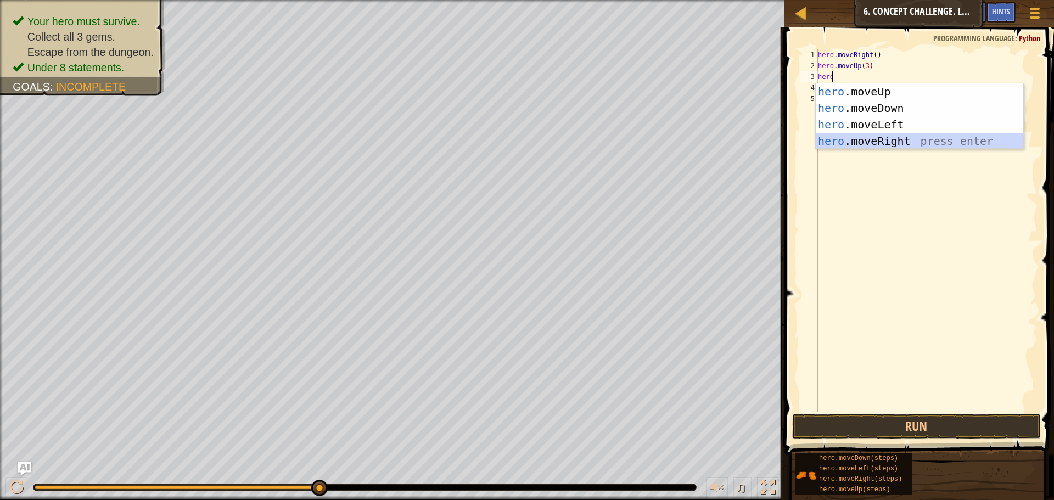
click at [871, 135] on div "hero .moveUp press enter hero .moveDown press enter hero .moveLeft press enter …" at bounding box center [920, 132] width 208 height 99
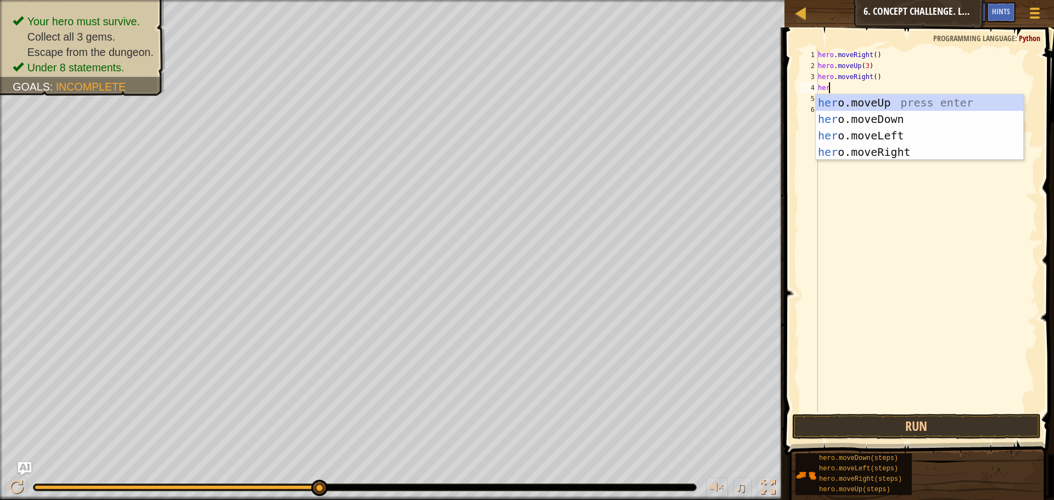
type textarea "hero"
click at [890, 126] on div "hero .moveUp press enter hero .moveDown press enter hero .moveLeft press enter …" at bounding box center [920, 143] width 208 height 99
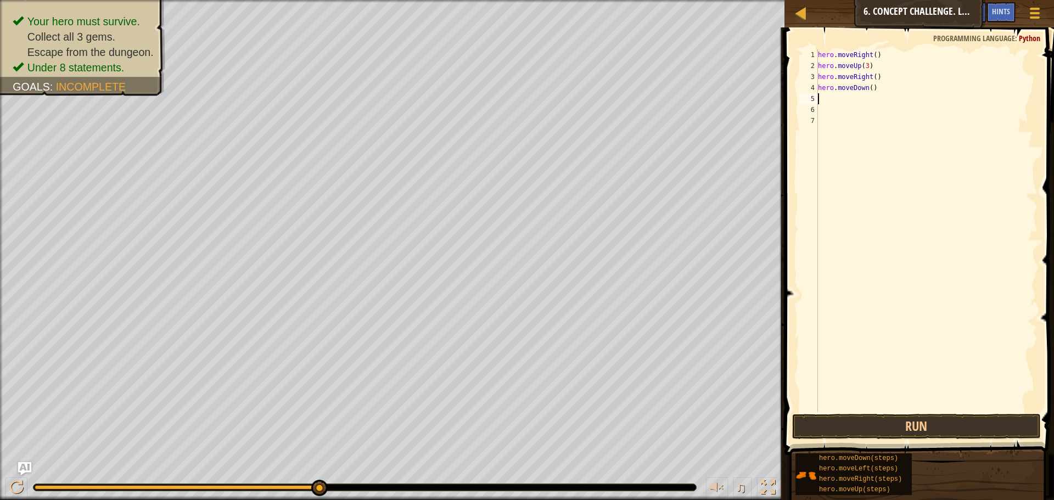
scroll to position [5, 0]
click at [865, 86] on div "hero . moveRight ( ) hero . moveUp ( 3 ) hero . moveRight ( ) hero . moveDown (…" at bounding box center [927, 241] width 222 height 384
click at [857, 91] on div "hero . moveRight ( ) hero . moveUp ( 3 ) hero . moveRight ( ) hero . movelrft (…" at bounding box center [927, 241] width 222 height 384
type textarea "hero.moveleft()"
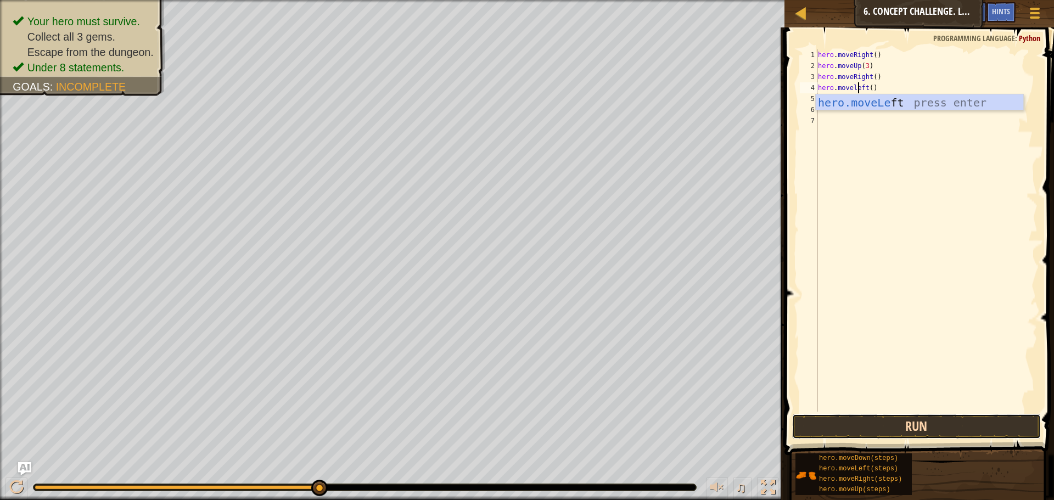
click at [926, 429] on button "Run" at bounding box center [916, 426] width 249 height 25
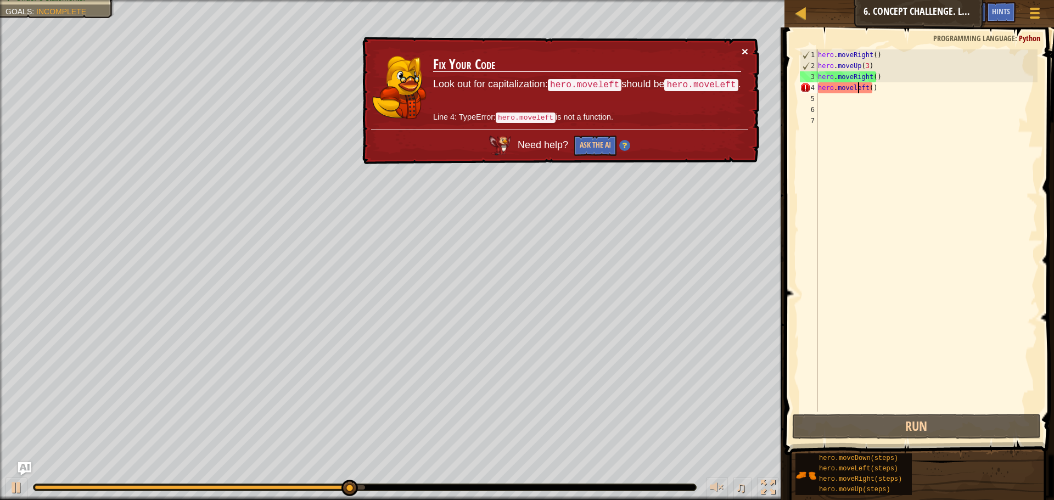
click at [746, 53] on button "×" at bounding box center [745, 52] width 7 height 12
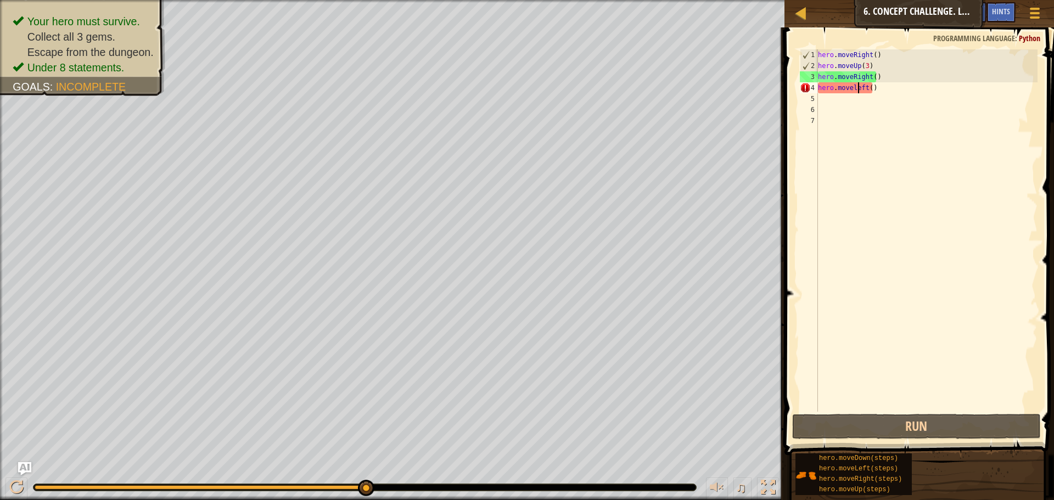
click at [876, 83] on div "hero . moveRight ( ) hero . moveUp ( 3 ) hero . moveRight ( ) hero . moveleft (…" at bounding box center [927, 241] width 222 height 384
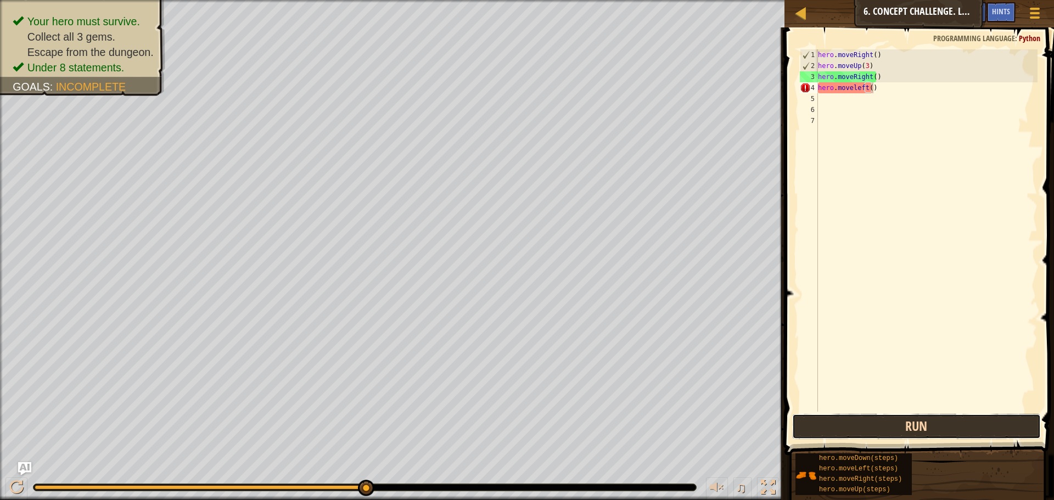
click at [872, 432] on button "Run" at bounding box center [916, 426] width 249 height 25
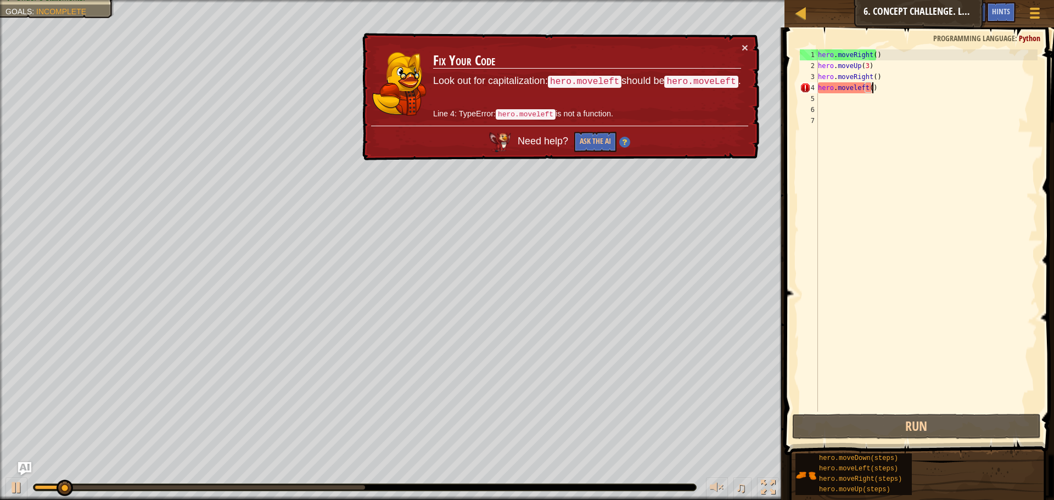
click at [884, 267] on div "hero . moveRight ( ) hero . moveUp ( 3 ) hero . moveRight ( ) hero . moveleft (…" at bounding box center [927, 241] width 222 height 384
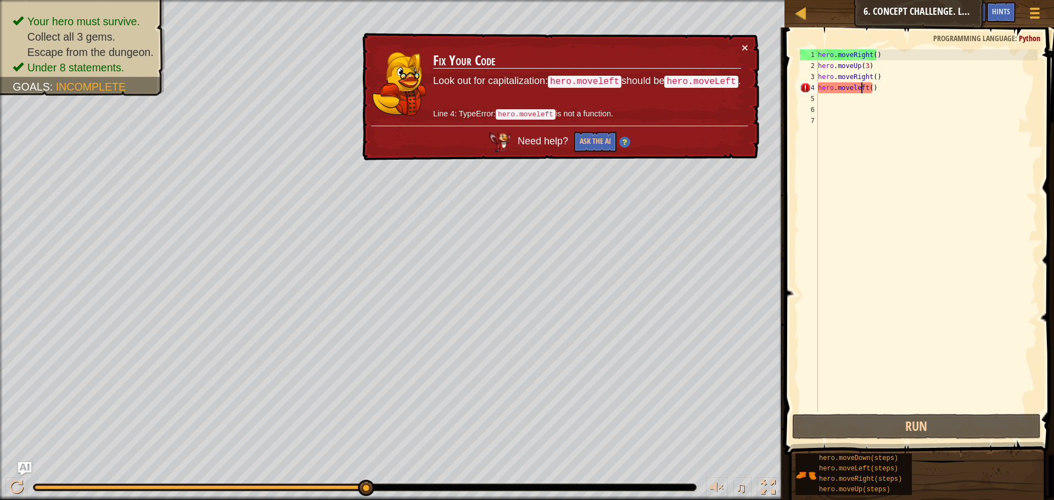
click at [862, 83] on div "hero . moveRight ( ) hero . moveUp ( 3 ) hero . moveRight ( ) hero . moveleft (…" at bounding box center [927, 241] width 222 height 384
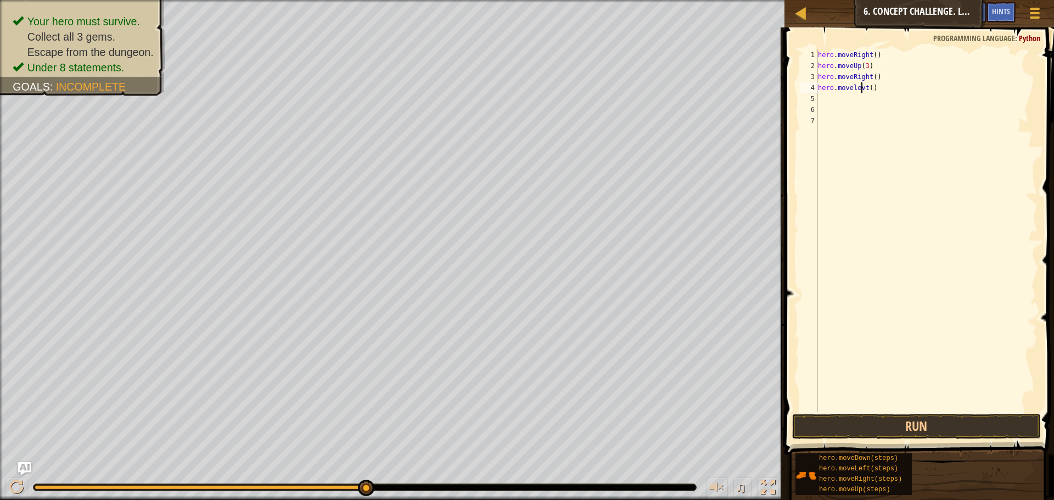
scroll to position [5, 4]
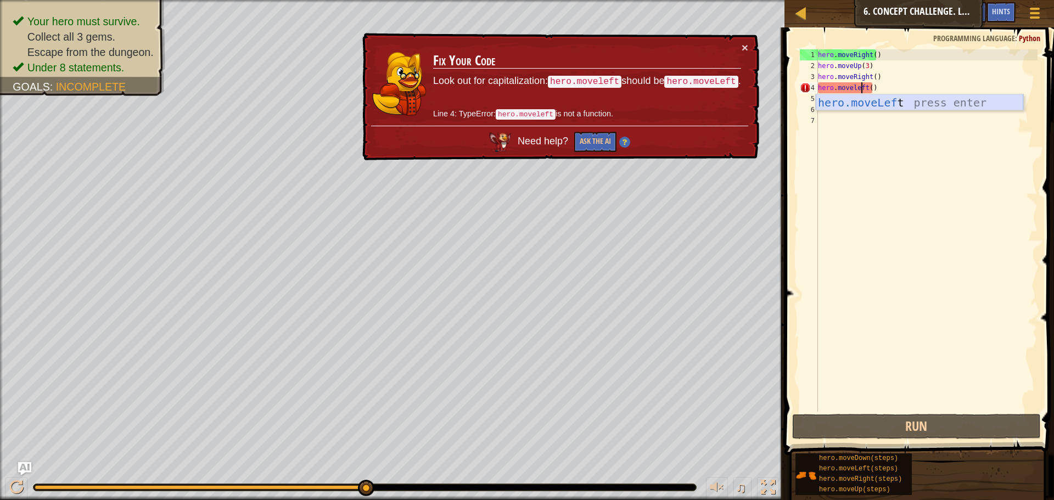
click at [872, 95] on div "hero.moveLef t press enter" at bounding box center [920, 118] width 208 height 49
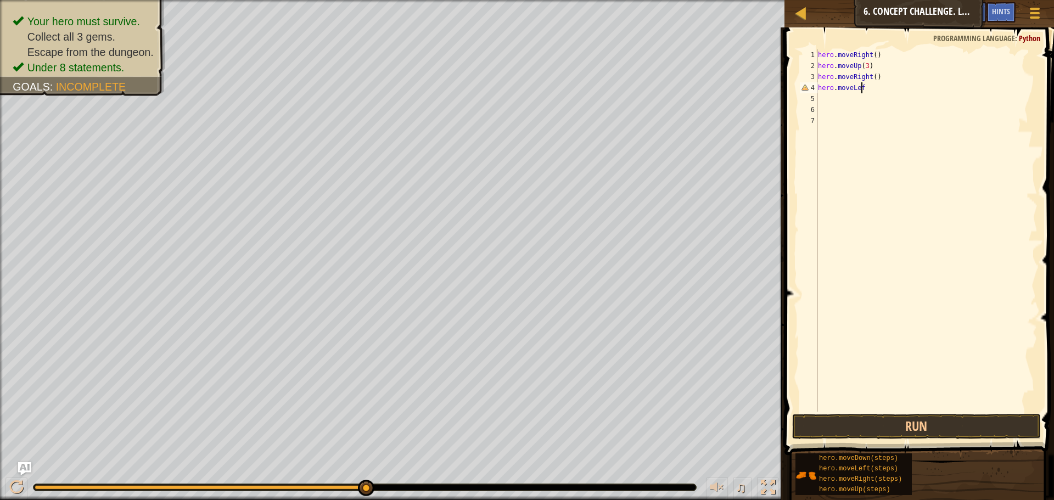
type textarea "hero.moveLeft"
click at [865, 108] on div "hero.moveLeft press enter" at bounding box center [920, 118] width 208 height 49
click at [909, 432] on button "Run" at bounding box center [916, 426] width 249 height 25
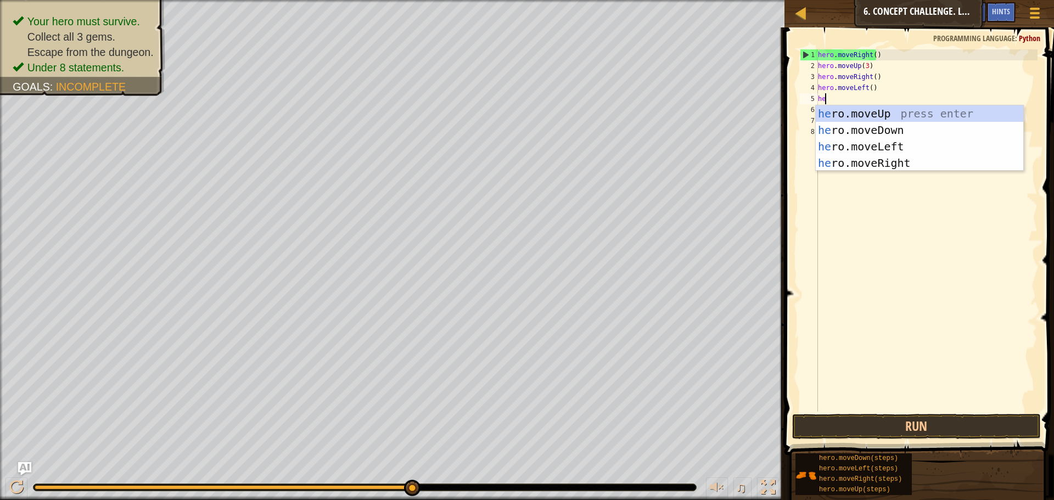
scroll to position [5, 1]
type textarea "hero"
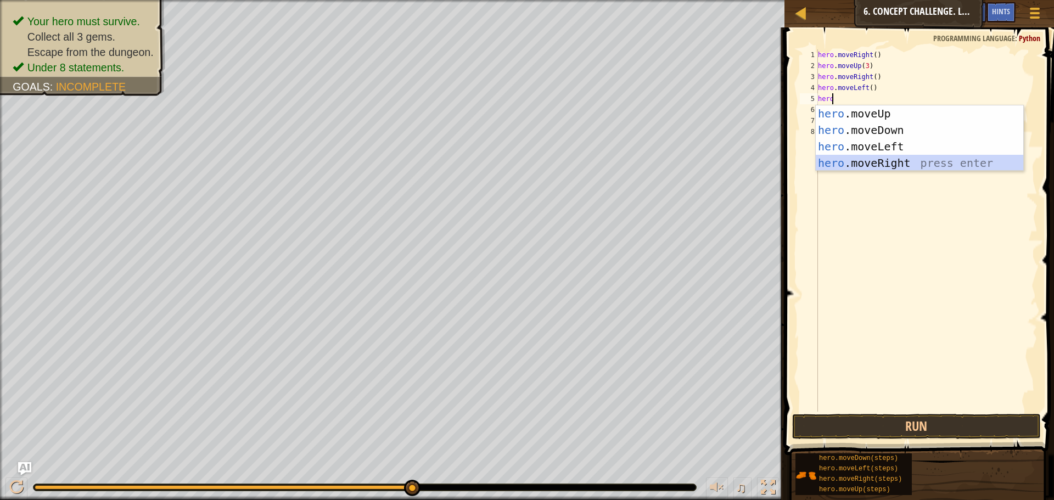
click at [927, 161] on div "hero .moveUp press enter hero .moveDown press enter hero .moveLeft press enter …" at bounding box center [920, 154] width 208 height 99
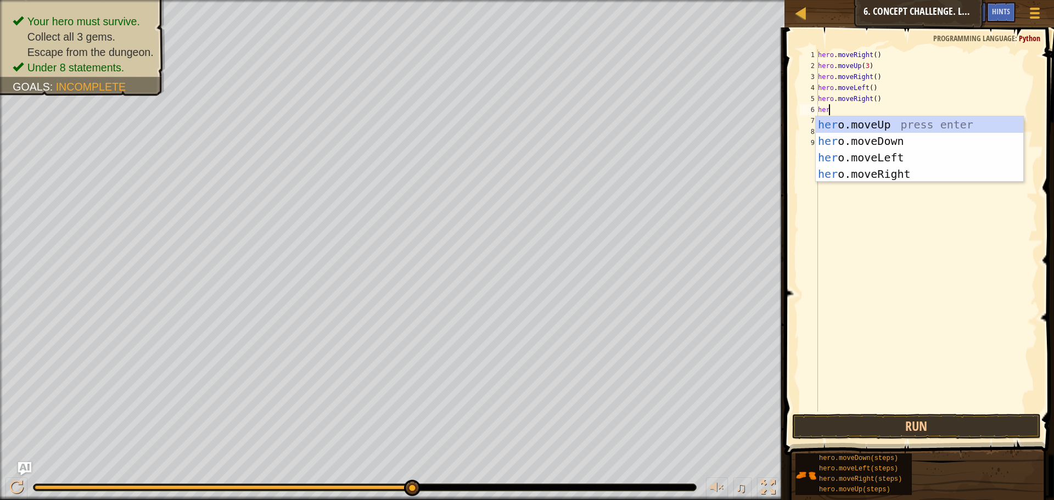
type textarea "hero"
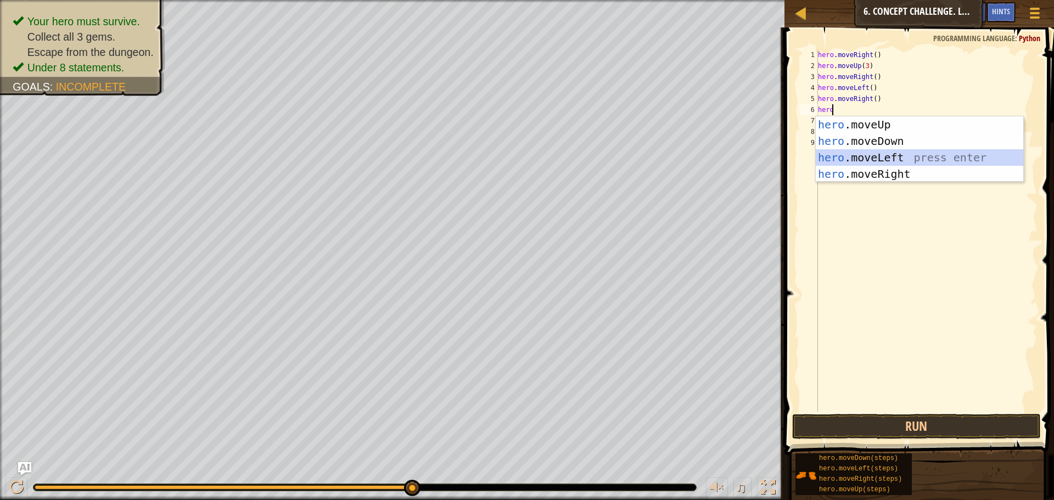
click at [863, 161] on div "hero .moveUp press enter hero .moveDown press enter hero .moveLeft press enter …" at bounding box center [920, 165] width 208 height 99
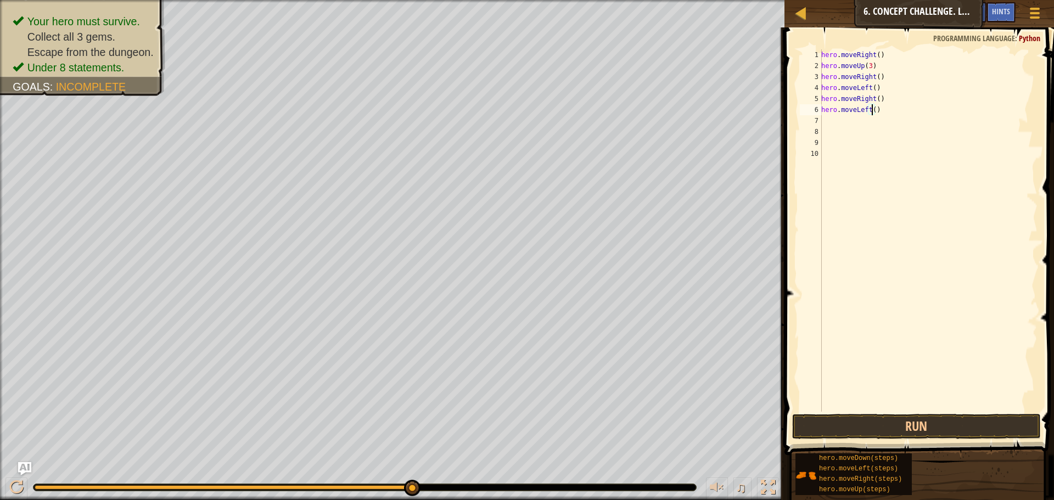
click at [872, 108] on div "hero . moveRight ( ) hero . moveUp ( 3 ) hero . moveRight ( ) hero . moveLeft (…" at bounding box center [928, 241] width 219 height 384
type textarea "hero.moveLeft(2)"
click at [846, 417] on button "Run" at bounding box center [916, 426] width 249 height 25
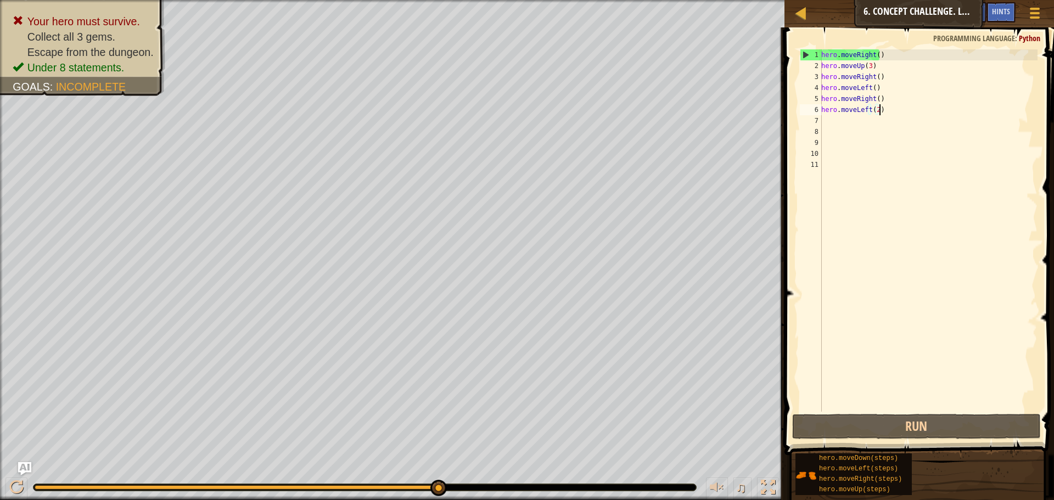
click at [910, 110] on div "hero . moveRight ( ) hero . moveUp ( 3 ) hero . moveRight ( ) hero . moveLeft (…" at bounding box center [928, 241] width 219 height 384
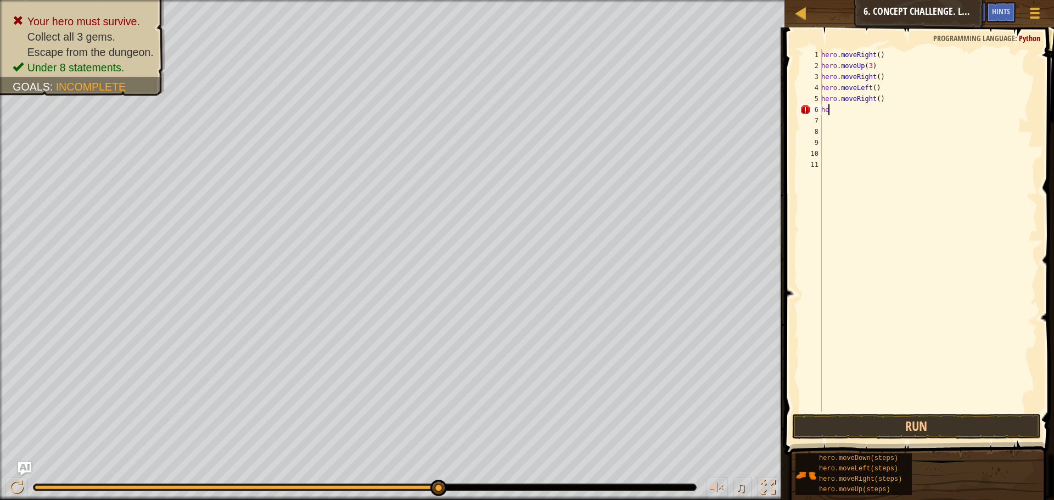
type textarea "h"
type textarea "hero.moveRight()"
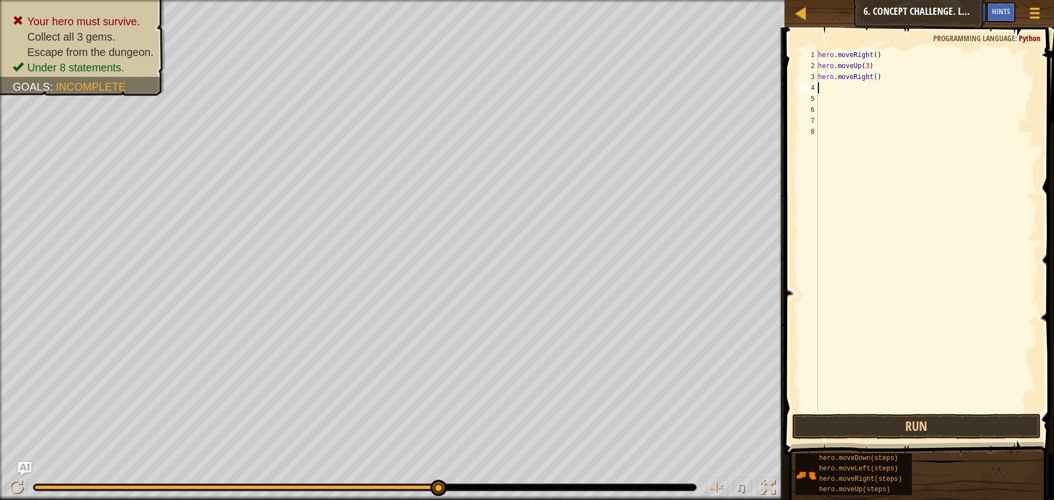
click at [846, 90] on div "hero . moveRight ( ) hero . moveUp ( 3 ) hero . moveRight ( )" at bounding box center [927, 241] width 222 height 384
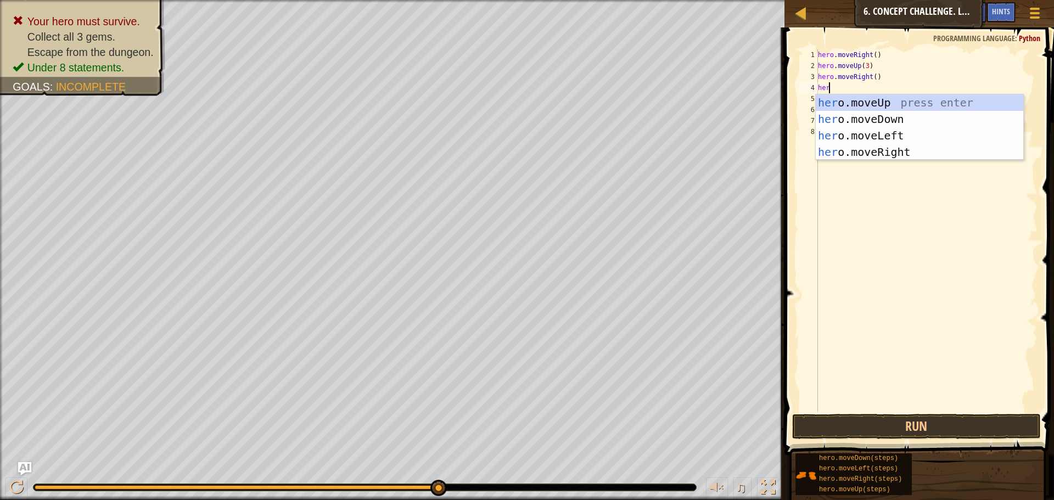
scroll to position [5, 1]
click at [871, 77] on div "hero . moveRight ( ) hero . moveUp ( 3 ) hero . moveRight ( ) hero" at bounding box center [927, 241] width 222 height 384
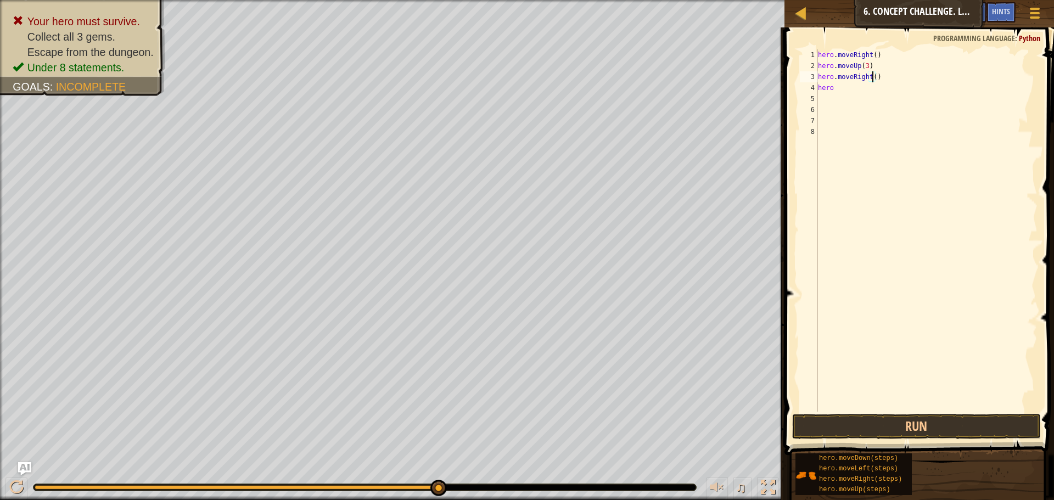
scroll to position [5, 4]
click at [832, 90] on div "hero . moveRight ( ) hero . moveUp ( 3 ) hero . moveRight ( 2 ) hero" at bounding box center [927, 241] width 222 height 384
type textarea "hero."
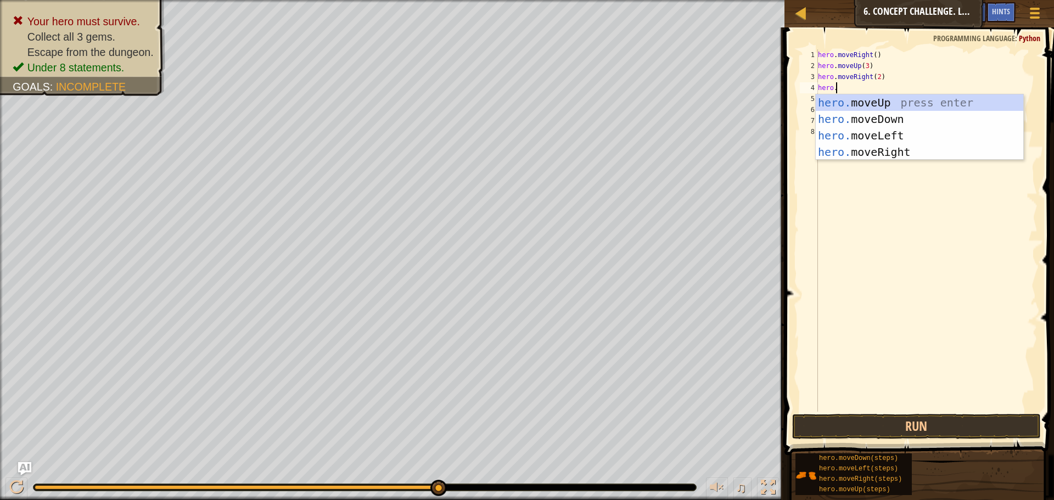
scroll to position [5, 1]
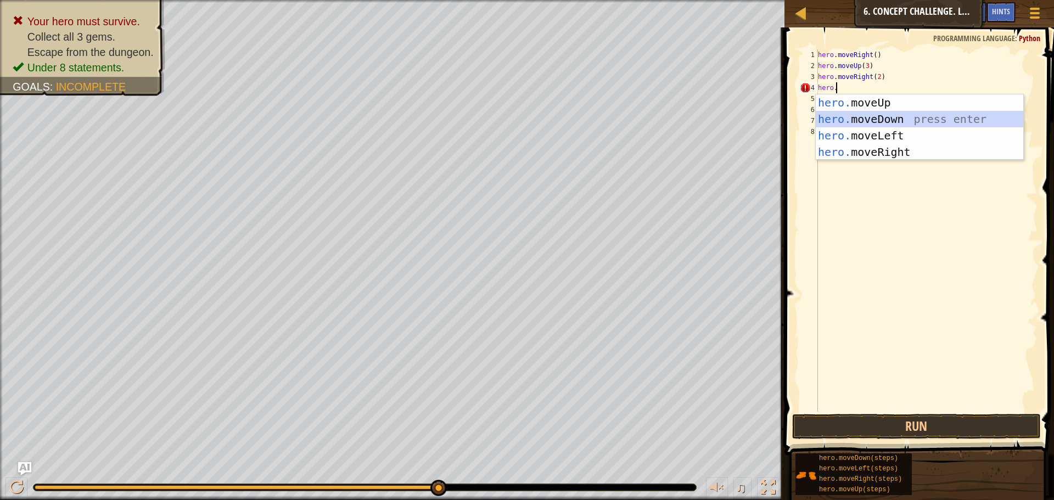
click at [872, 121] on div "hero. moveUp press enter hero. moveDown press enter hero. moveLeft press enter …" at bounding box center [920, 143] width 208 height 99
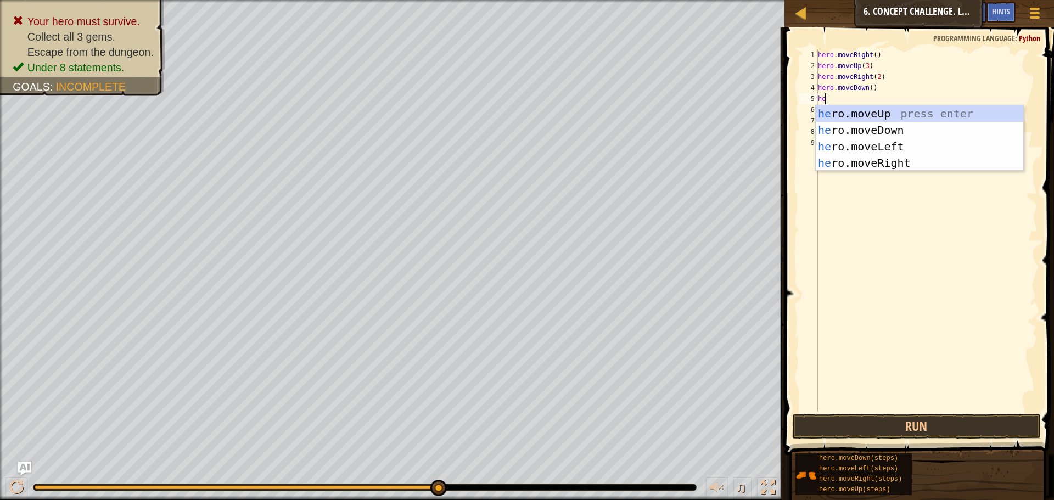
scroll to position [5, 1]
type textarea "hero"
click at [868, 145] on div "hero .moveUp press enter hero .moveDown press enter hero .moveLeft press enter …" at bounding box center [920, 154] width 208 height 99
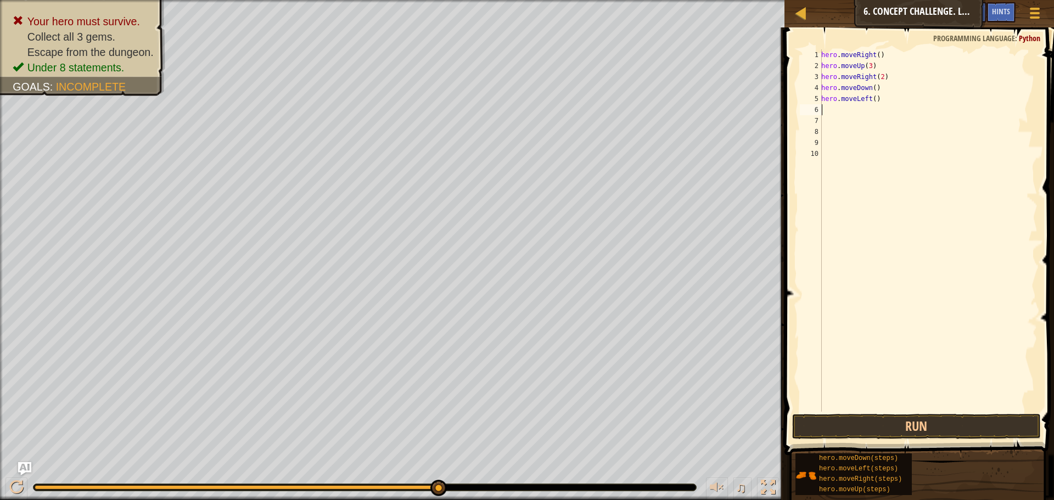
scroll to position [5, 0]
click at [846, 105] on div "hero . moveRight ( ) hero . moveUp ( 3 ) hero . moveRight ( 2 ) hero . moveDown…" at bounding box center [928, 241] width 219 height 384
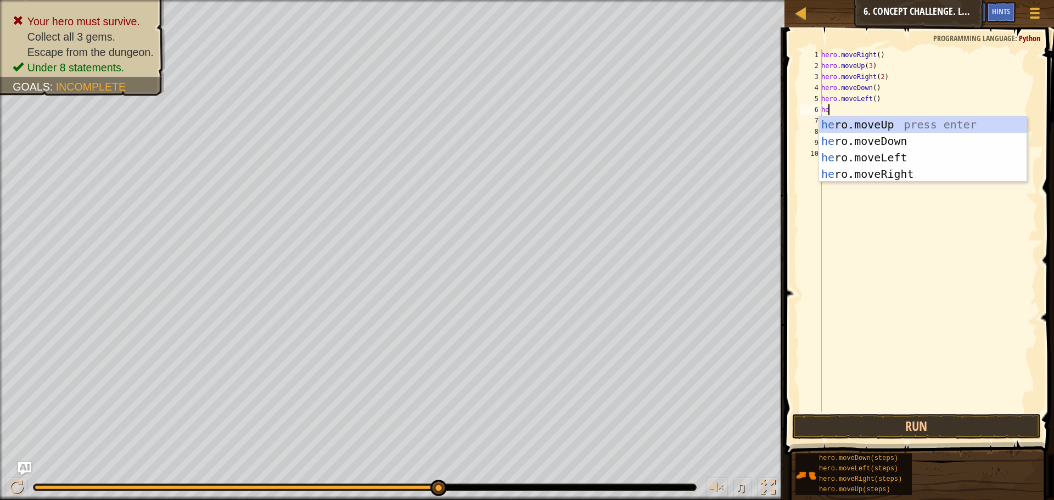
scroll to position [5, 1]
type textarea "hero"
click at [889, 139] on div "hero .moveUp press enter hero .moveDown press enter hero .moveLeft press enter …" at bounding box center [923, 165] width 208 height 99
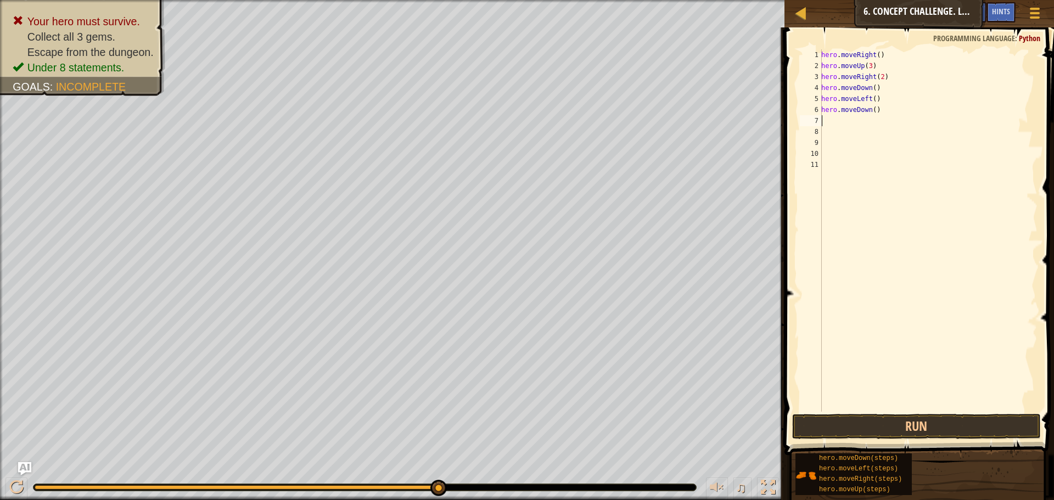
scroll to position [5, 0]
click at [872, 112] on div "hero . moveRight ( ) hero . moveUp ( 3 ) hero . moveRight ( 2 ) hero . moveDown…" at bounding box center [928, 241] width 219 height 384
type textarea "hero.moveDown(2)"
click at [852, 122] on div "hero . moveRight ( ) hero . moveUp ( 3 ) hero . moveRight ( 2 ) hero . moveDown…" at bounding box center [928, 241] width 219 height 384
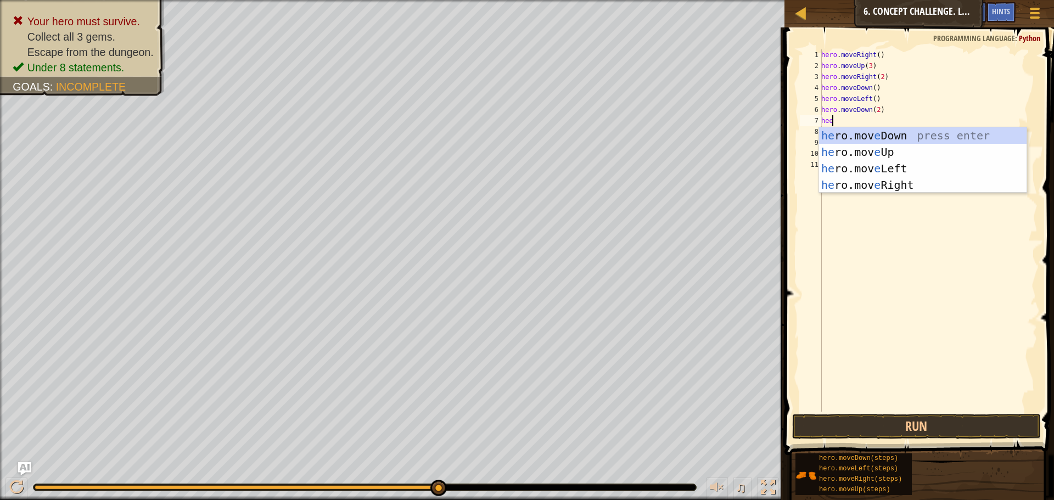
scroll to position [5, 0]
click at [846, 433] on button "Run" at bounding box center [916, 426] width 249 height 25
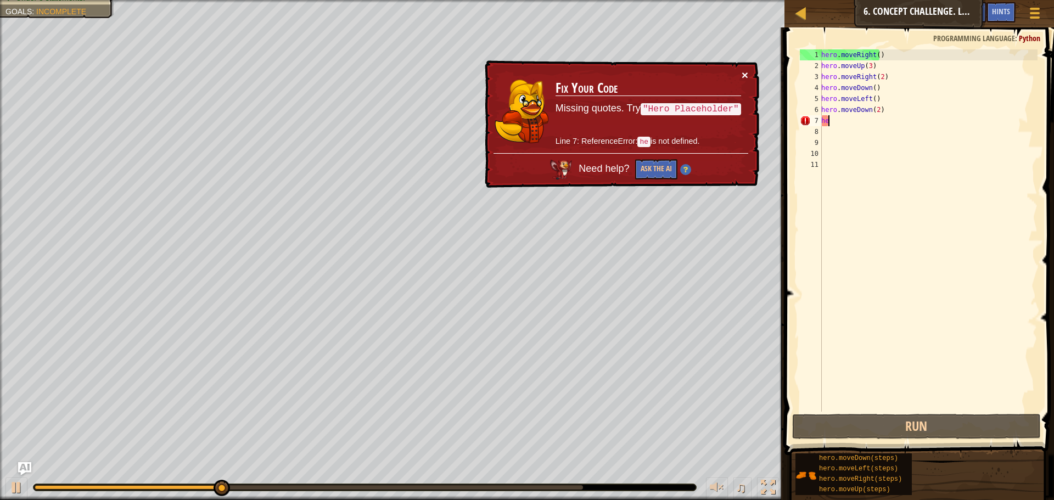
click at [743, 77] on button "×" at bounding box center [745, 75] width 7 height 12
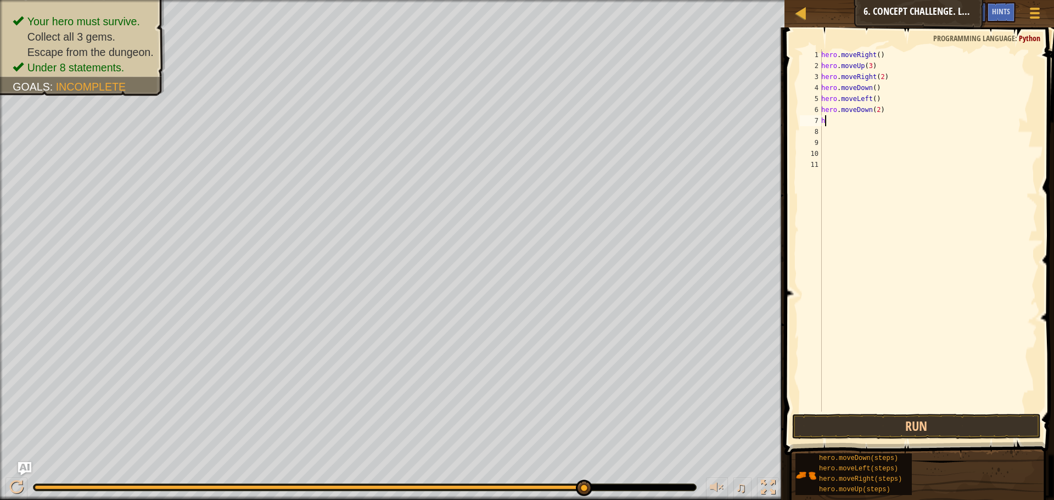
type textarea "he"
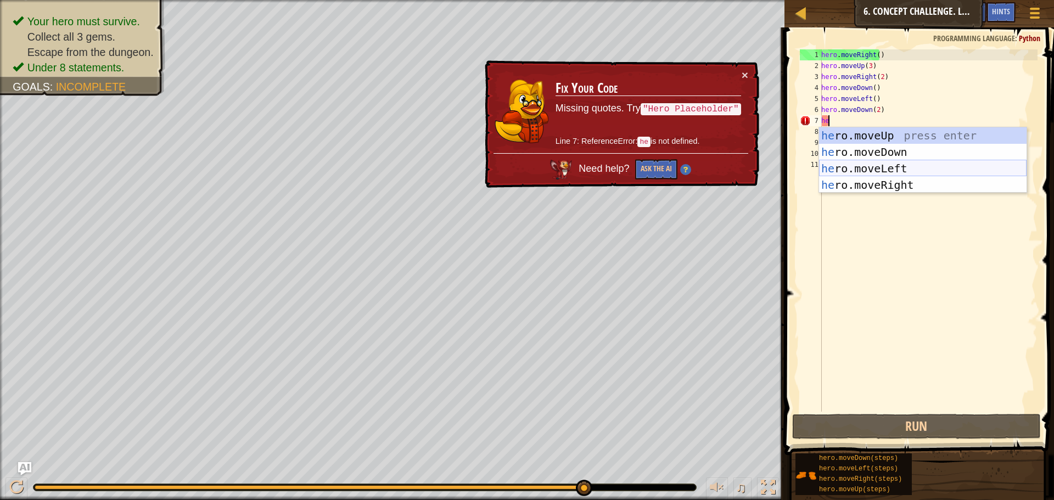
click at [874, 167] on div "he ro.moveUp press enter he ro.moveDown press enter he ro.moveLeft press enter …" at bounding box center [923, 176] width 208 height 99
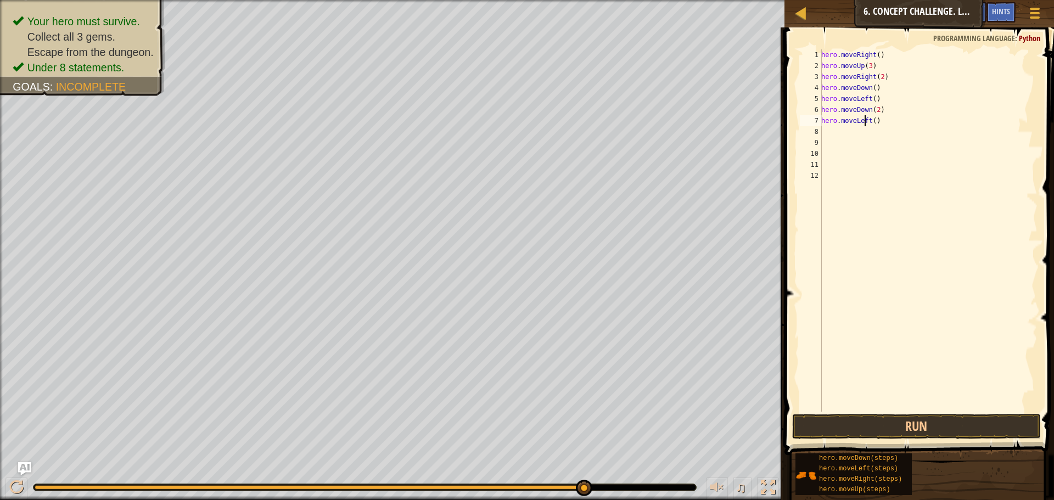
click at [864, 120] on div "hero . moveRight ( ) hero . moveUp ( 3 ) hero . moveRight ( 2 ) hero . moveDown…" at bounding box center [928, 241] width 219 height 384
click at [868, 120] on div "hero . moveRight ( ) hero . moveUp ( 3 ) hero . moveRight ( 2 ) hero . moveDown…" at bounding box center [928, 241] width 219 height 384
click at [873, 136] on div "hero.moveRight press enter" at bounding box center [923, 151] width 208 height 49
click at [875, 120] on div "hero . moveRight ( ) hero . moveUp ( 3 ) hero . moveRight ( 2 ) hero . moveDown…" at bounding box center [928, 241] width 219 height 384
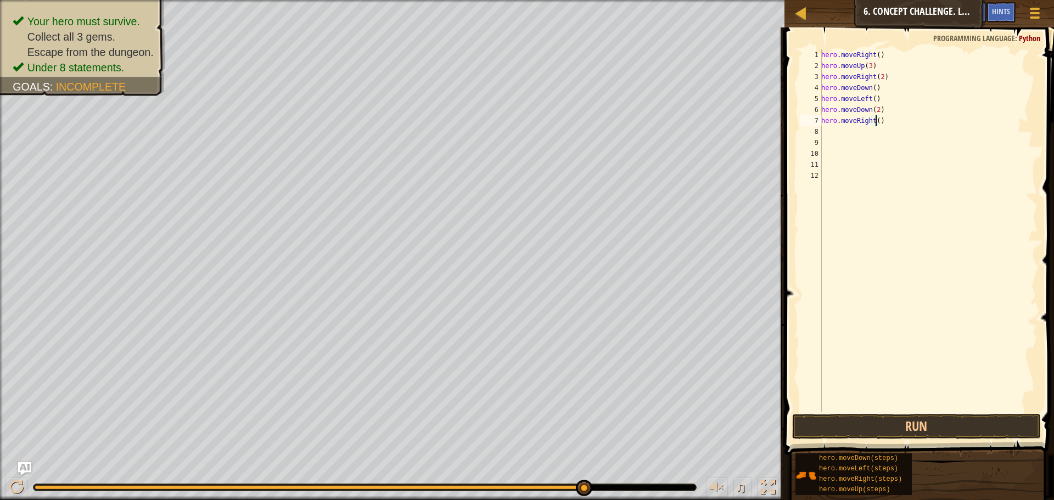
type textarea "hero.moveRight(2)"
click at [824, 131] on div "hero . moveRight ( ) hero . moveUp ( 3 ) hero . moveRight ( 2 ) hero . moveDown…" at bounding box center [928, 241] width 219 height 384
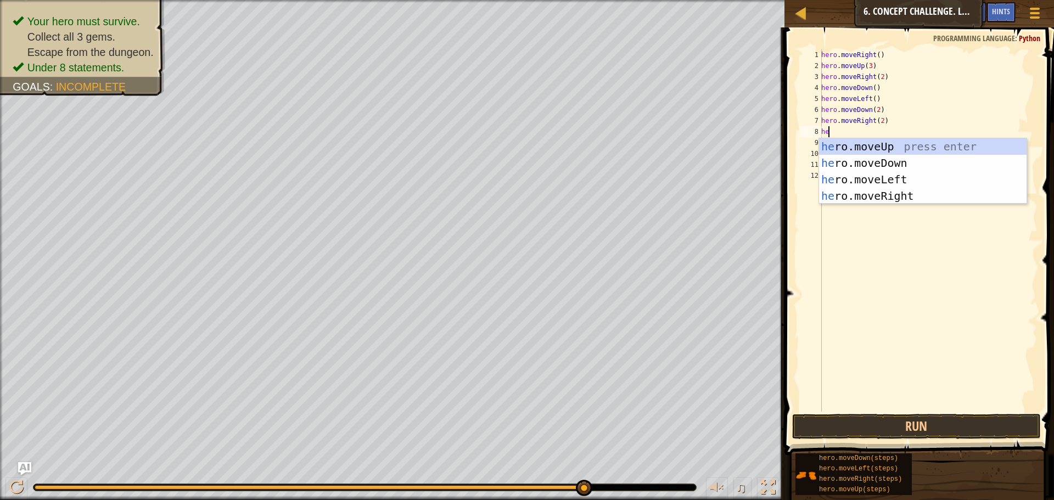
scroll to position [5, 1]
type textarea "hero"
click at [898, 142] on div "hero .moveUp press enter hero .moveDown press enter hero .moveLeft press enter …" at bounding box center [923, 187] width 208 height 99
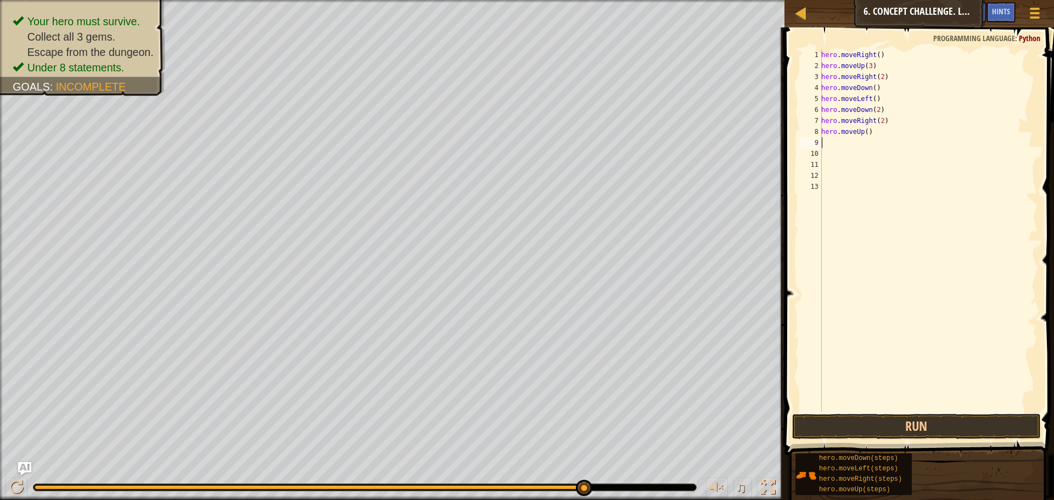
scroll to position [5, 0]
click at [864, 133] on div "hero . moveRight ( ) hero . moveUp ( 3 ) hero . moveRight ( 2 ) hero . moveDown…" at bounding box center [928, 241] width 219 height 384
click at [871, 131] on div "hero . moveRight ( ) hero . moveUp ( 3 ) hero . moveRight ( 2 ) hero . moveDown…" at bounding box center [928, 241] width 219 height 384
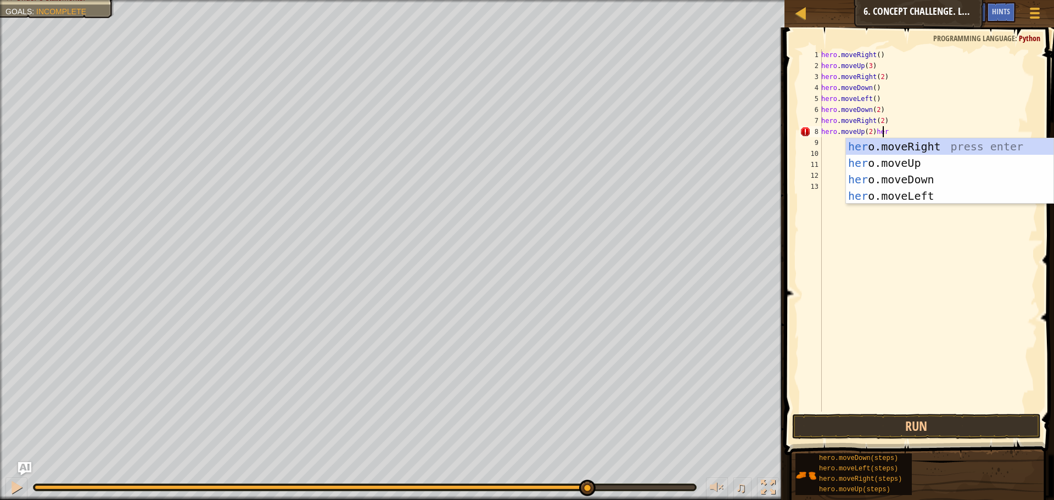
scroll to position [5, 4]
click at [883, 150] on div "her o.moveRight press enter her o.moveUp press enter her o.moveDown press enter…" at bounding box center [950, 187] width 208 height 99
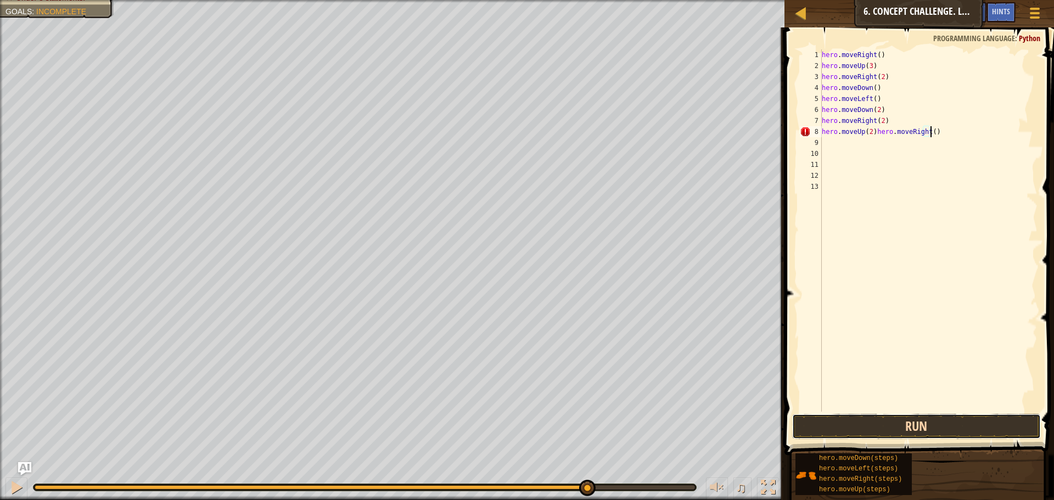
click at [964, 424] on button "Run" at bounding box center [916, 426] width 249 height 25
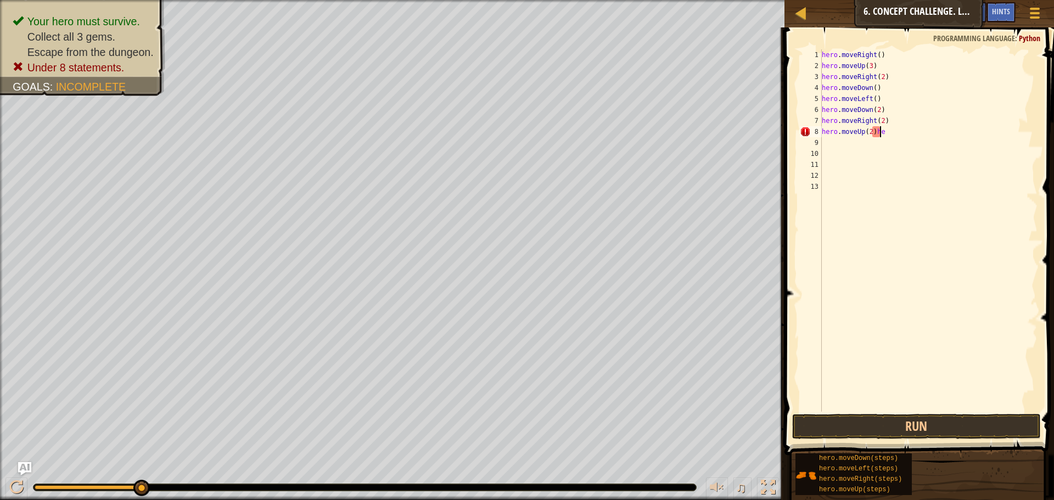
scroll to position [5, 4]
type textarea "hero.moveUp(2)"
click at [884, 417] on button "Run" at bounding box center [916, 426] width 249 height 25
